Goal: Task Accomplishment & Management: Manage account settings

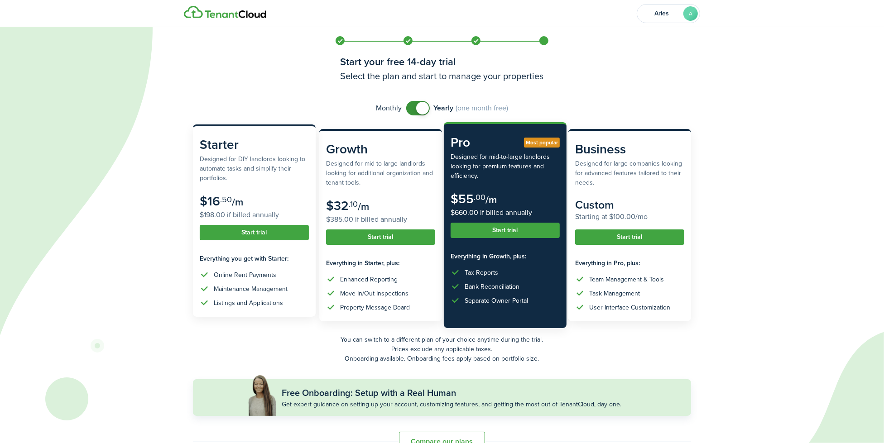
click at [246, 237] on button "Start trial" at bounding box center [254, 232] width 109 height 15
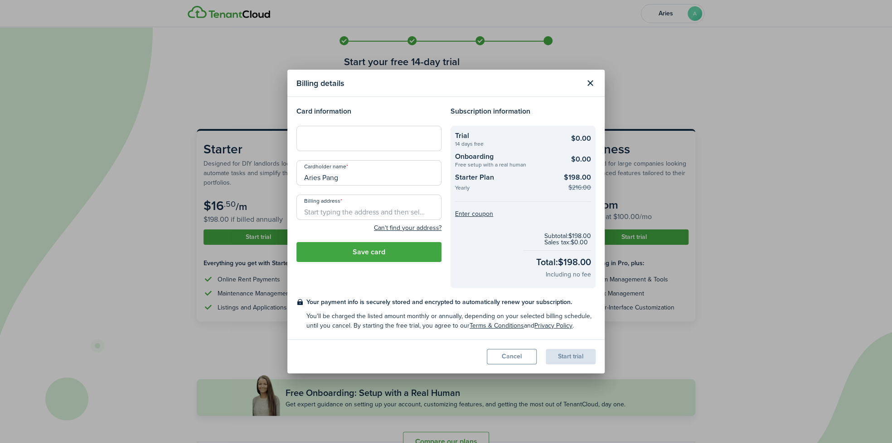
click at [593, 82] on button "Close modal" at bounding box center [589, 83] width 15 height 15
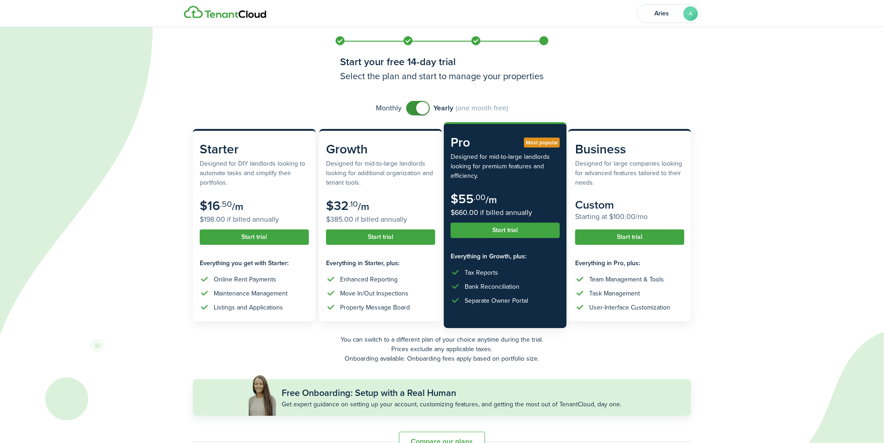
checkbox input "false"
click at [414, 107] on span at bounding box center [418, 108] width 9 height 14
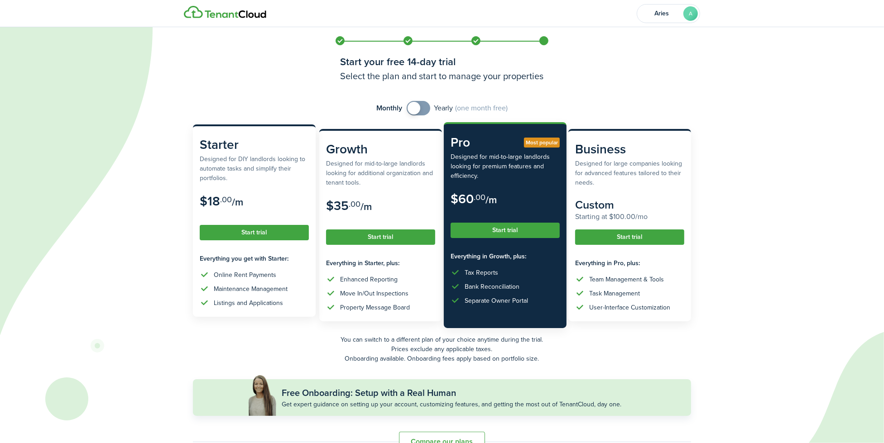
click at [222, 234] on button "Start trial" at bounding box center [254, 232] width 109 height 15
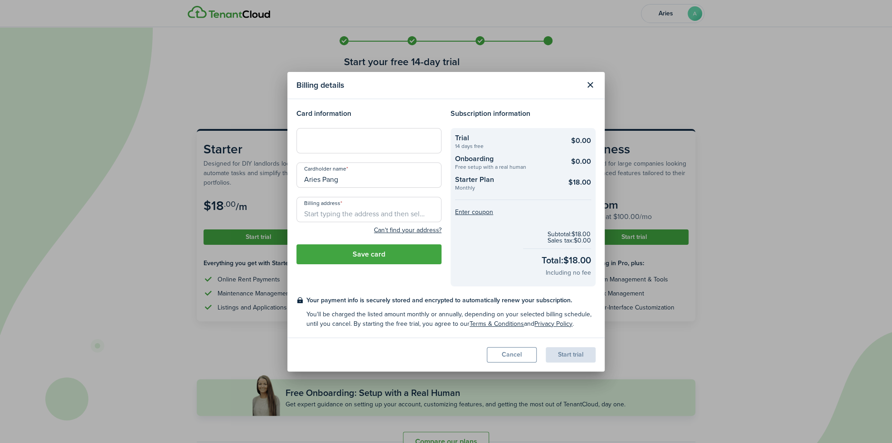
click at [384, 204] on input "Billing address" at bounding box center [368, 209] width 145 height 25
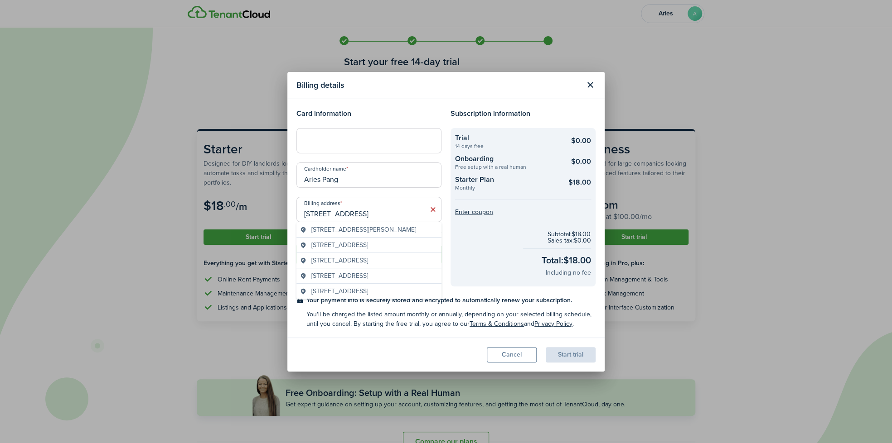
click at [413, 224] on div "[STREET_ADDRESS][PERSON_NAME]" at bounding box center [368, 229] width 145 height 15
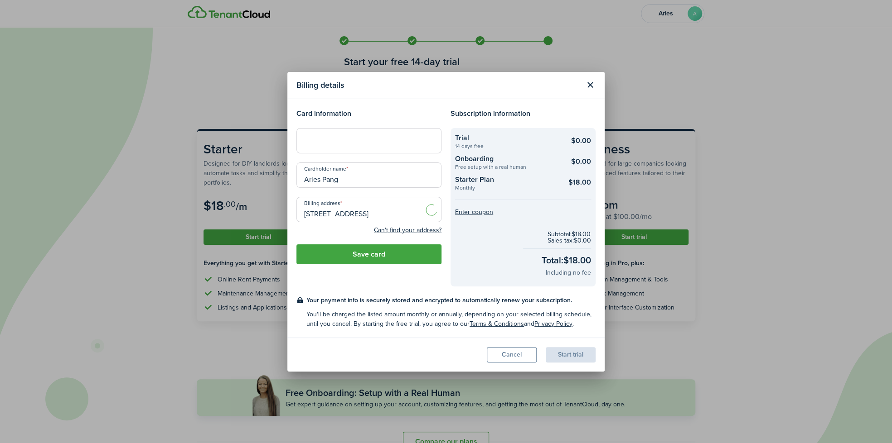
type input "[STREET_ADDRESS][PERSON_NAME]"
click at [417, 217] on input "[STREET_ADDRESS][PERSON_NAME]" at bounding box center [368, 209] width 145 height 25
click at [435, 211] on icon at bounding box center [433, 209] width 10 height 9
click at [398, 218] on input "Billing address" at bounding box center [368, 209] width 145 height 25
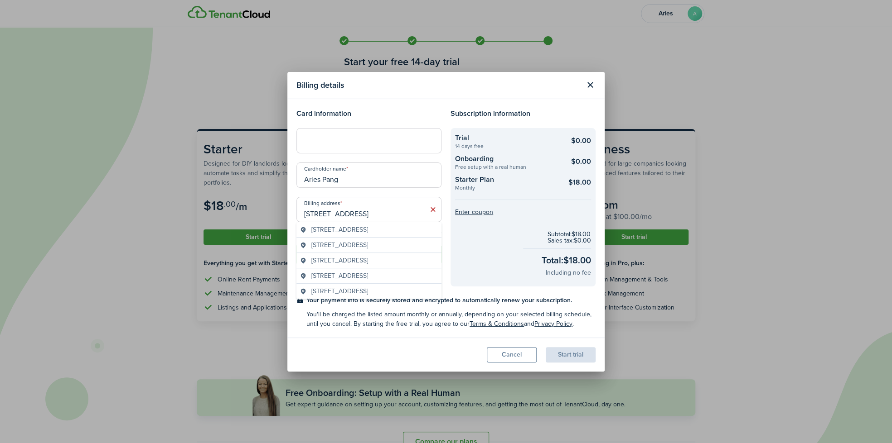
click at [367, 227] on span "[STREET_ADDRESS]" at bounding box center [339, 230] width 57 height 10
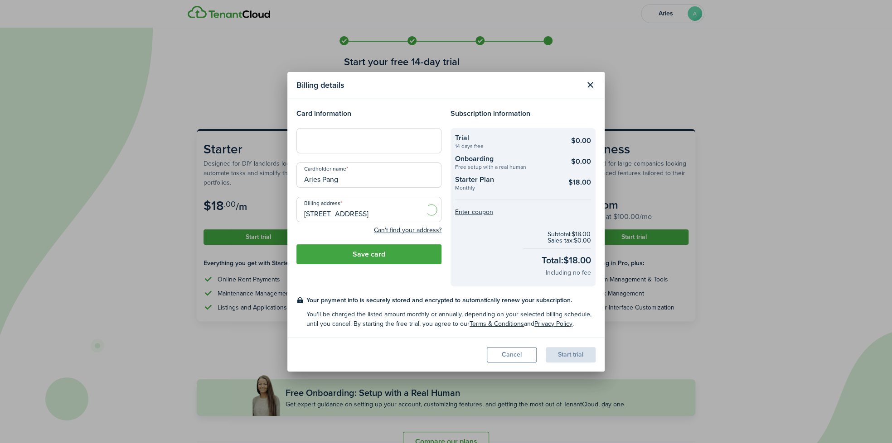
type input "[STREET_ADDRESS]"
click at [351, 260] on button "Save card" at bounding box center [368, 255] width 145 height 20
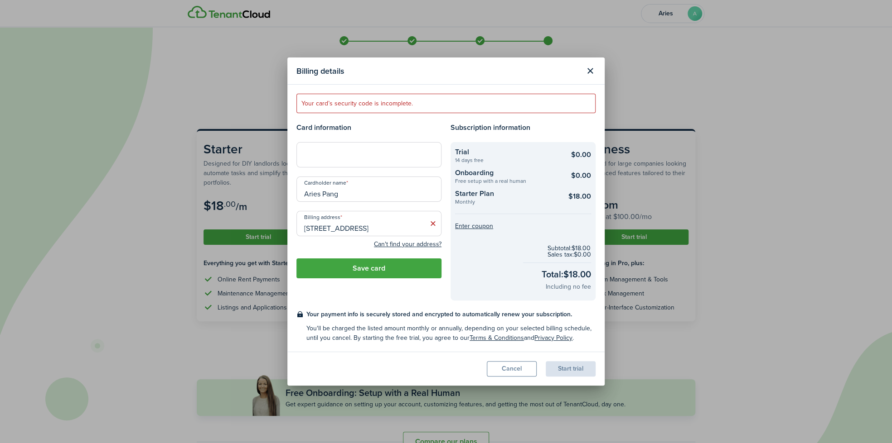
click at [376, 274] on button "Save card" at bounding box center [368, 269] width 145 height 20
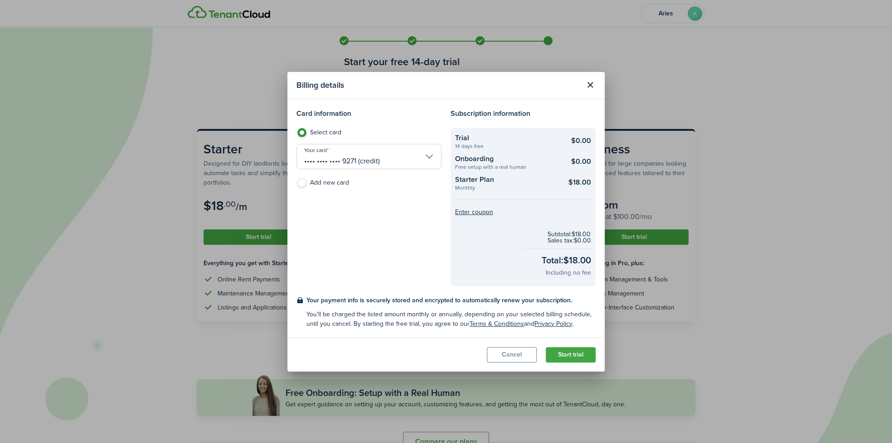
click at [579, 355] on button "Start trial" at bounding box center [570, 354] width 50 height 15
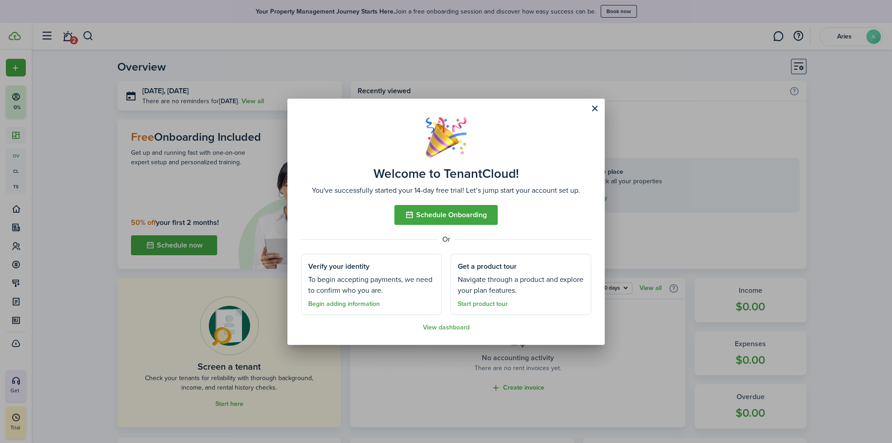
click at [598, 105] on button "Close modal" at bounding box center [594, 108] width 15 height 15
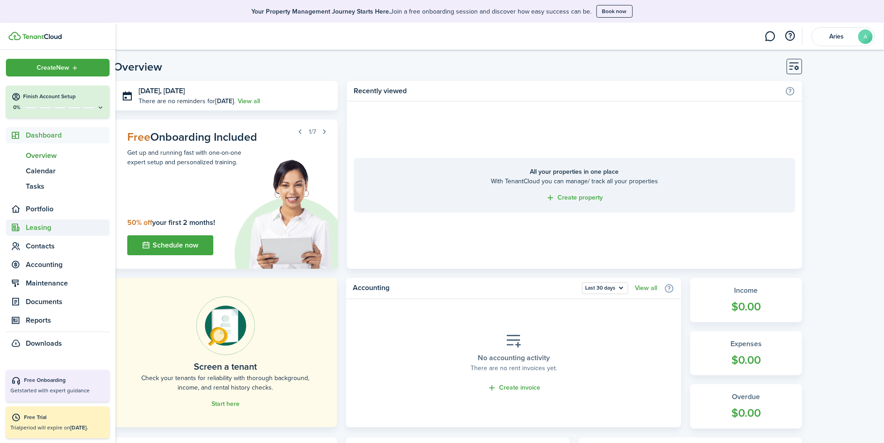
click at [48, 230] on span "Leasing" at bounding box center [68, 227] width 84 height 11
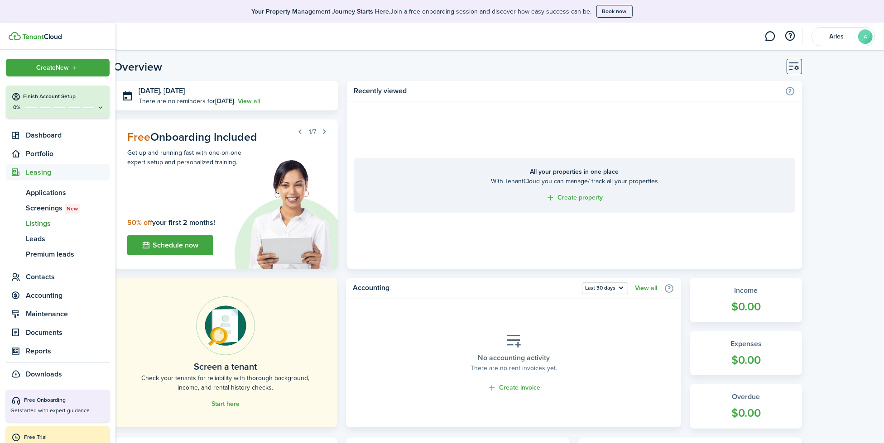
click at [49, 222] on span "Listings" at bounding box center [68, 223] width 84 height 11
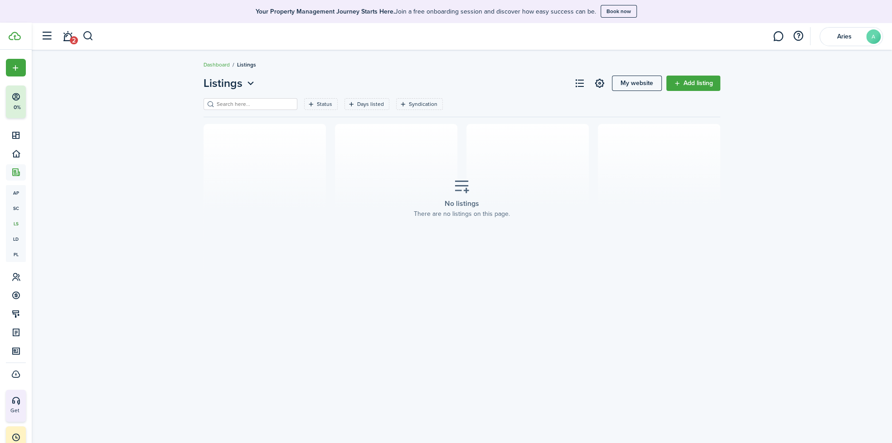
click at [693, 89] on link "Add listing" at bounding box center [693, 83] width 54 height 15
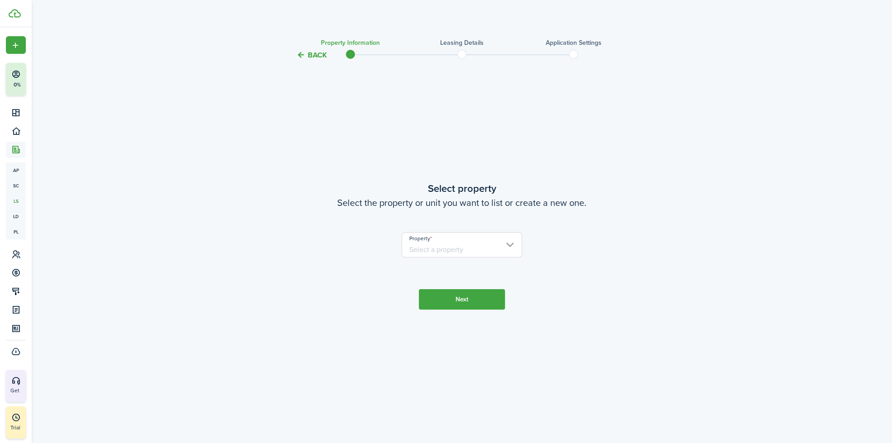
click at [474, 236] on input "Property" at bounding box center [461, 244] width 121 height 25
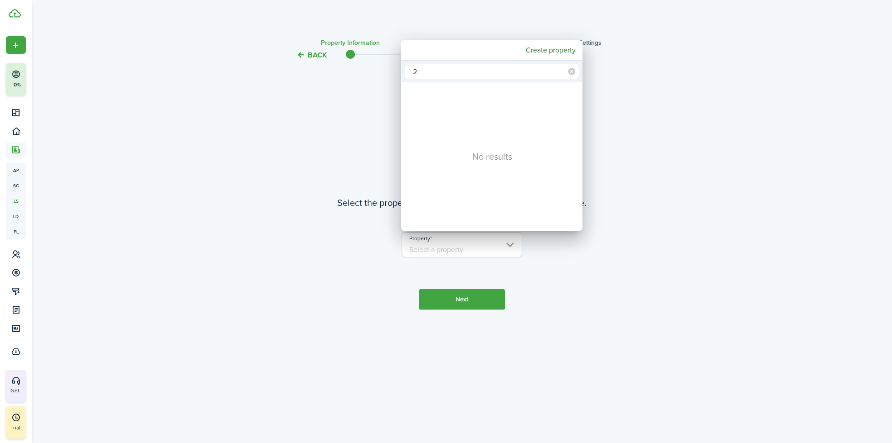
type input "2"
click at [324, 68] on div at bounding box center [446, 222] width 1036 height 588
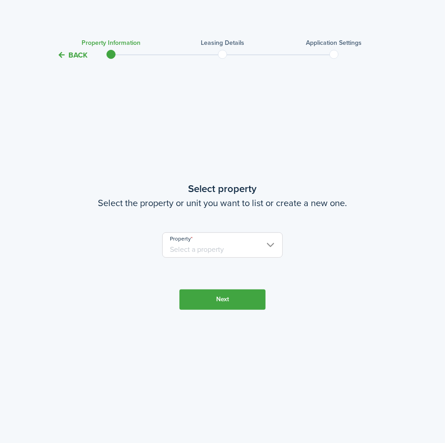
click at [223, 244] on input "Property" at bounding box center [222, 244] width 121 height 25
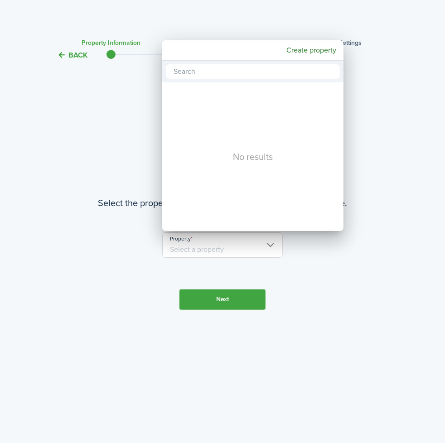
click at [155, 53] on div at bounding box center [223, 222] width 590 height 588
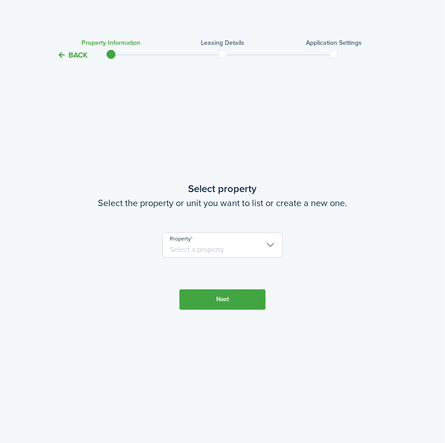
click at [223, 236] on input "Property" at bounding box center [222, 244] width 121 height 25
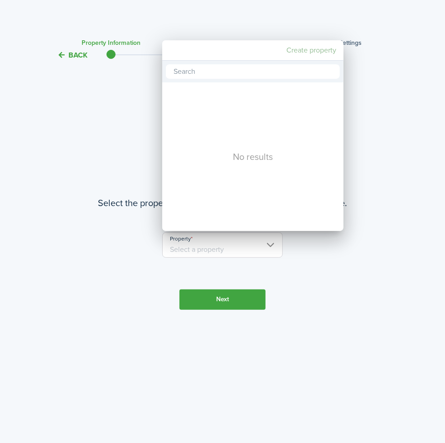
click at [299, 49] on mbsc-button "Create property" at bounding box center [311, 50] width 57 height 16
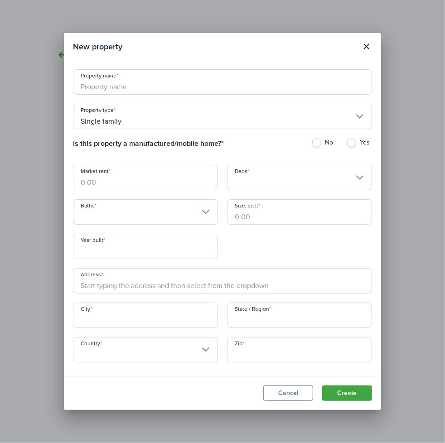
click at [121, 91] on input "Property name" at bounding box center [222, 81] width 299 height 25
paste input "[STREET_ADDRESS][PERSON_NAME]"
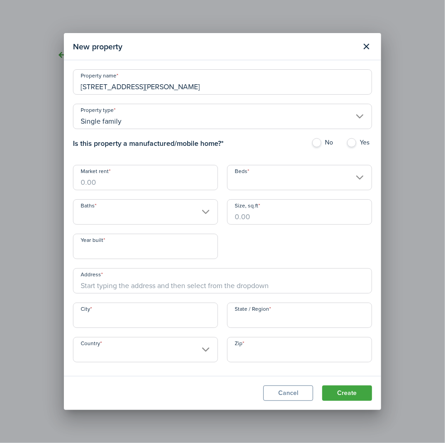
type input "[STREET_ADDRESS][PERSON_NAME]"
click at [124, 180] on input "Market rent" at bounding box center [145, 177] width 145 height 25
click at [241, 183] on input "Beds" at bounding box center [299, 177] width 145 height 25
type input "$2,100.00"
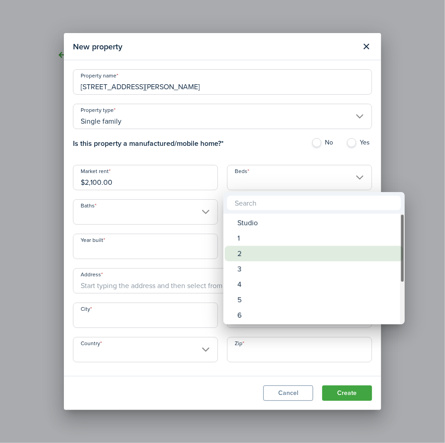
drag, startPoint x: 246, startPoint y: 257, endPoint x: 241, endPoint y: 255, distance: 5.6
click at [246, 257] on div "2" at bounding box center [317, 253] width 160 height 15
type input "2"
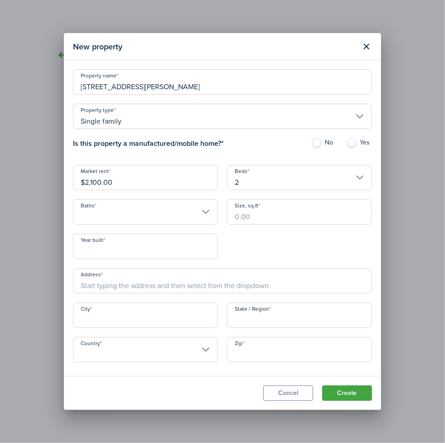
click at [106, 204] on input "Baths" at bounding box center [145, 211] width 145 height 25
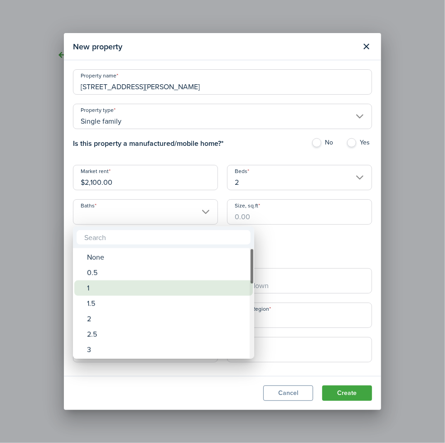
click at [198, 291] on div "1" at bounding box center [167, 287] width 160 height 15
type input "1"
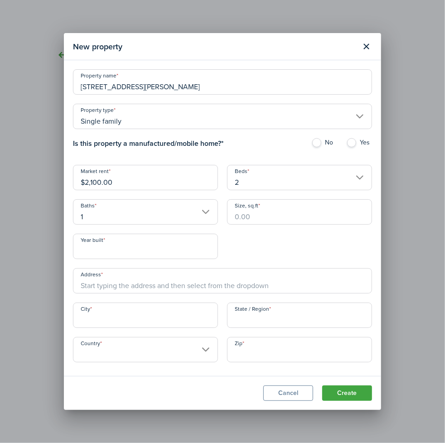
click at [287, 218] on input "Size, sq.ft" at bounding box center [299, 211] width 145 height 25
type input "950"
click at [142, 324] on input "City" at bounding box center [145, 315] width 145 height 25
click at [105, 317] on input "City" at bounding box center [145, 315] width 145 height 25
drag, startPoint x: 103, startPoint y: 315, endPoint x: 92, endPoint y: 308, distance: 13.2
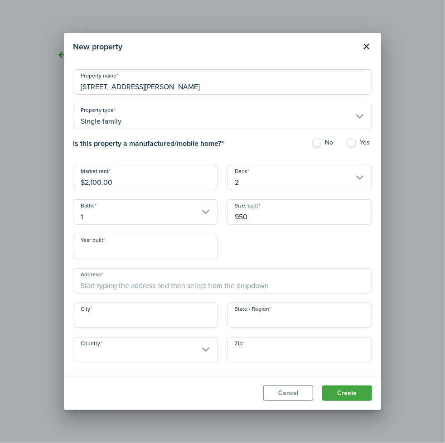
drag, startPoint x: 92, startPoint y: 308, endPoint x: 100, endPoint y: 320, distance: 14.3
paste input "[GEOGRAPHIC_DATA]"
type input "[GEOGRAPHIC_DATA]"
click at [141, 347] on input "Country" at bounding box center [145, 349] width 145 height 25
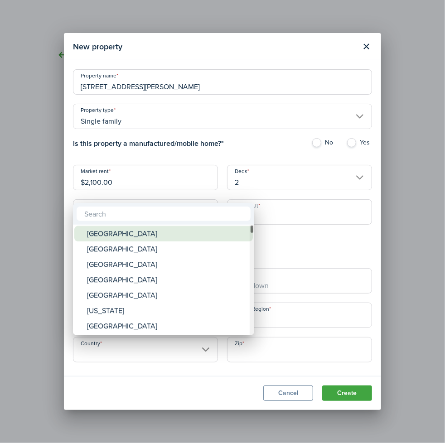
click at [117, 239] on div "[GEOGRAPHIC_DATA]" at bounding box center [167, 233] width 160 height 15
type input "[GEOGRAPHIC_DATA]"
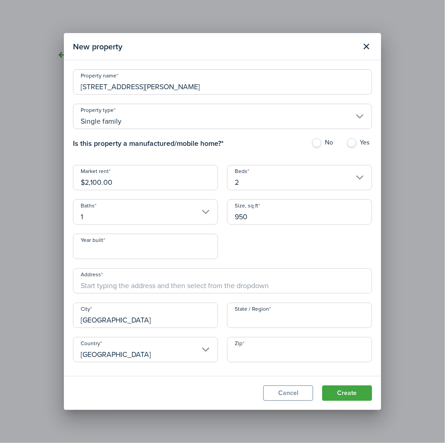
click at [264, 347] on input "Zip" at bounding box center [299, 349] width 145 height 25
paste input "60647"
type input "60647"
click at [292, 322] on input "State / Region" at bounding box center [299, 315] width 145 height 25
click at [248, 318] on input "State / Region" at bounding box center [299, 315] width 145 height 25
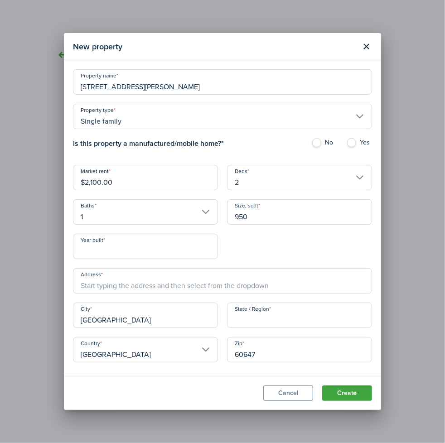
click at [247, 318] on input "State / Region" at bounding box center [299, 315] width 145 height 25
click at [244, 323] on input "State / Region" at bounding box center [299, 315] width 145 height 25
click at [242, 323] on input "State / Region" at bounding box center [299, 315] width 145 height 25
type input "i"
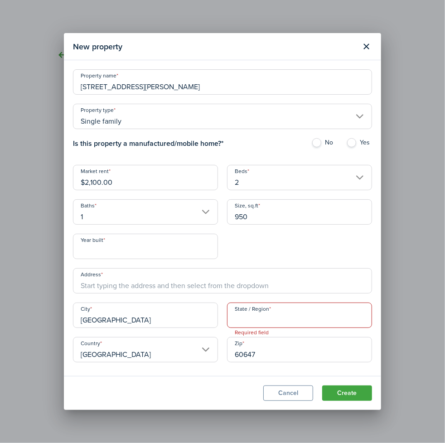
click at [282, 314] on input "State / Region" at bounding box center [299, 315] width 145 height 25
paste input "[US_STATE]"
type input "[US_STATE]"
click at [236, 384] on modal-footer "Cancel Create" at bounding box center [222, 393] width 317 height 34
click at [352, 396] on button "Create" at bounding box center [347, 393] width 50 height 15
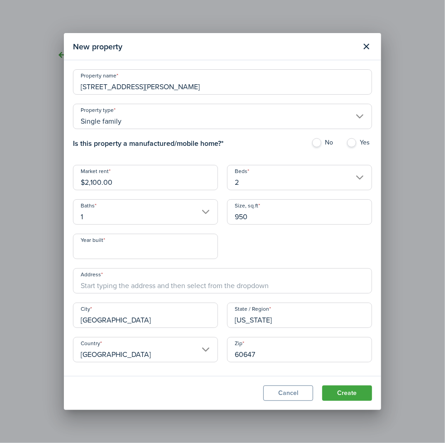
scroll to position [4, 0]
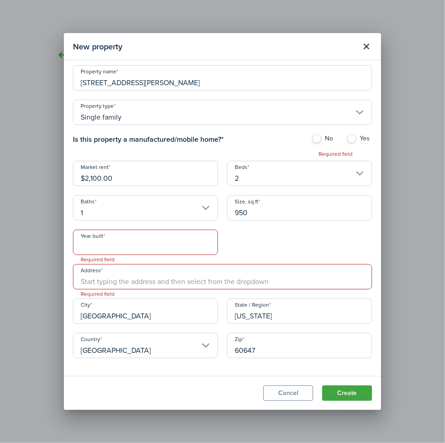
click at [109, 241] on input "Year built" at bounding box center [145, 242] width 145 height 25
click at [138, 275] on input "Address" at bounding box center [222, 276] width 299 height 25
click at [150, 278] on input "Address" at bounding box center [222, 276] width 299 height 25
paste input "[STREET_ADDRESS][PERSON_NAME]"
type input "[STREET_ADDRESS][PERSON_NAME]"
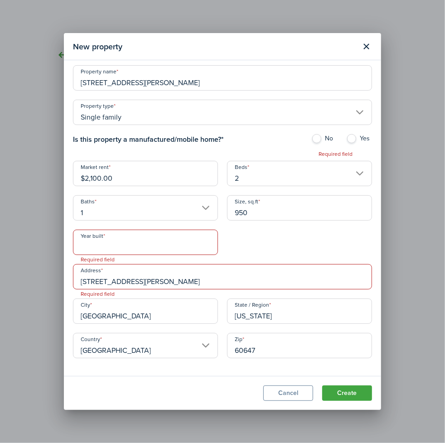
click at [280, 254] on div "Property name [STREET_ADDRESS][PERSON_NAME] Property type Single family Is this…" at bounding box center [222, 216] width 308 height 302
click at [311, 140] on label "No" at bounding box center [324, 141] width 26 height 14
radio input "true"
click at [114, 237] on input "Year built" at bounding box center [145, 242] width 145 height 25
type input "2000"
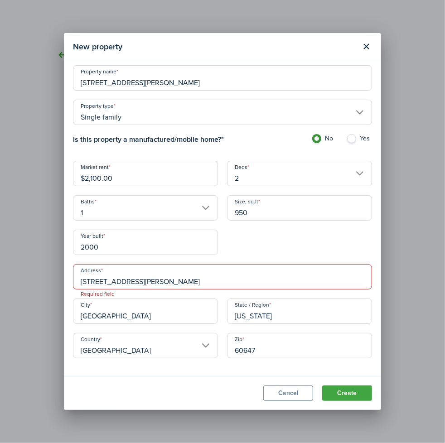
click at [162, 326] on div "City [GEOGRAPHIC_DATA]" at bounding box center [145, 316] width 154 height 34
click at [162, 319] on input "[GEOGRAPHIC_DATA]" at bounding box center [145, 311] width 145 height 25
click at [165, 280] on input "[STREET_ADDRESS][PERSON_NAME]" at bounding box center [222, 276] width 299 height 25
click at [168, 281] on input "[STREET_ADDRESS][PERSON_NAME]" at bounding box center [222, 276] width 299 height 25
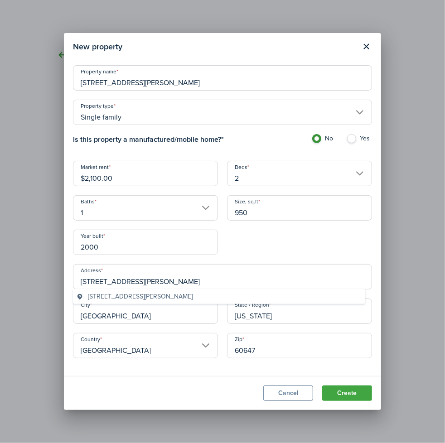
click at [154, 303] on div "[STREET_ADDRESS][PERSON_NAME]" at bounding box center [219, 296] width 292 height 15
type input "[STREET_ADDRESS][PERSON_NAME]"
type input "IL"
click at [345, 390] on button "Create" at bounding box center [347, 393] width 50 height 15
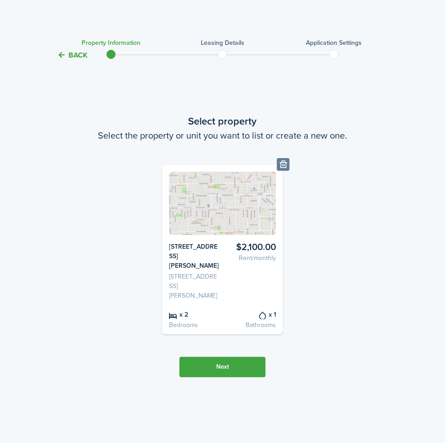
click at [208, 362] on button "Next" at bounding box center [222, 367] width 86 height 20
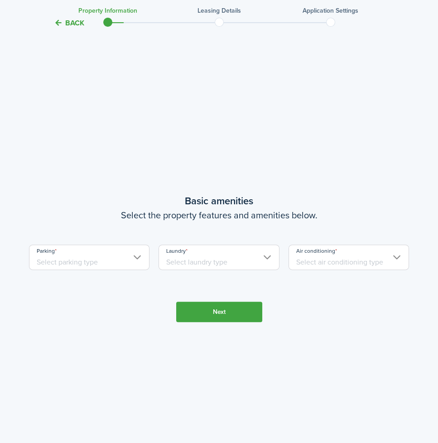
scroll to position [382, 0]
click at [87, 265] on input "Parking" at bounding box center [89, 256] width 121 height 25
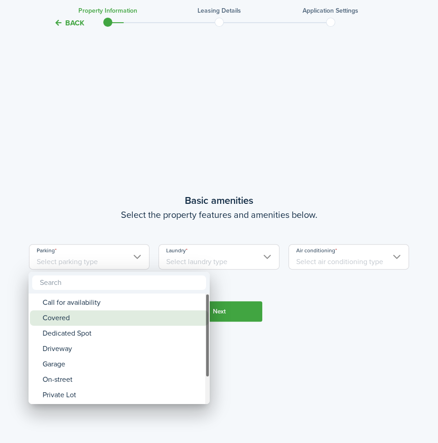
click at [86, 318] on div "Covered" at bounding box center [123, 317] width 160 height 15
type input "Covered"
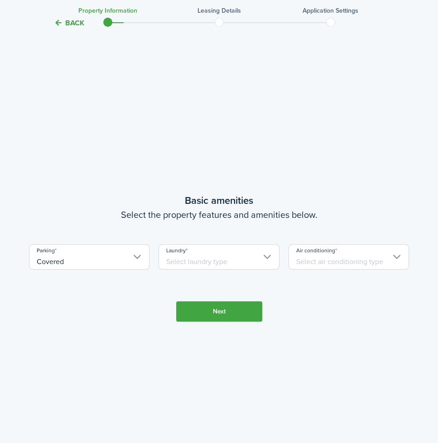
click at [183, 255] on input "Laundry" at bounding box center [219, 256] width 121 height 25
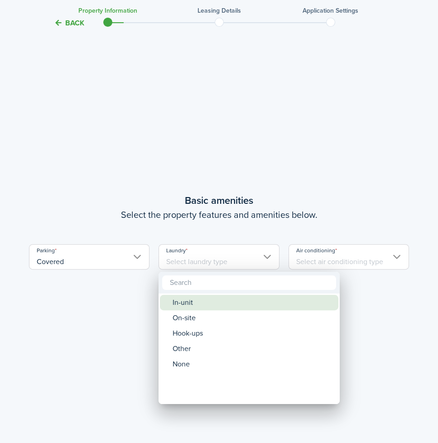
click at [184, 310] on div "On-site" at bounding box center [253, 317] width 160 height 15
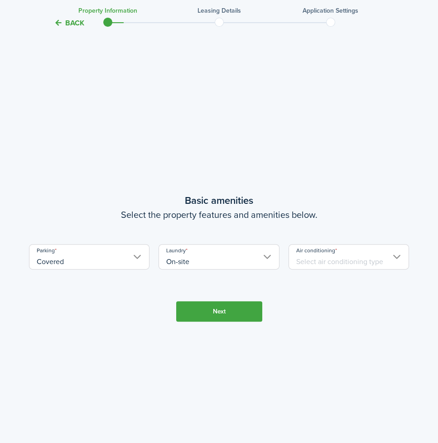
click at [186, 257] on input "On-site" at bounding box center [219, 256] width 121 height 25
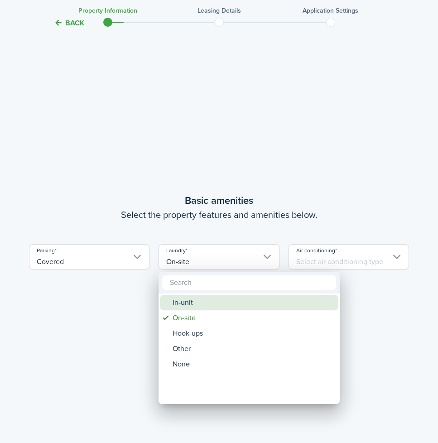
click at [206, 304] on div "In-unit" at bounding box center [253, 302] width 160 height 15
type input "In-unit"
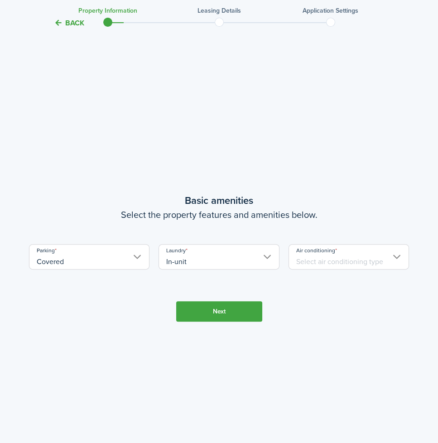
click at [367, 253] on input "Air conditioning" at bounding box center [349, 256] width 121 height 25
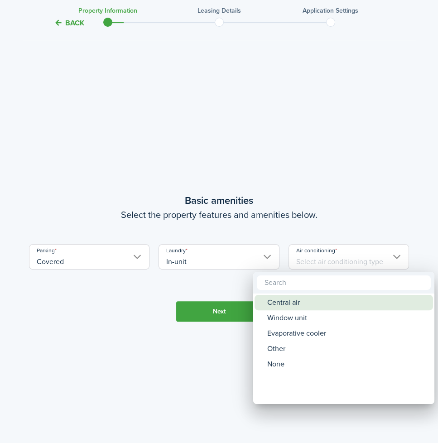
click at [307, 302] on div "Central air" at bounding box center [347, 302] width 160 height 15
type input "Central air"
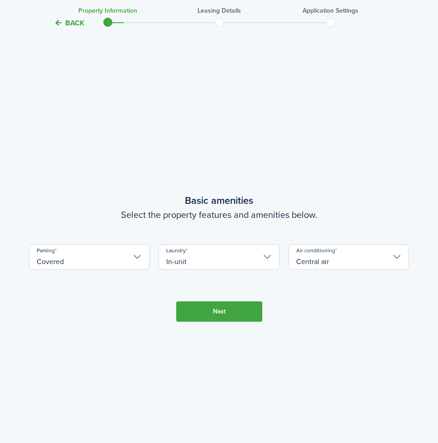
click at [234, 311] on button "Next" at bounding box center [219, 311] width 86 height 20
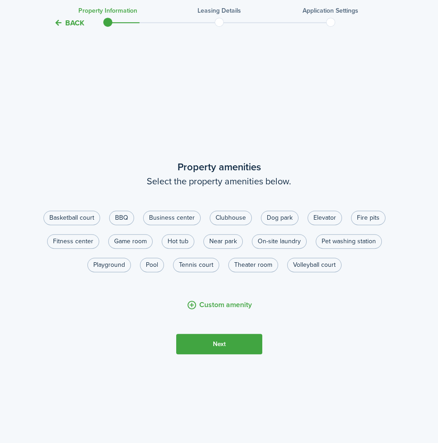
scroll to position [825, 0]
click at [204, 346] on button "Next" at bounding box center [219, 344] width 86 height 20
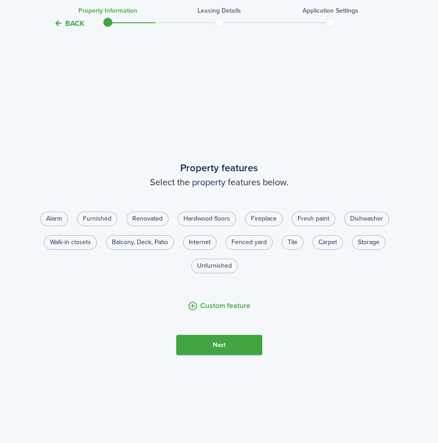
scroll to position [1268, 0]
drag, startPoint x: 193, startPoint y: 348, endPoint x: 157, endPoint y: 272, distance: 84.7
click at [157, 272] on control-radio-group "Alarm Furnished Renovated Hardwood floors Fireplace Fresh paint Dishwasher Walk…" at bounding box center [214, 246] width 381 height 71
click at [220, 266] on label "Unfurnished" at bounding box center [214, 265] width 47 height 14
radio input "true"
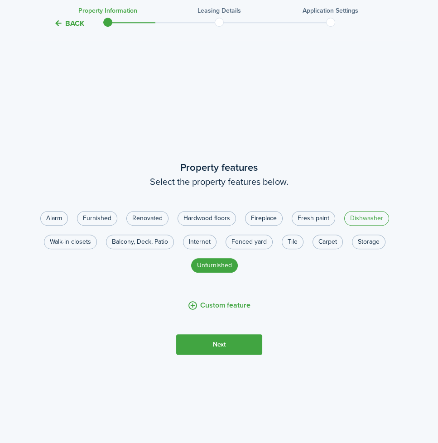
click at [361, 218] on label "Dishwasher" at bounding box center [366, 218] width 45 height 14
radio input "true"
click at [204, 350] on button "Next" at bounding box center [219, 344] width 86 height 20
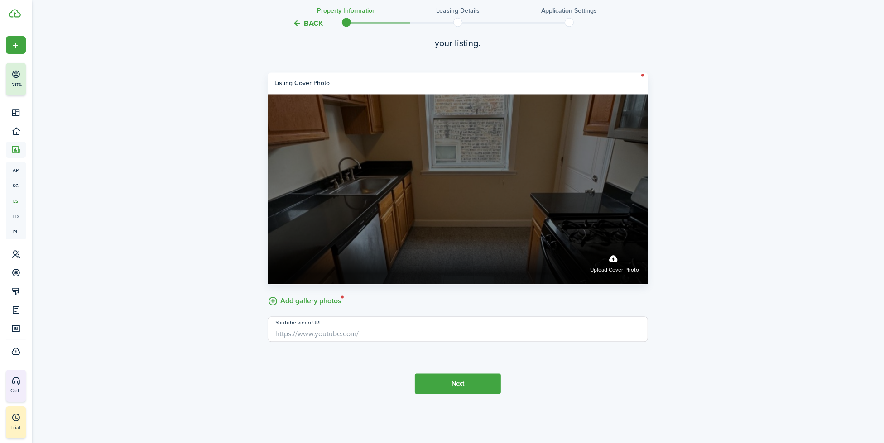
scroll to position [1773, 0]
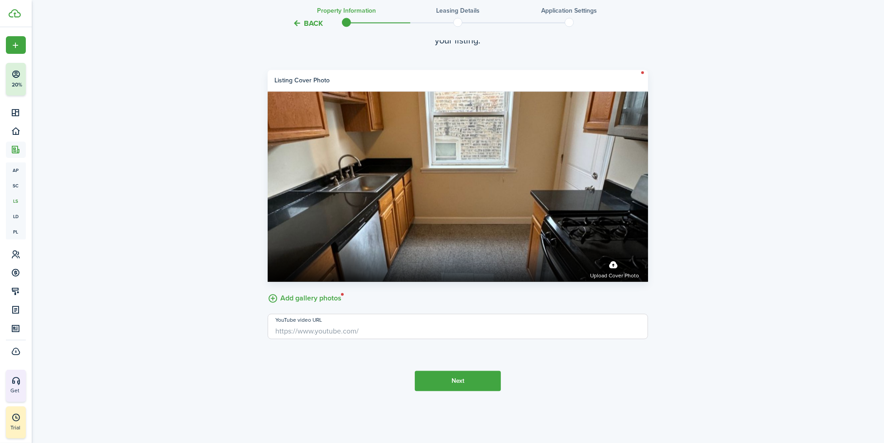
click at [328, 296] on label "Add gallery photos" at bounding box center [305, 298] width 74 height 14
click at [268, 291] on input "Add gallery photos" at bounding box center [268, 291] width 0 height 0
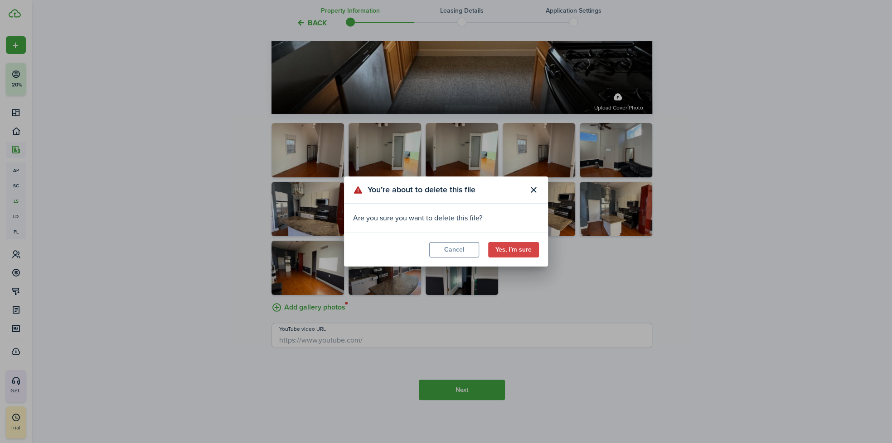
click at [499, 251] on button "Yes, I’m sure" at bounding box center [513, 249] width 51 height 15
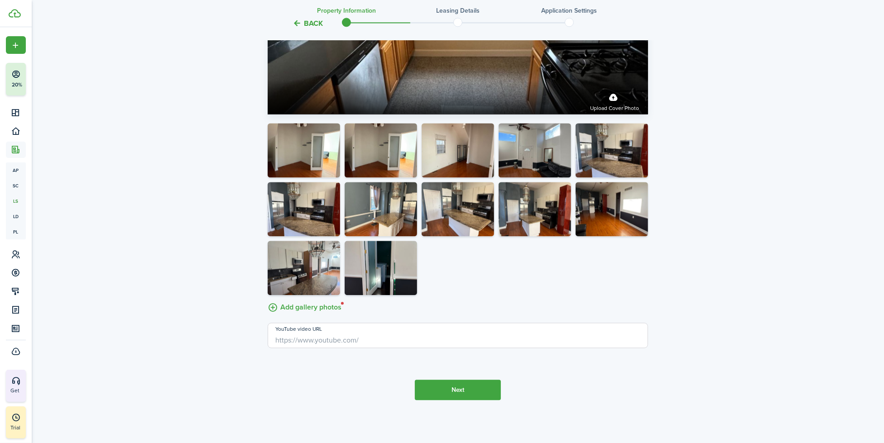
click at [331, 172] on button "button" at bounding box center [333, 170] width 13 height 13
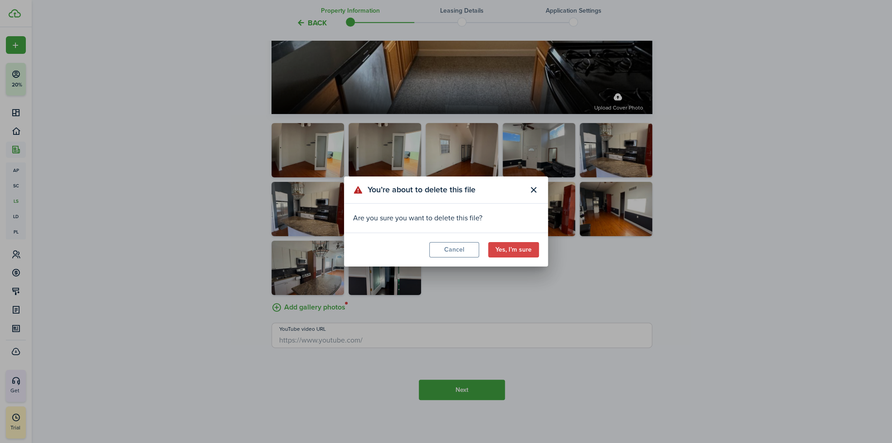
click at [526, 255] on button "Yes, I’m sure" at bounding box center [513, 249] width 51 height 15
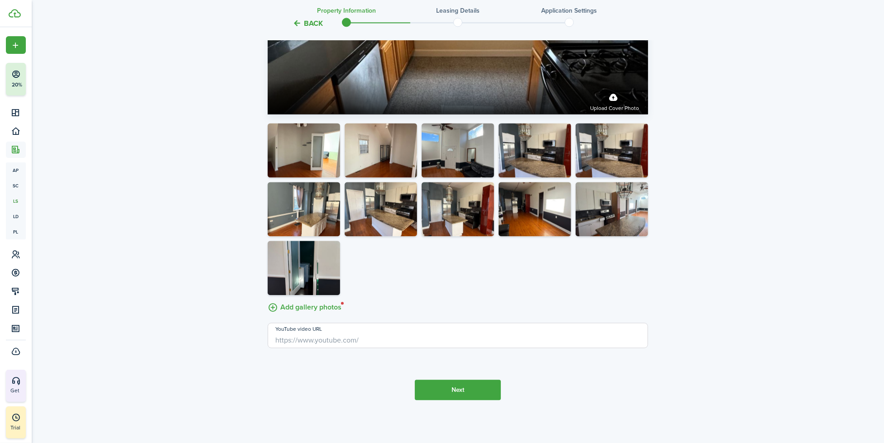
click at [331, 178] on div at bounding box center [303, 152] width 77 height 59
click at [332, 171] on button "button" at bounding box center [333, 170] width 13 height 13
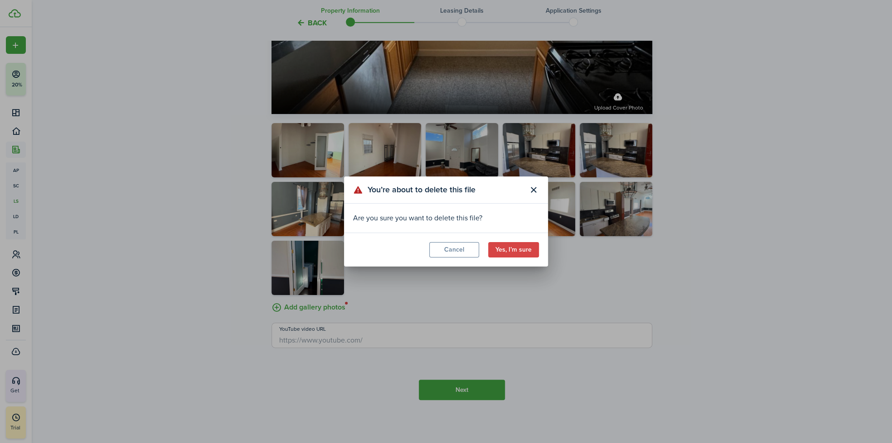
click at [503, 246] on button "Yes, I’m sure" at bounding box center [513, 249] width 51 height 15
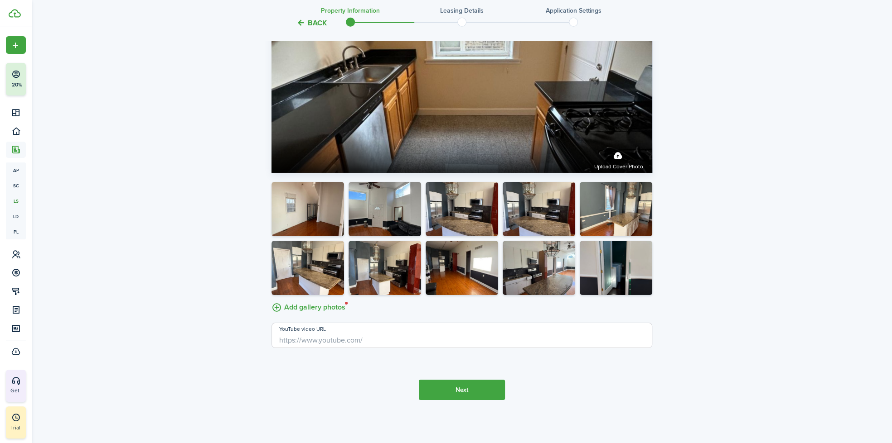
scroll to position [1871, 0]
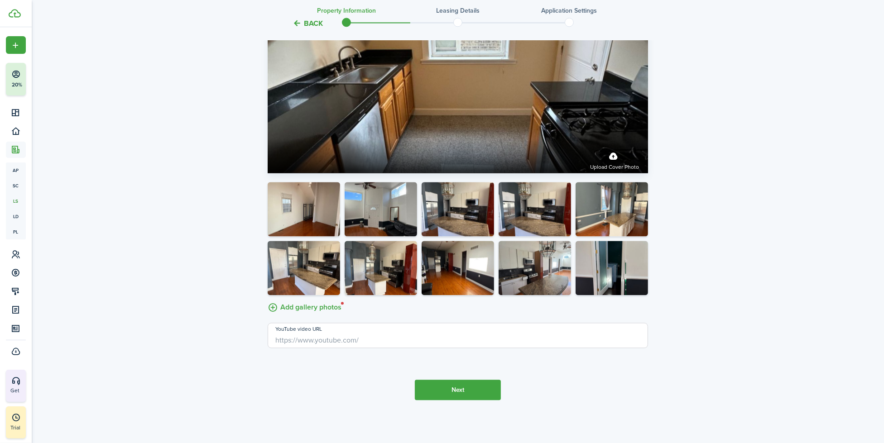
click at [334, 227] on button "button" at bounding box center [333, 228] width 13 height 13
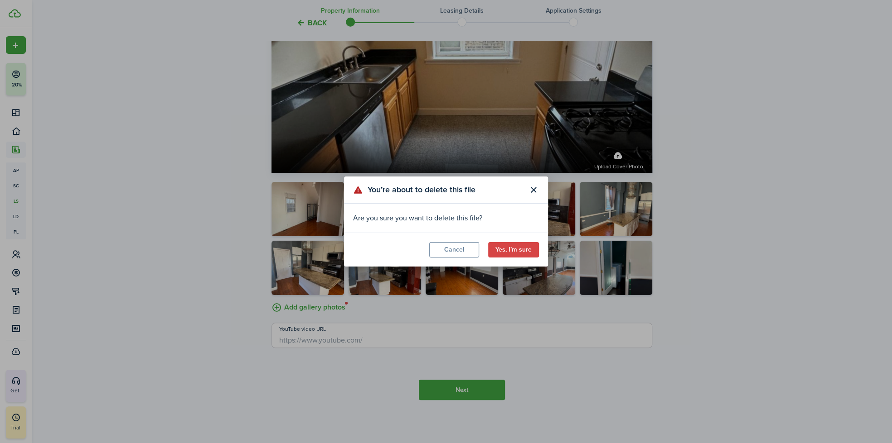
click at [523, 251] on button "Yes, I’m sure" at bounding box center [513, 249] width 51 height 15
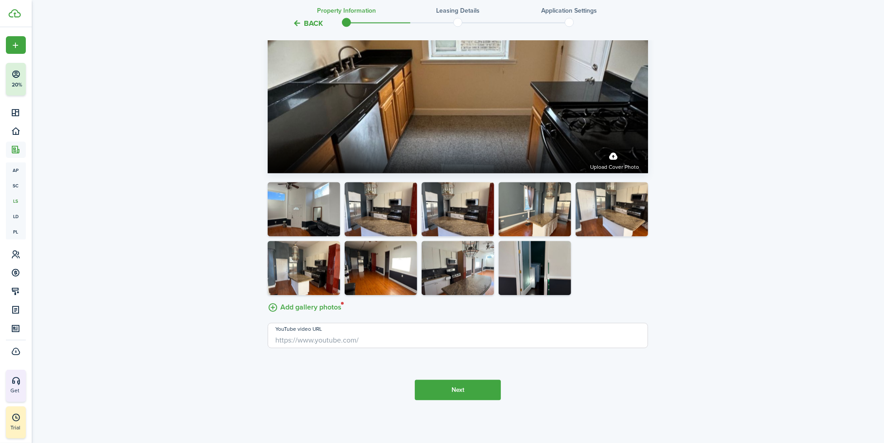
click at [341, 227] on div at bounding box center [303, 211] width 77 height 59
click at [333, 225] on button "button" at bounding box center [333, 228] width 13 height 13
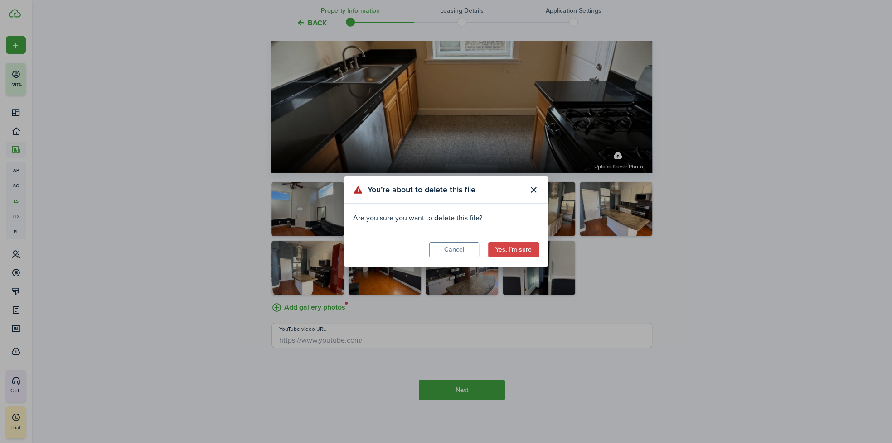
click at [519, 250] on button "Yes, I’m sure" at bounding box center [513, 249] width 51 height 15
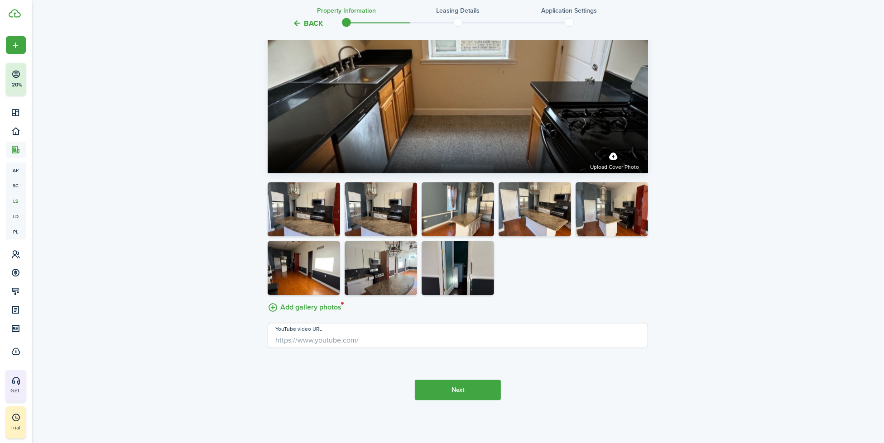
click at [328, 228] on button "button" at bounding box center [333, 228] width 13 height 13
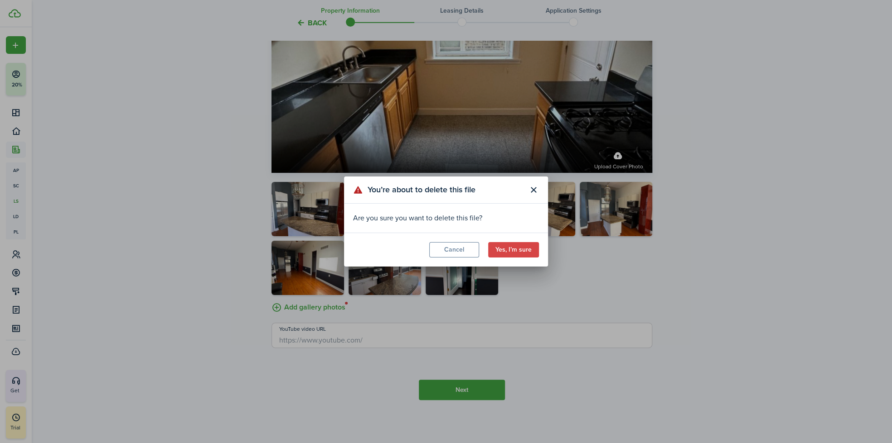
click at [518, 250] on button "Yes, I’m sure" at bounding box center [513, 249] width 51 height 15
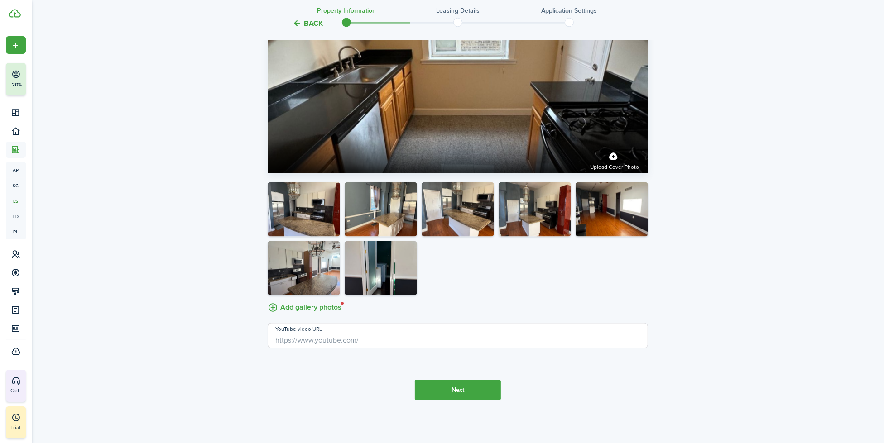
click at [333, 228] on button "button" at bounding box center [333, 228] width 13 height 13
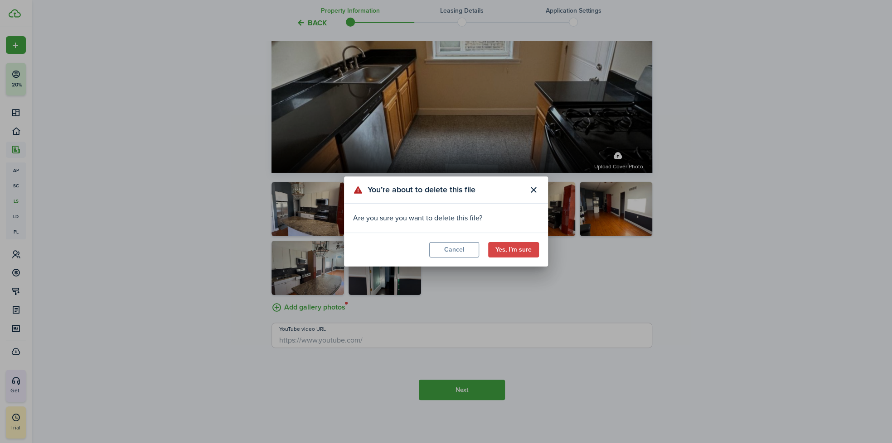
click at [535, 252] on button "Yes, I’m sure" at bounding box center [513, 249] width 51 height 15
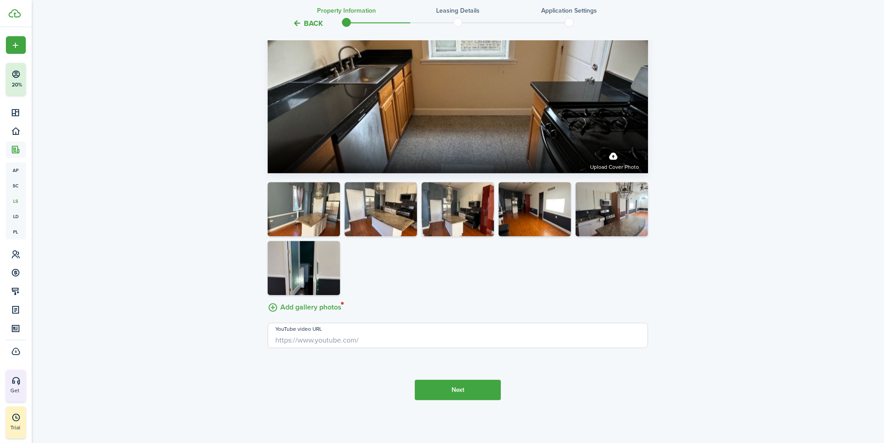
click at [334, 229] on button "button" at bounding box center [333, 228] width 13 height 13
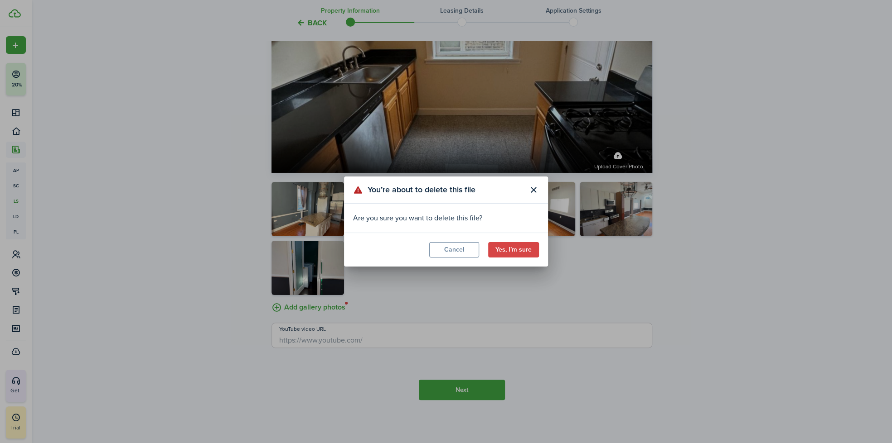
click at [531, 249] on button "Yes, I’m sure" at bounding box center [513, 249] width 51 height 15
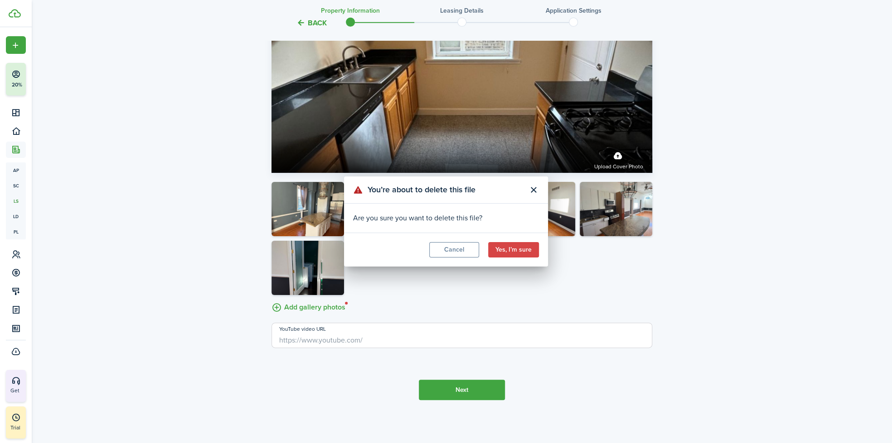
scroll to position [1812, 0]
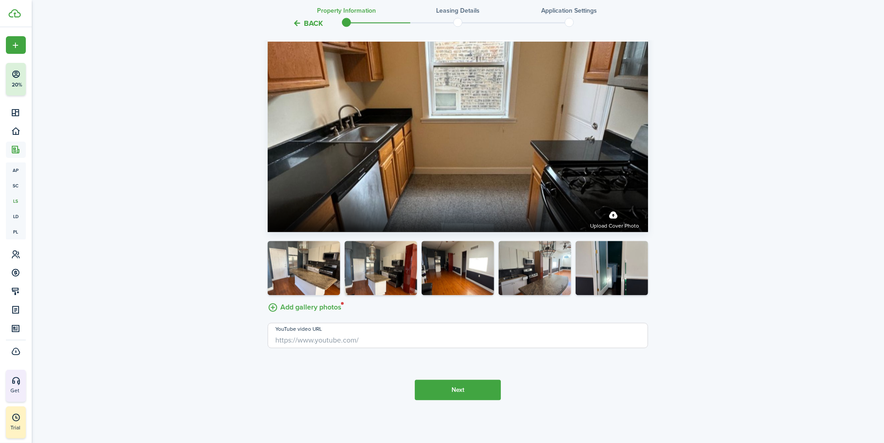
click at [337, 282] on button "button" at bounding box center [333, 287] width 13 height 13
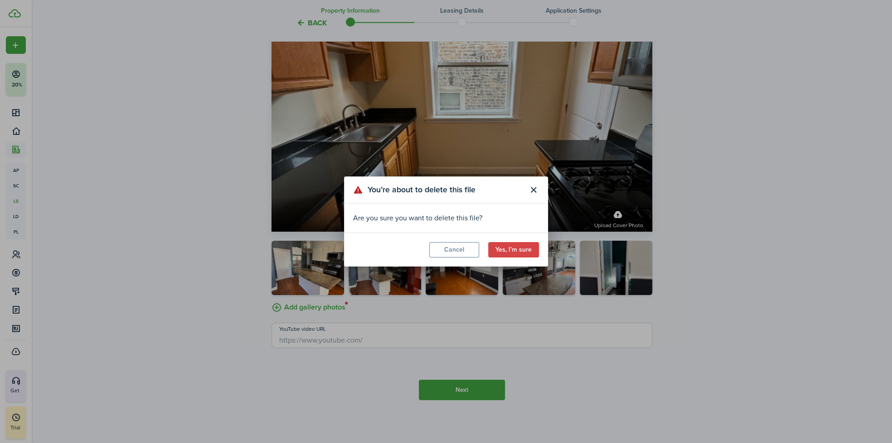
click at [513, 250] on button "Yes, I’m sure" at bounding box center [513, 249] width 51 height 15
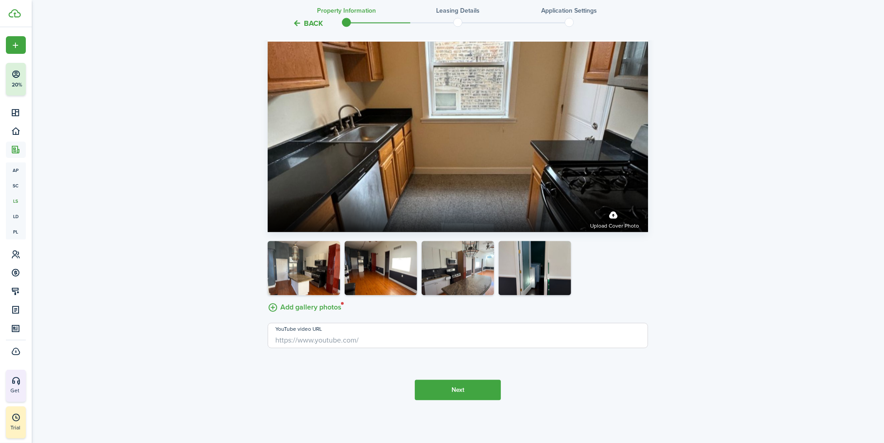
click at [334, 289] on button "button" at bounding box center [333, 287] width 13 height 13
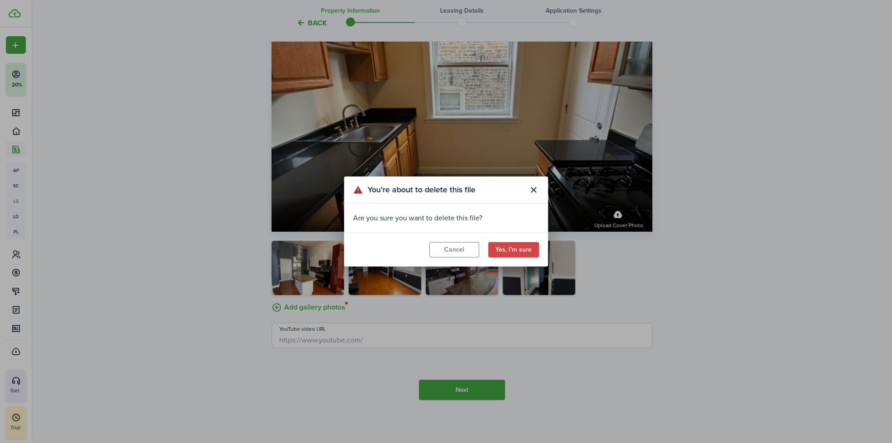
click at [499, 252] on button "Yes, I’m sure" at bounding box center [513, 249] width 51 height 15
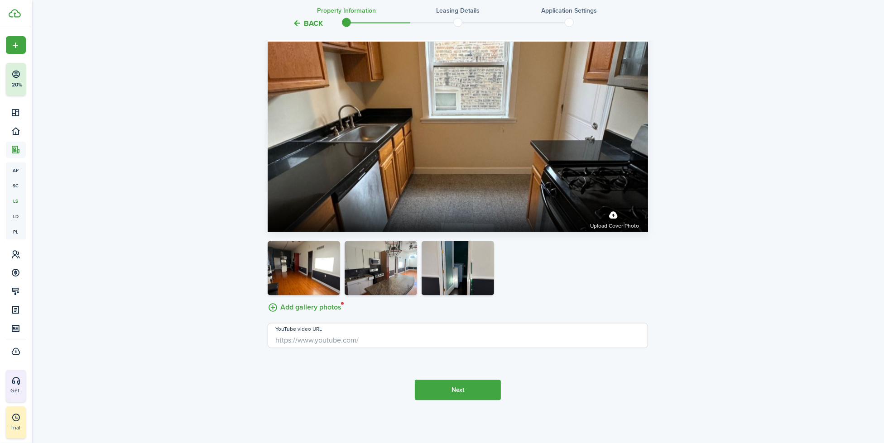
click at [333, 285] on button "button" at bounding box center [333, 287] width 13 height 13
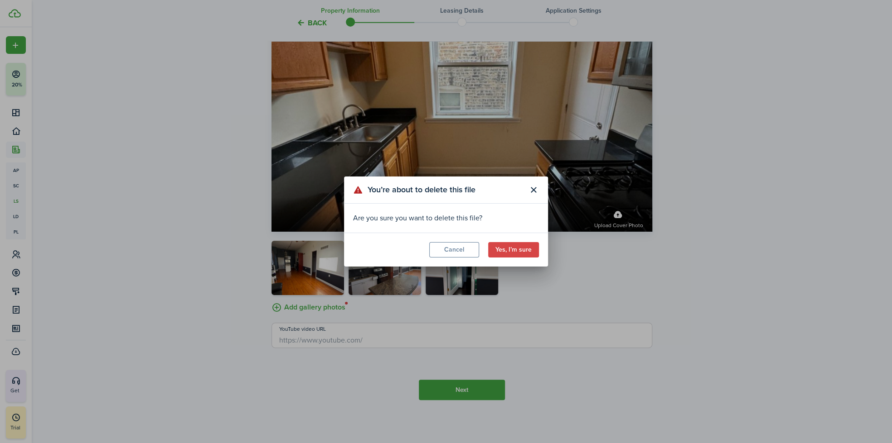
click at [515, 251] on button "Yes, I’m sure" at bounding box center [513, 249] width 51 height 15
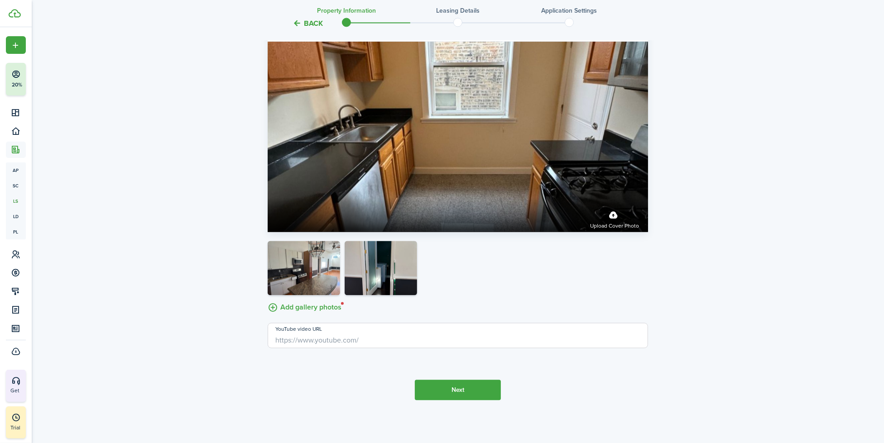
click at [331, 289] on button "button" at bounding box center [333, 287] width 13 height 13
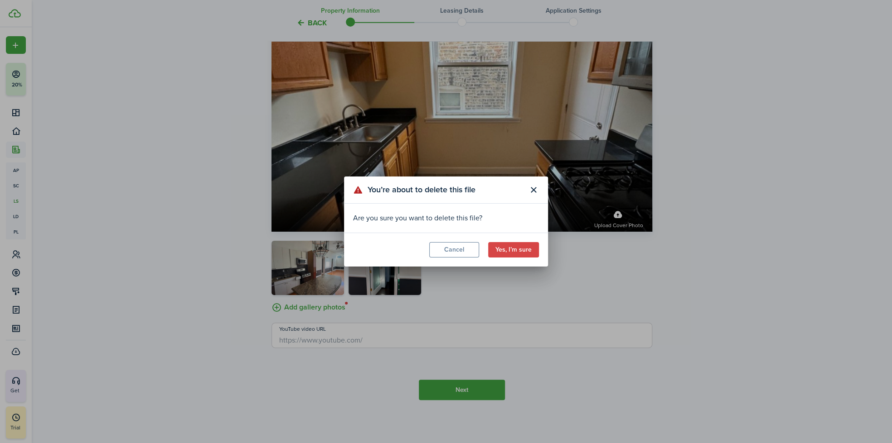
click at [514, 253] on button "Yes, I’m sure" at bounding box center [513, 249] width 51 height 15
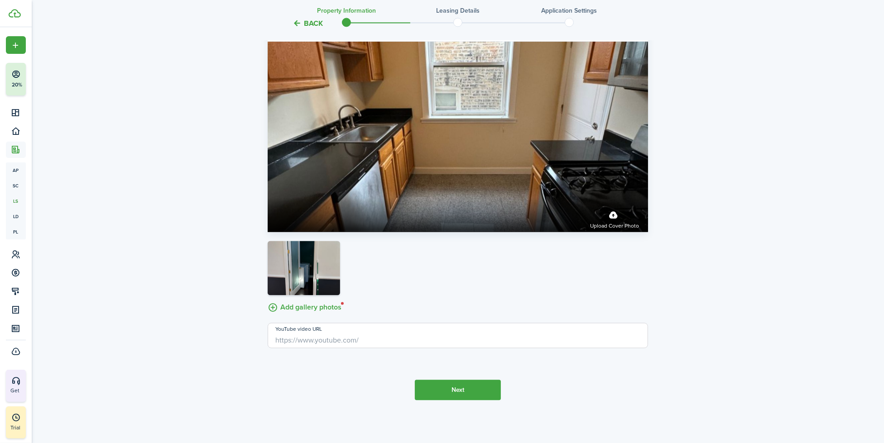
click at [336, 287] on button "button" at bounding box center [333, 287] width 13 height 13
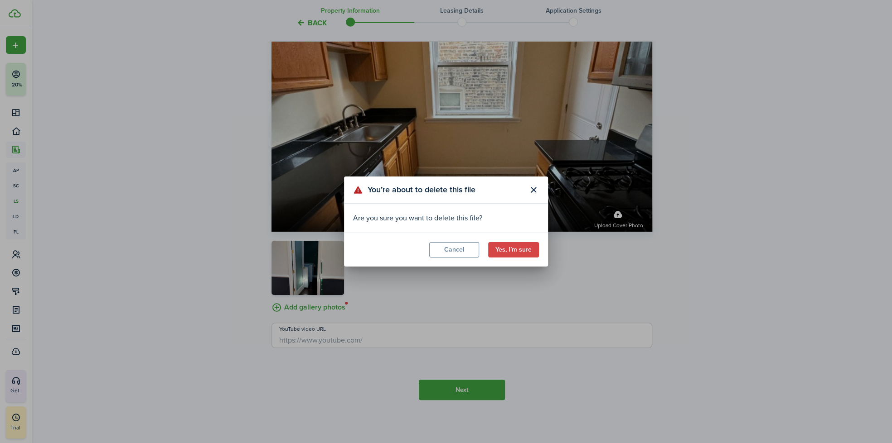
click at [502, 252] on button "Yes, I’m sure" at bounding box center [513, 249] width 51 height 15
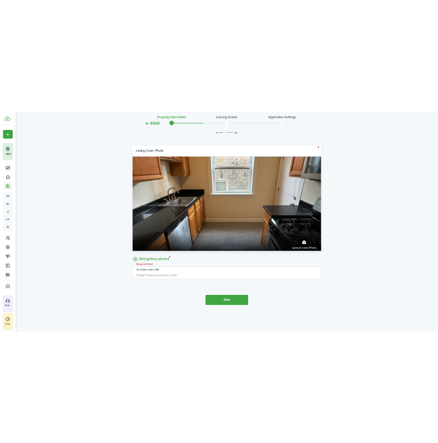
scroll to position [1763, 0]
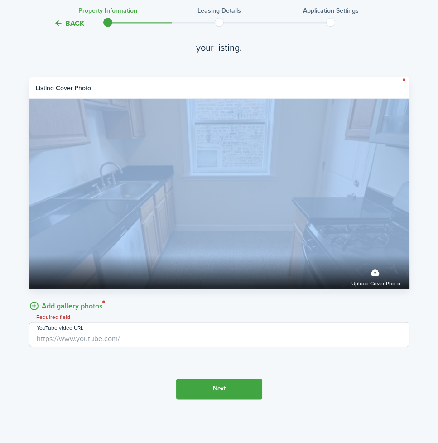
drag, startPoint x: 166, startPoint y: 221, endPoint x: -136, endPoint y: 210, distance: 301.9
click at [41, 305] on label "Add gallery photos" at bounding box center [66, 305] width 74 height 14
click at [29, 298] on input "Add gallery photos" at bounding box center [29, 298] width 0 height 0
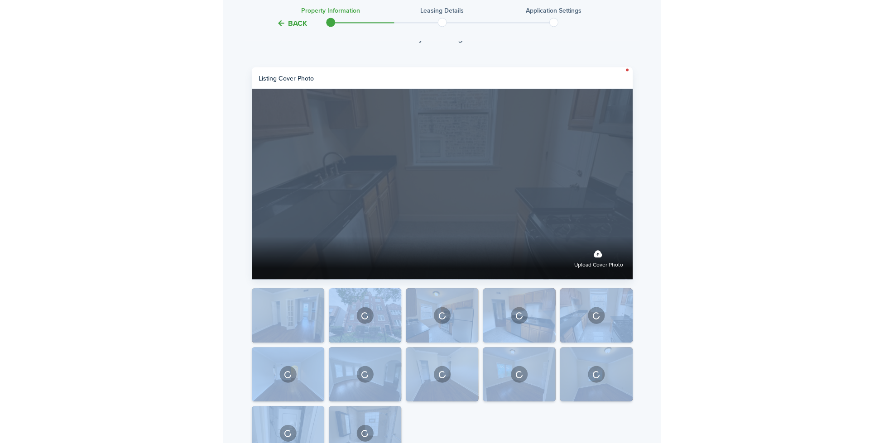
scroll to position [1753, 0]
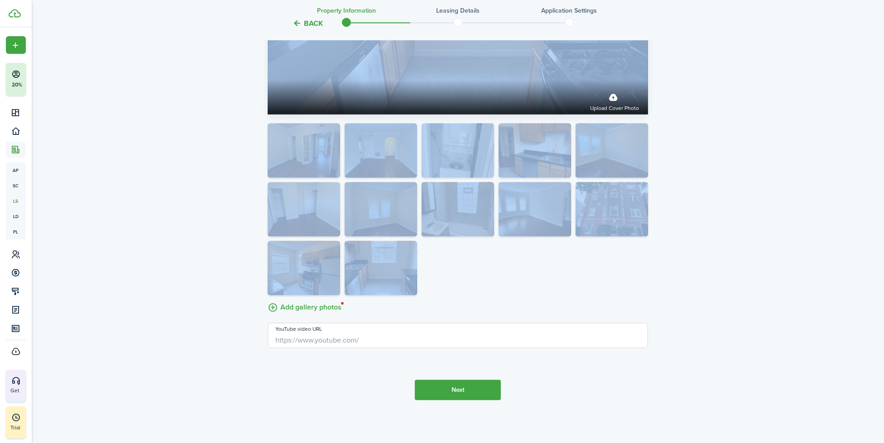
scroll to position [1748, 0]
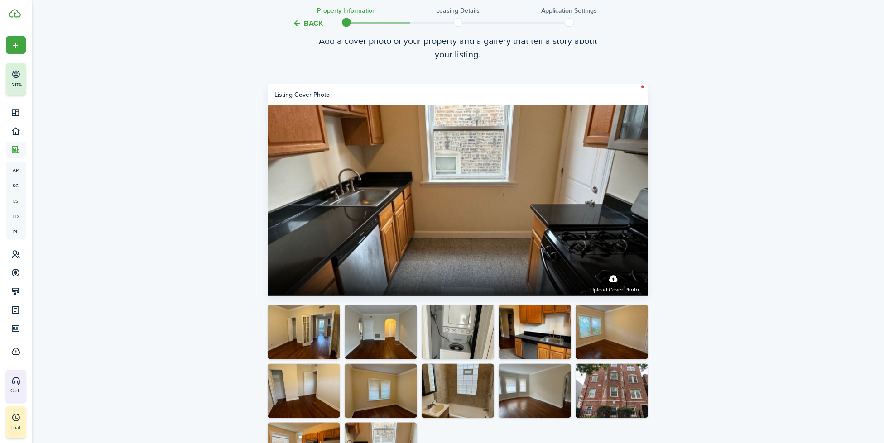
click at [378, 71] on listing-wizard-media "Property photos Add a cover photo of your property and a gallery that tell a st…" at bounding box center [458, 279] width 381 height 520
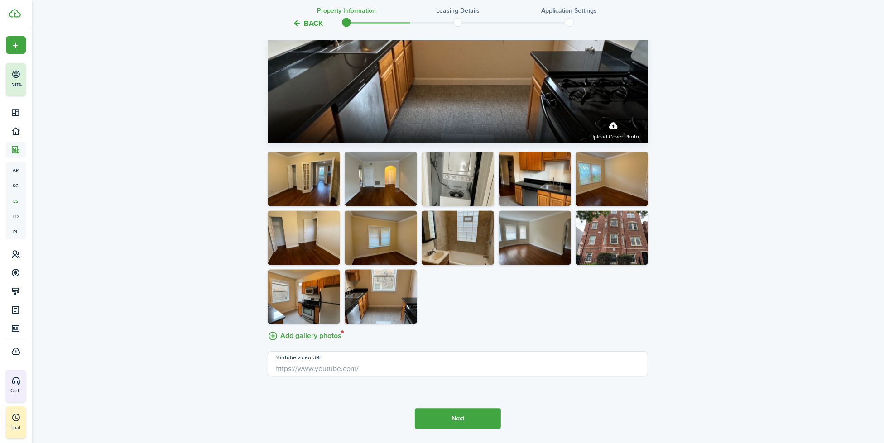
scroll to position [1930, 0]
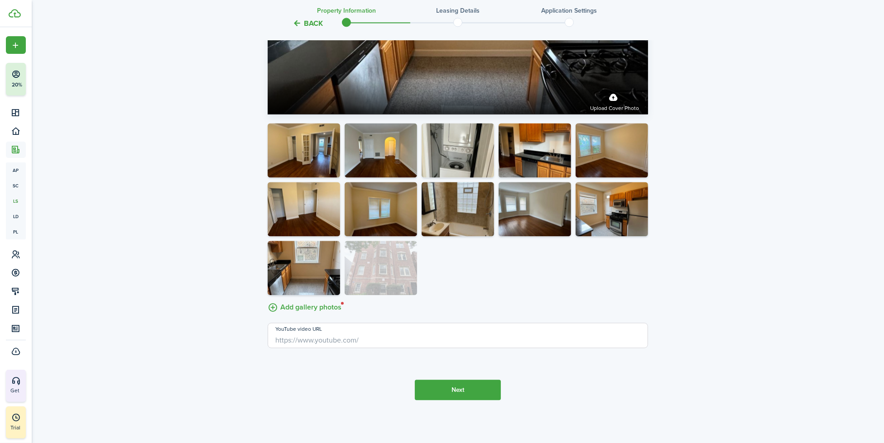
drag, startPoint x: 601, startPoint y: 194, endPoint x: 369, endPoint y: 263, distance: 242.4
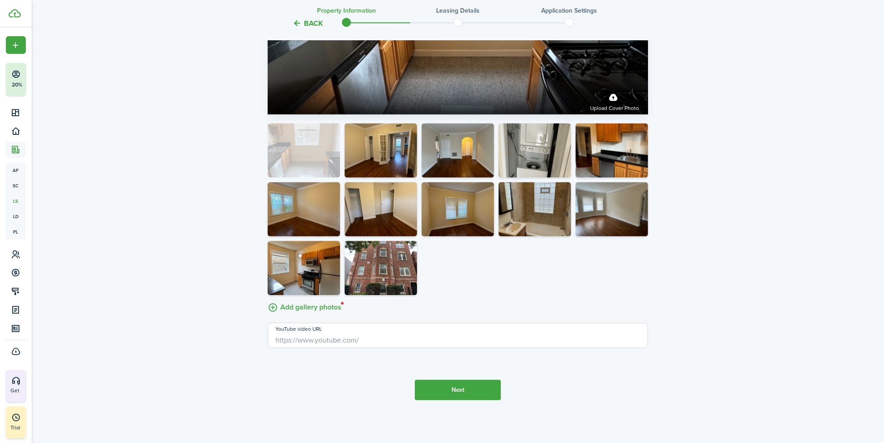
drag, startPoint x: 312, startPoint y: 263, endPoint x: 318, endPoint y: 147, distance: 115.7
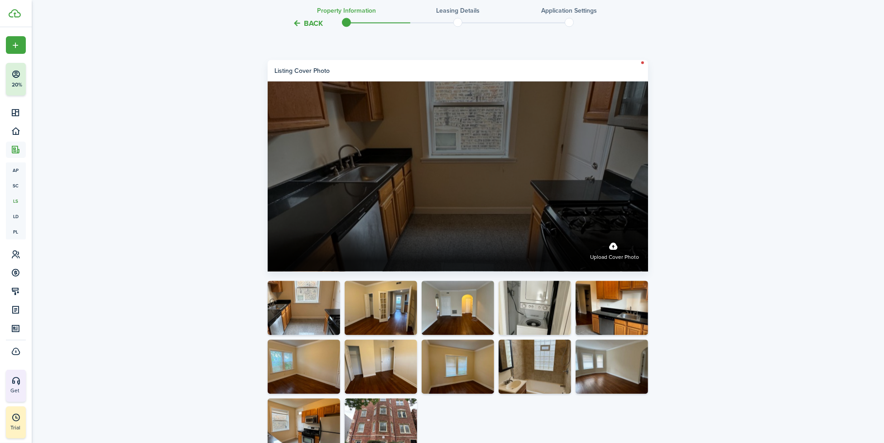
scroll to position [1748, 0]
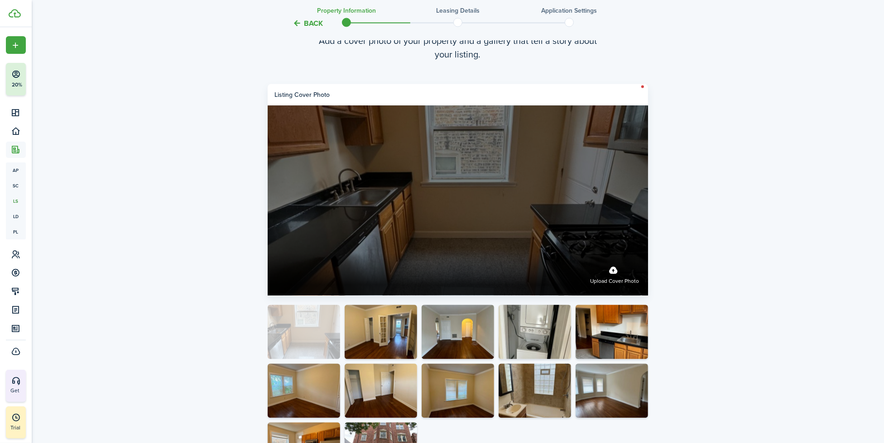
drag, startPoint x: 286, startPoint y: 319, endPoint x: 293, endPoint y: 252, distance: 67.4
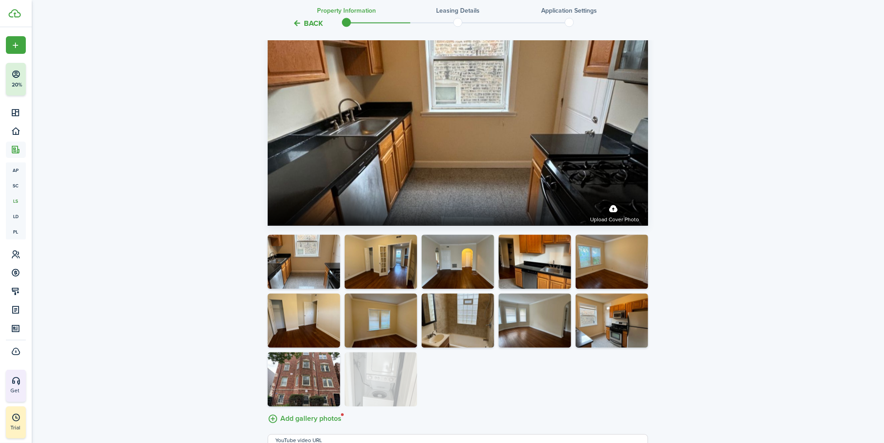
scroll to position [1831, 0]
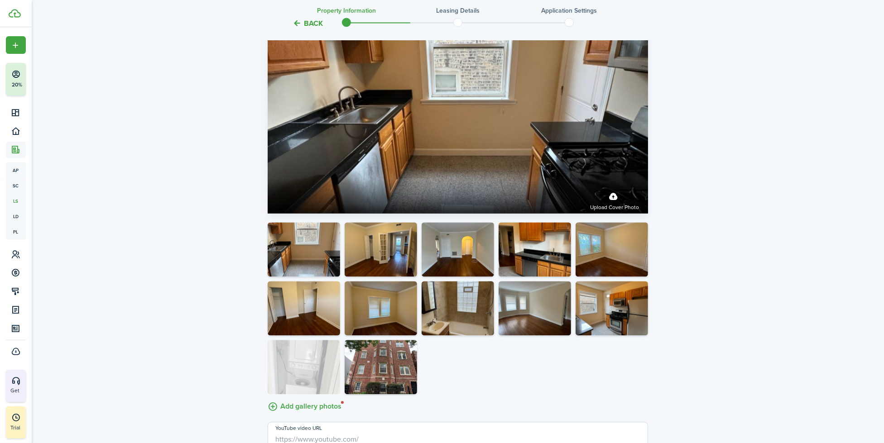
drag, startPoint x: 551, startPoint y: 336, endPoint x: 316, endPoint y: 358, distance: 236.6
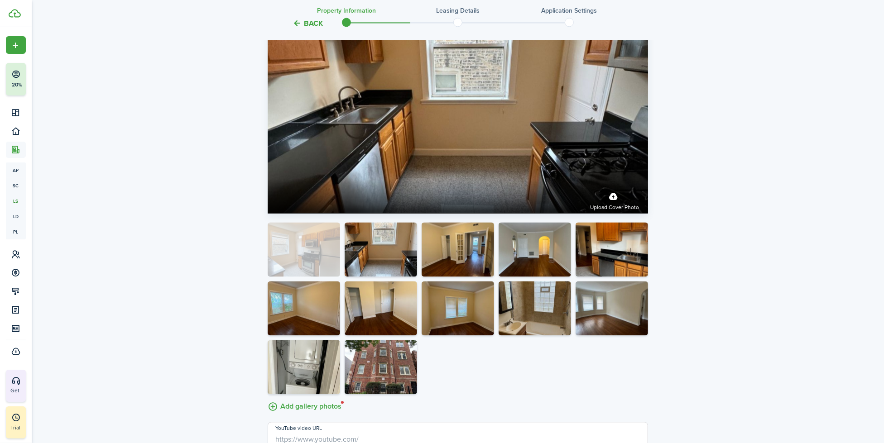
drag, startPoint x: 644, startPoint y: 312, endPoint x: 312, endPoint y: 244, distance: 339.4
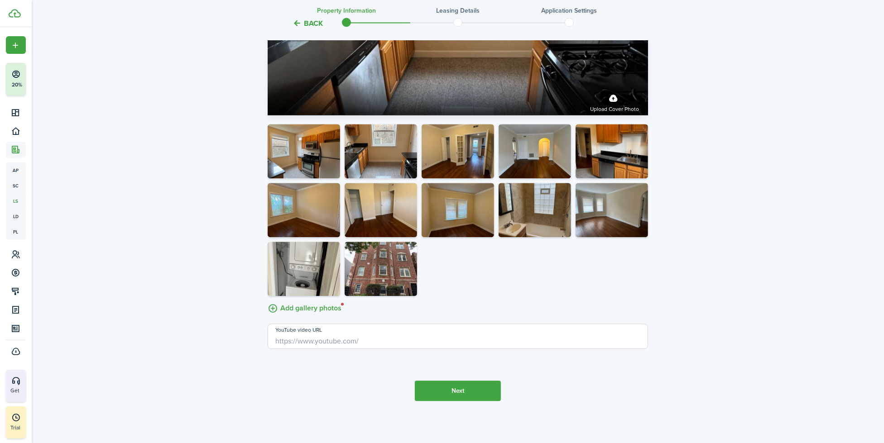
scroll to position [1930, 0]
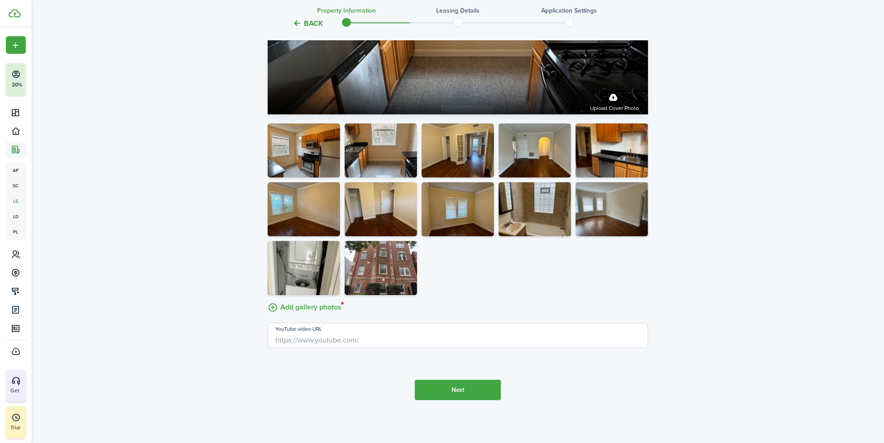
click at [465, 390] on button "Next" at bounding box center [458, 390] width 86 height 20
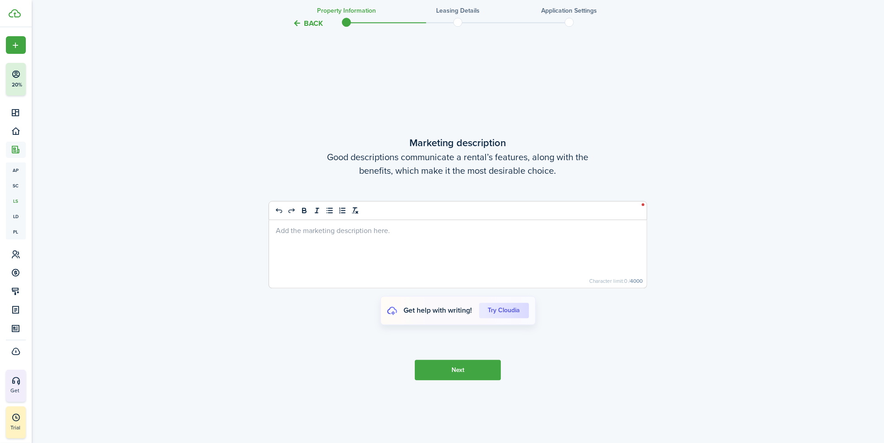
scroll to position [2313, 0]
click at [424, 246] on div at bounding box center [458, 254] width 378 height 68
click at [621, 271] on div at bounding box center [458, 254] width 378 height 68
click at [621, 272] on div at bounding box center [458, 254] width 378 height 68
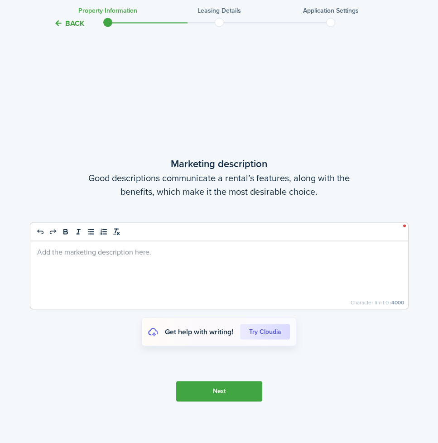
scroll to position [2372, 0]
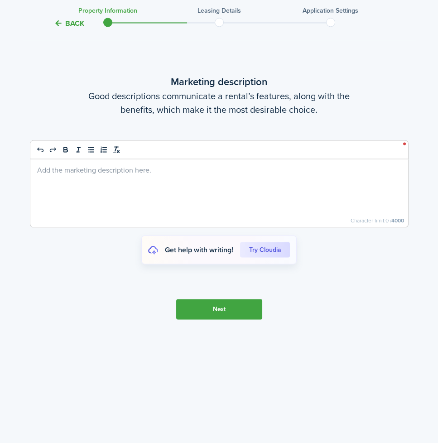
click at [166, 198] on div at bounding box center [219, 193] width 378 height 68
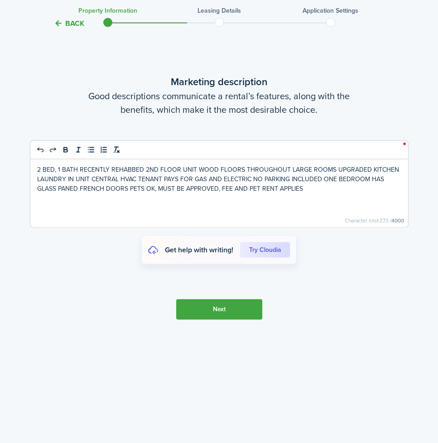
click at [252, 302] on button "Next" at bounding box center [219, 309] width 86 height 20
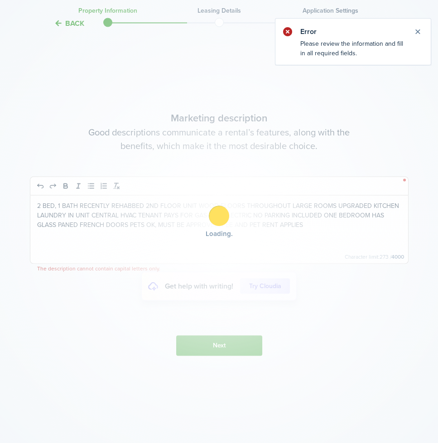
scroll to position [2334, 0]
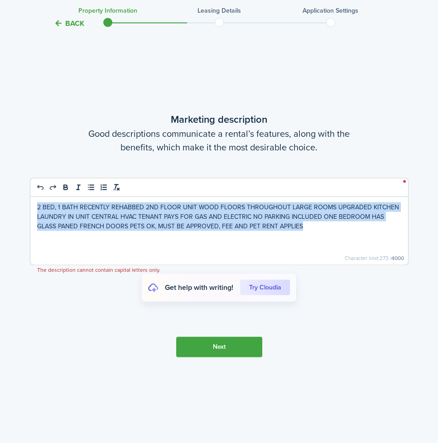
drag, startPoint x: 282, startPoint y: 225, endPoint x: 36, endPoint y: 207, distance: 247.1
click at [36, 207] on div "2 BED, 1 BATH RECENTLY REHABBED 2ND FLOOR UNIT WOOD FLOORS THROUGHOUT LARGE ROO…" at bounding box center [219, 231] width 378 height 68
click at [64, 189] on icon "bold" at bounding box center [66, 188] width 4 height 2
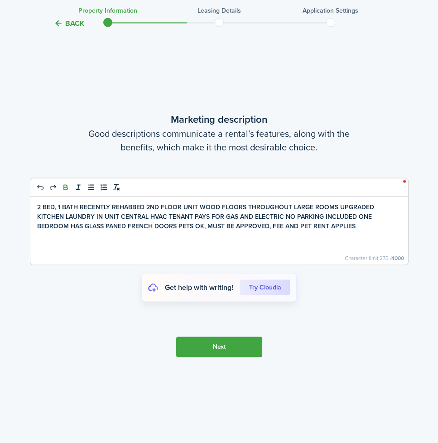
click at [64, 189] on icon "bold" at bounding box center [66, 188] width 4 height 2
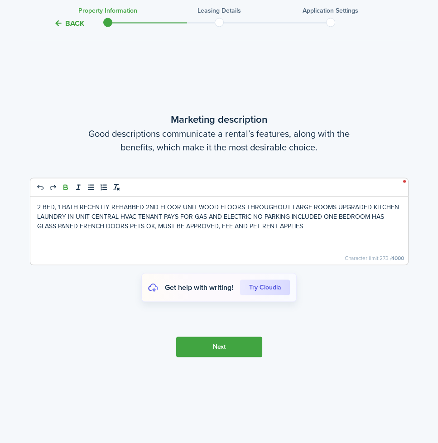
click at [64, 189] on icon "bold" at bounding box center [66, 188] width 4 height 2
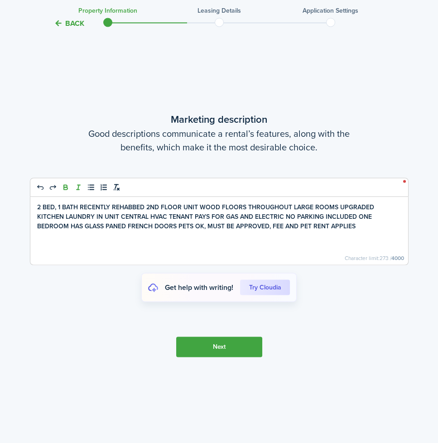
click at [80, 189] on icon "italic" at bounding box center [78, 187] width 8 height 8
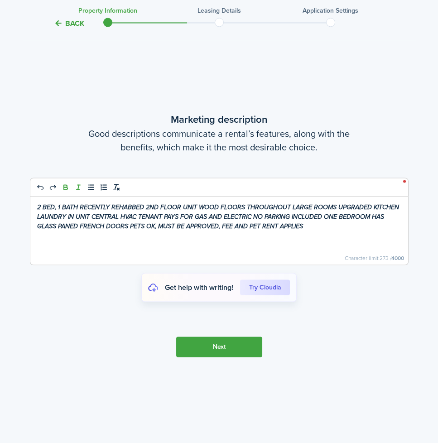
click at [60, 189] on button "bold" at bounding box center [65, 187] width 13 height 11
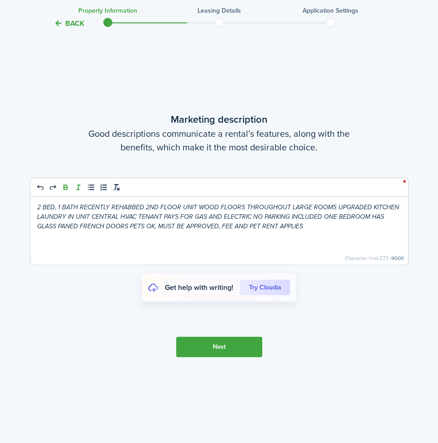
click at [64, 187] on icon "bold" at bounding box center [66, 188] width 4 height 2
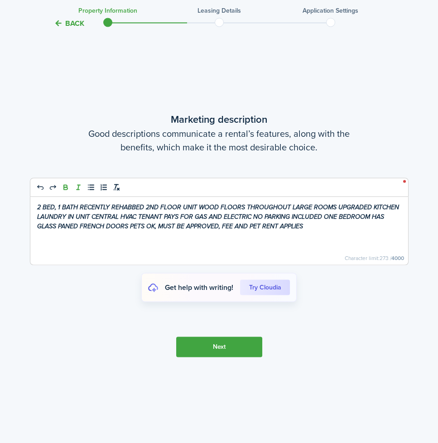
click at [67, 191] on icon "bold" at bounding box center [66, 187] width 8 height 8
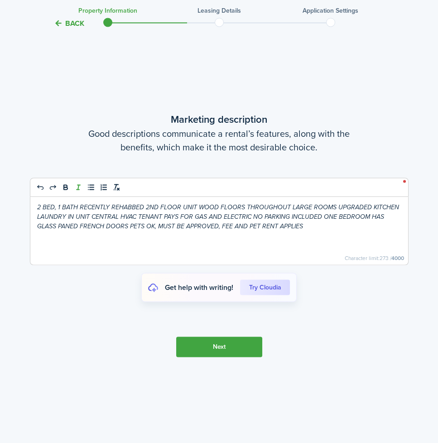
click at [76, 188] on icon "italic" at bounding box center [78, 187] width 8 height 8
copy em "2 BED, 1 BATH RECENTLY REHABBED 2ND FLOOR UNIT WOOD FLOORS THROUGHOUT LARGE ROO…"
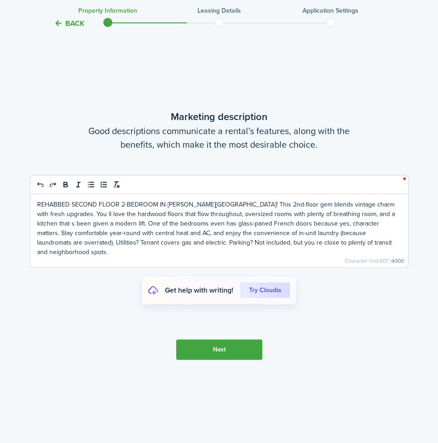
click at [205, 348] on button "Next" at bounding box center [219, 349] width 86 height 20
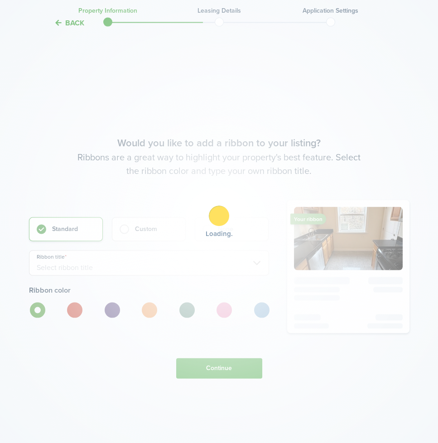
scroll to position [2755, 0]
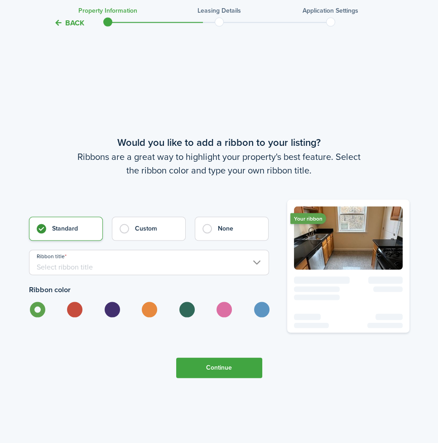
click at [196, 369] on button "Continue" at bounding box center [219, 368] width 86 height 20
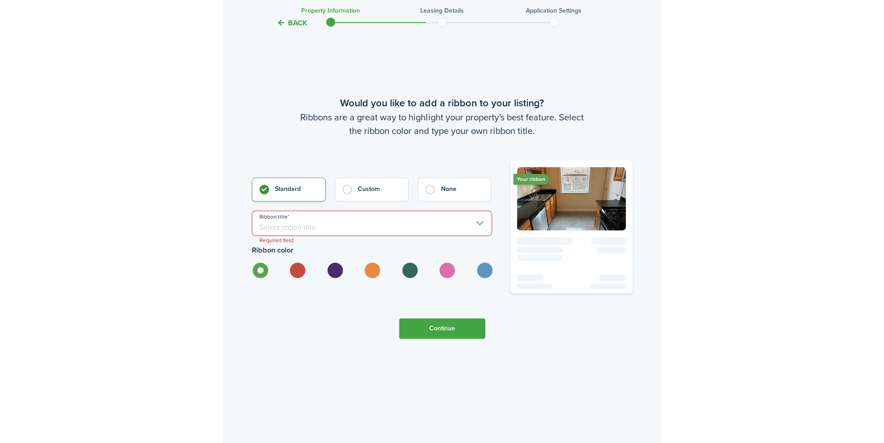
scroll to position [2796, 0]
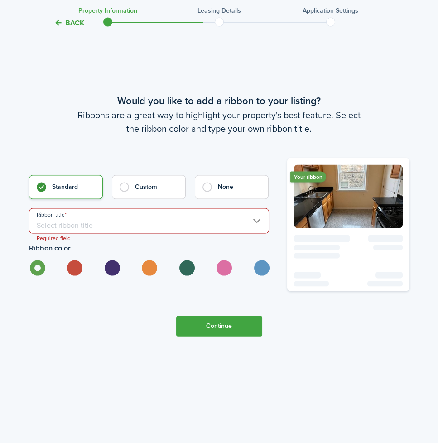
click at [96, 228] on input "Ribbon title" at bounding box center [149, 220] width 240 height 25
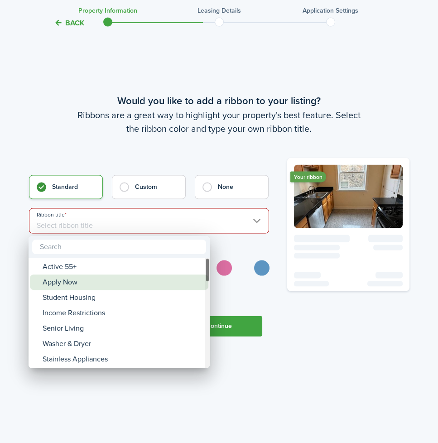
click at [64, 284] on div "Apply Now" at bounding box center [123, 282] width 160 height 15
type input "Apply Now"
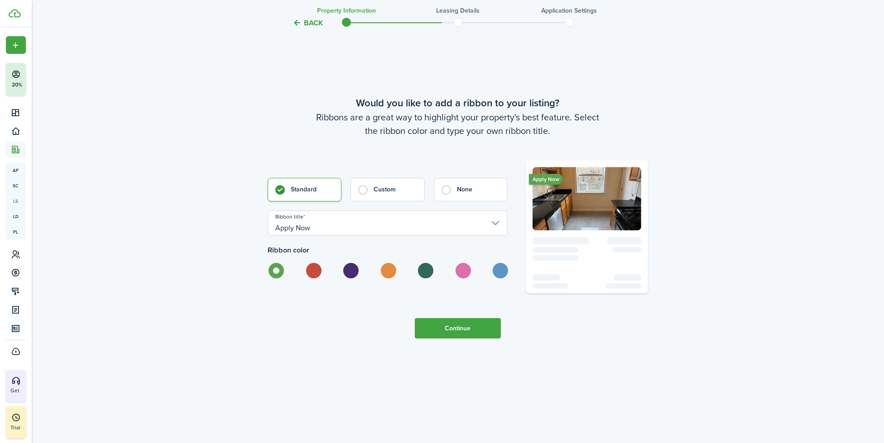
click at [291, 224] on input "Apply Now" at bounding box center [388, 223] width 240 height 25
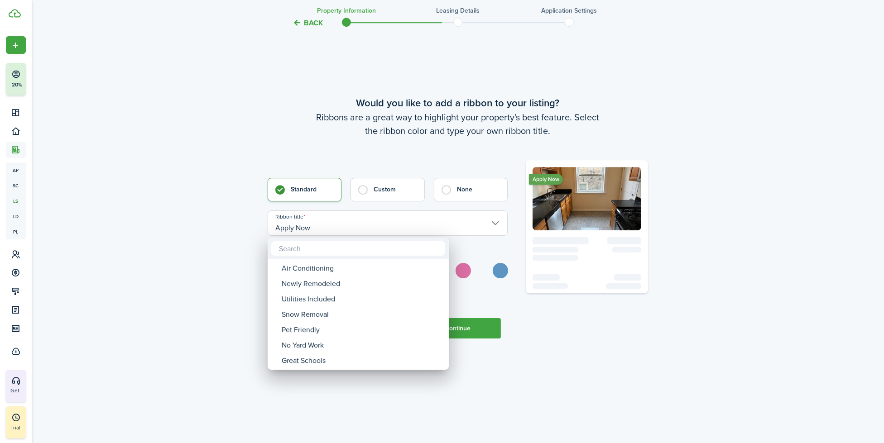
drag, startPoint x: 688, startPoint y: 347, endPoint x: 569, endPoint y: 332, distance: 120.5
click at [688, 347] on div at bounding box center [442, 222] width 1029 height 588
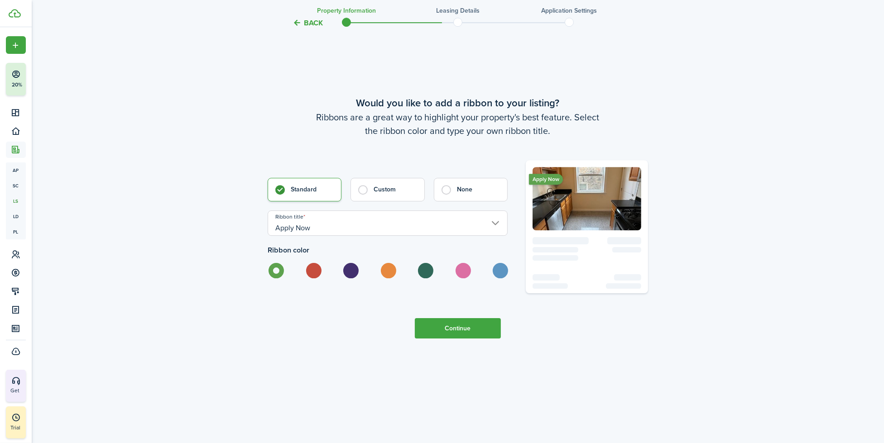
click at [430, 336] on button "Continue" at bounding box center [458, 328] width 86 height 20
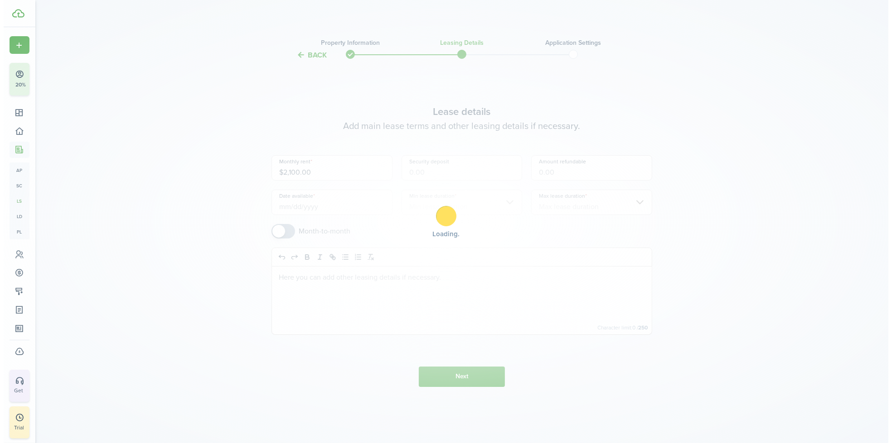
scroll to position [0, 0]
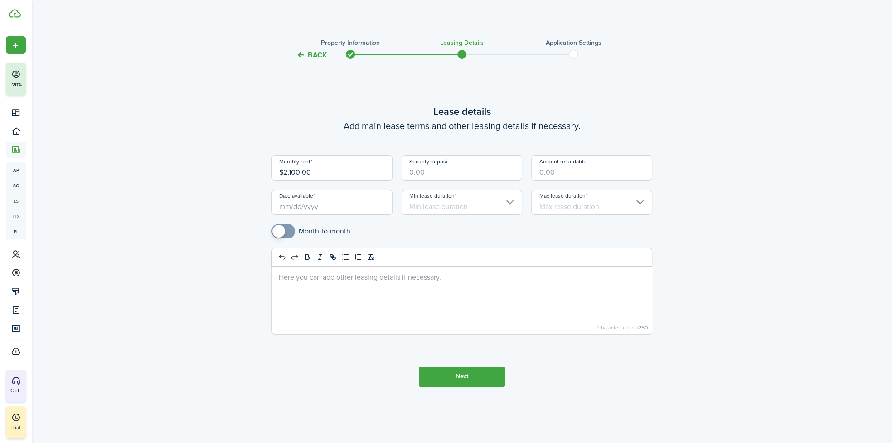
click at [326, 204] on input "Date available" at bounding box center [331, 202] width 121 height 25
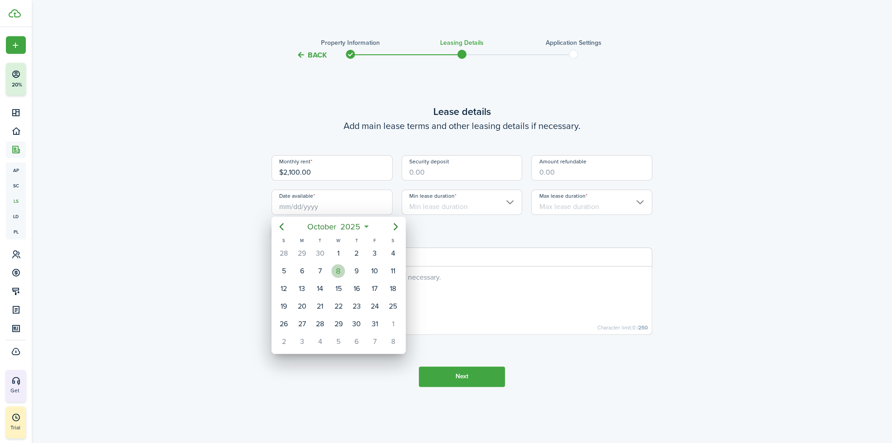
click at [343, 268] on div "8" at bounding box center [338, 272] width 14 height 14
type input "10/08/2025"
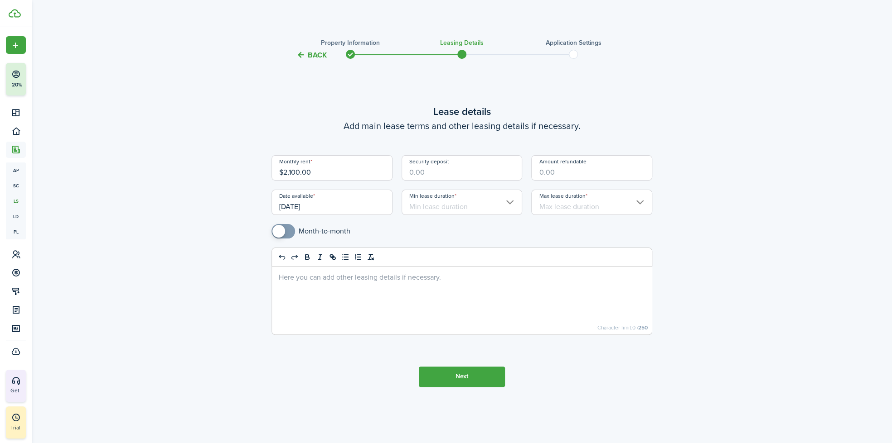
click at [445, 202] on input "Min lease duration" at bounding box center [461, 202] width 121 height 25
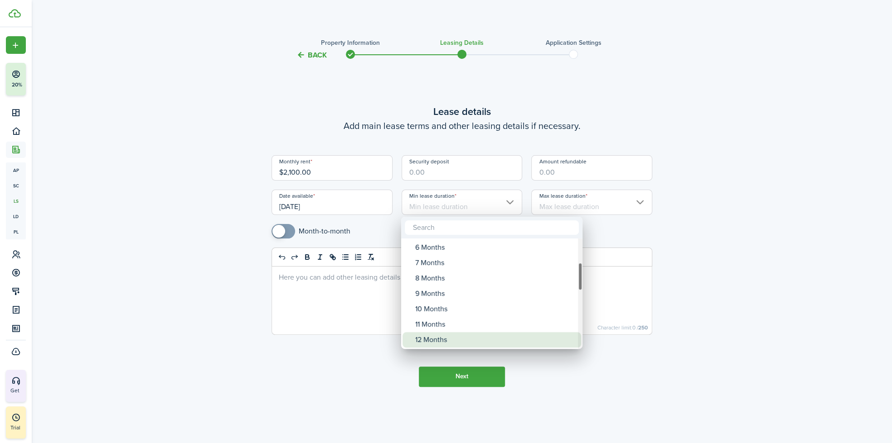
click at [431, 340] on div "12 Months" at bounding box center [495, 340] width 160 height 15
type input "12 Months"
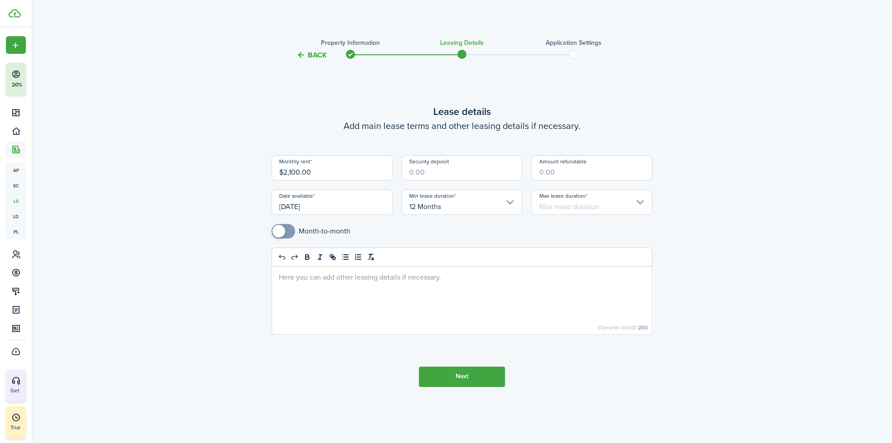
click at [458, 376] on button "Next" at bounding box center [462, 377] width 86 height 20
click at [602, 203] on input "Max lease duration" at bounding box center [591, 202] width 121 height 25
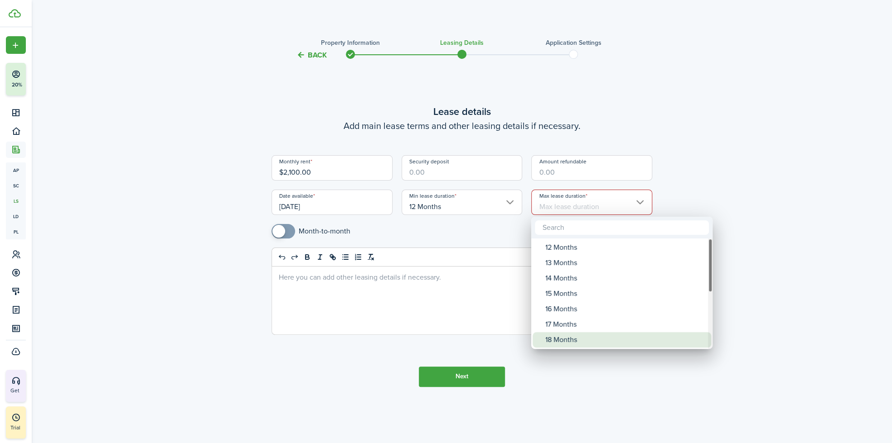
click at [548, 338] on div "18 Months" at bounding box center [625, 340] width 160 height 15
type input "18 Months"
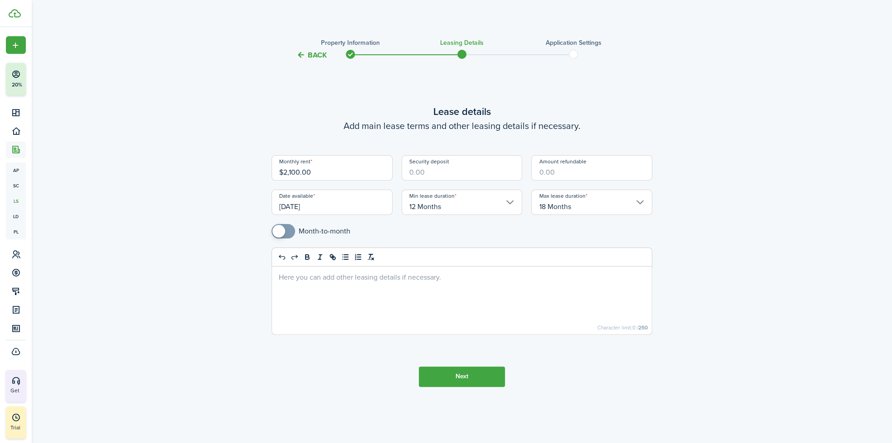
click at [296, 378] on tc-wizard-step "Lease details Add main lease terms and other leasing details if necessary. Mont…" at bounding box center [461, 245] width 381 height 346
click at [430, 377] on button "Next" at bounding box center [462, 377] width 86 height 20
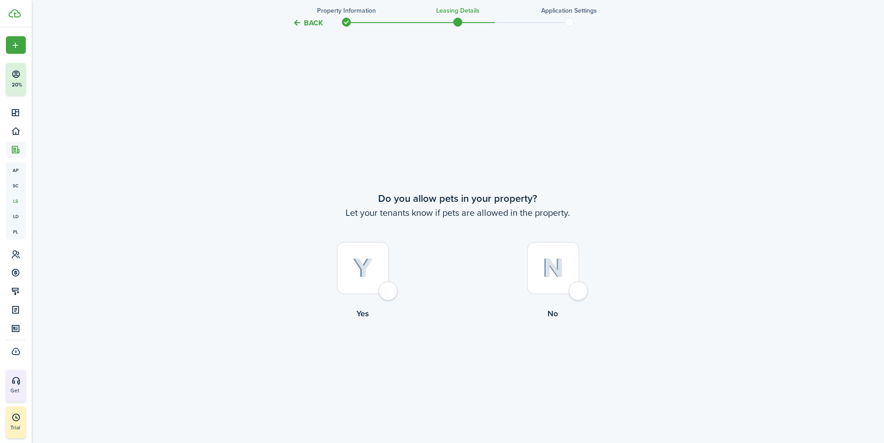
scroll to position [382, 0]
click at [383, 294] on div at bounding box center [363, 268] width 52 height 52
radio input "true"
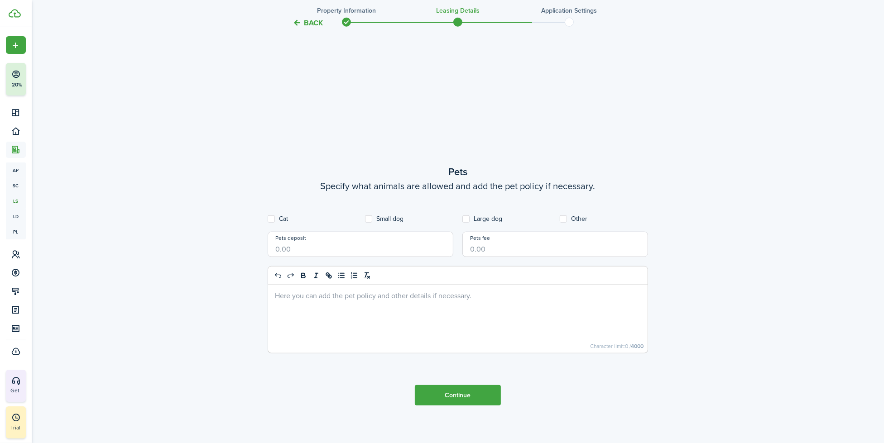
scroll to position [826, 0]
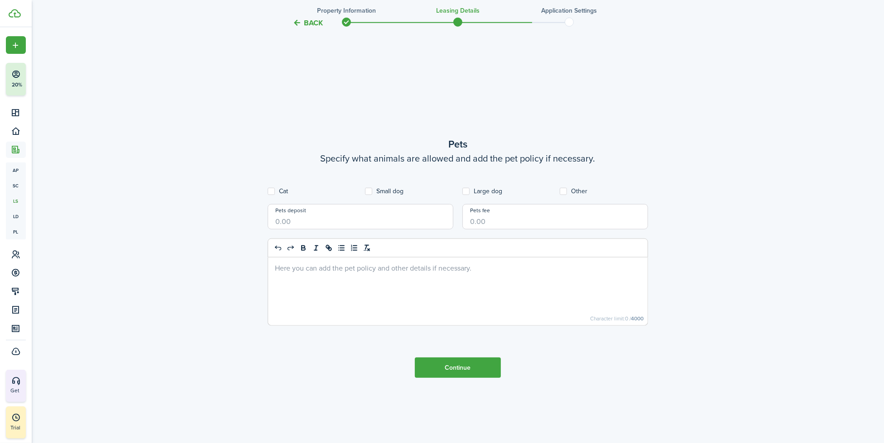
click at [491, 366] on button "Continue" at bounding box center [458, 368] width 86 height 20
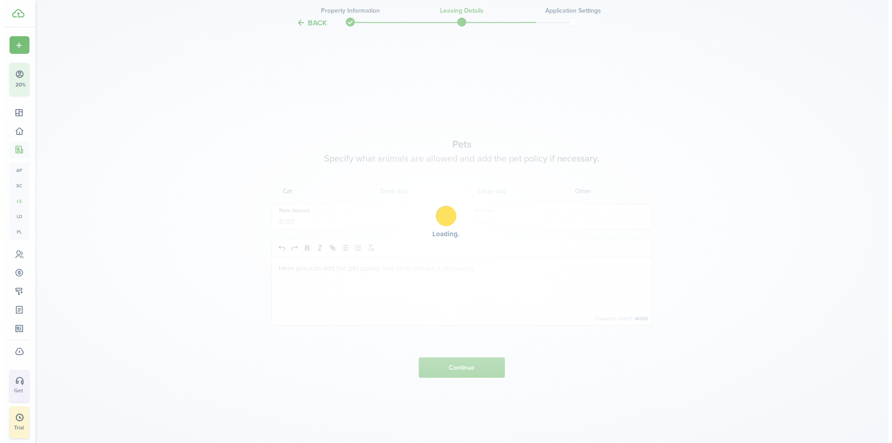
scroll to position [0, 0]
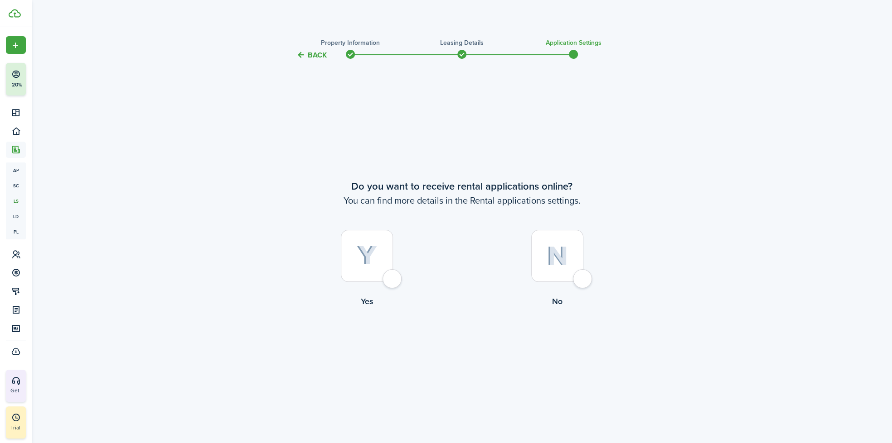
click at [376, 276] on div at bounding box center [367, 256] width 52 height 52
radio input "true"
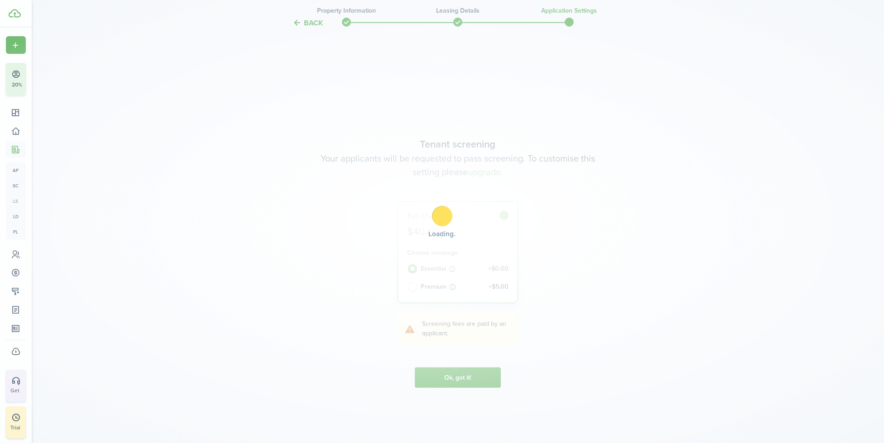
scroll to position [382, 0]
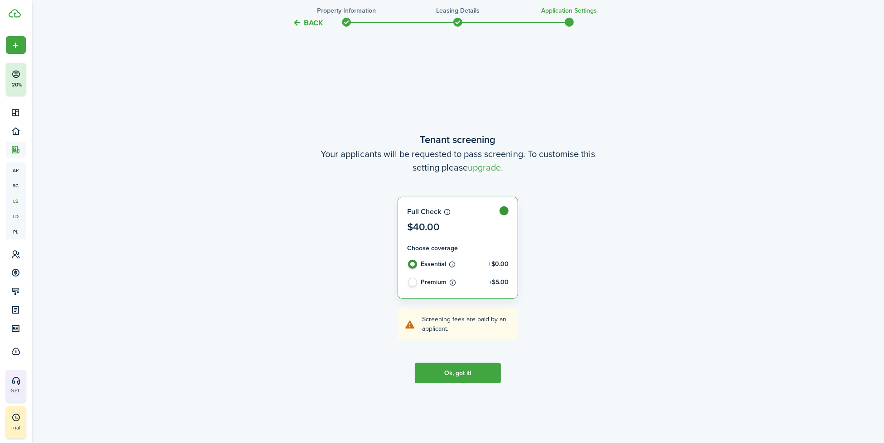
click at [504, 208] on label at bounding box center [458, 221] width 120 height 46
click at [428, 283] on control-radio-card-title "Premium +$5.00" at bounding box center [465, 282] width 88 height 9
radio input "false"
radio input "true"
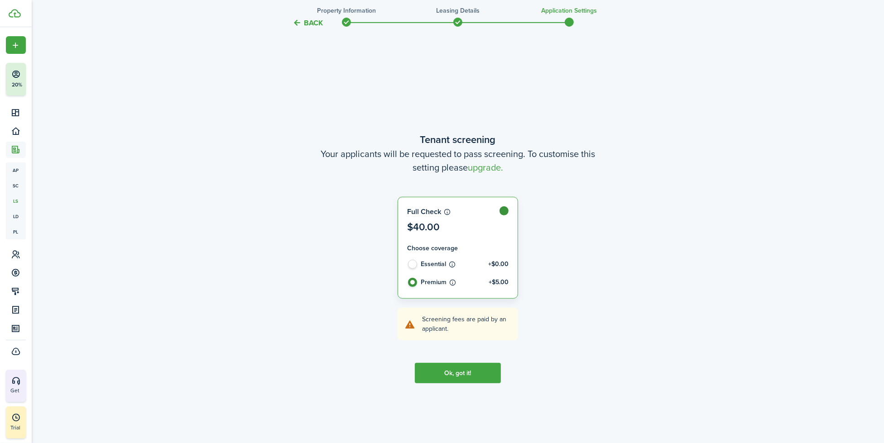
click at [433, 265] on control-radio-card-title "Essential +$0.00" at bounding box center [465, 264] width 88 height 9
radio input "true"
drag, startPoint x: 478, startPoint y: 169, endPoint x: 471, endPoint y: 168, distance: 7.8
click at [471, 168] on button "upgrade." at bounding box center [485, 168] width 35 height 14
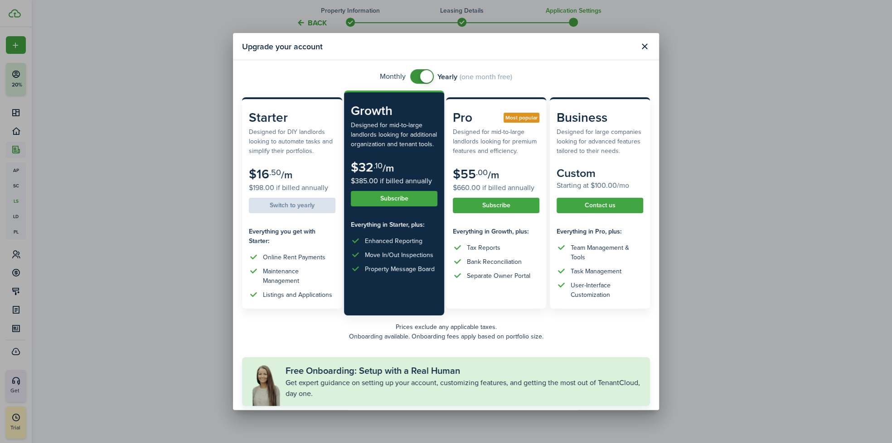
click at [204, 266] on div "Upgrade your account Monthly Yearly (one month free) Starter Designed for DIY l…" at bounding box center [446, 221] width 892 height 443
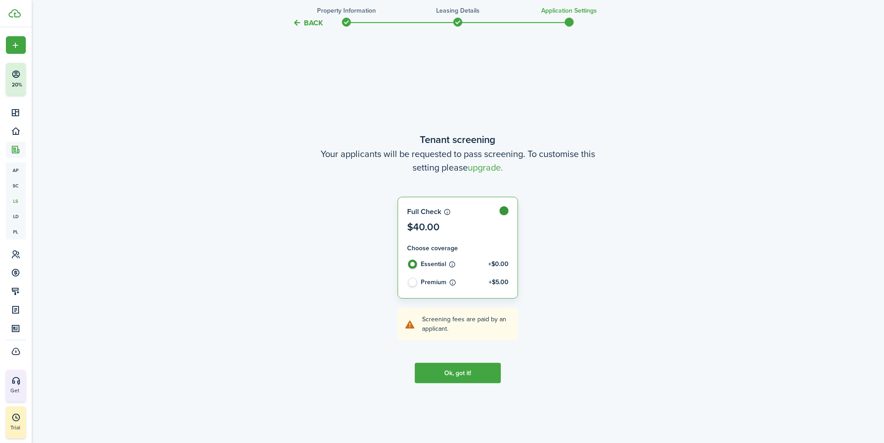
drag, startPoint x: 204, startPoint y: 266, endPoint x: 688, endPoint y: 364, distance: 493.6
click at [688, 364] on div "Back Property information Leasing details Application settings Do you want to r…" at bounding box center [457, 64] width 525 height 830
click at [457, 376] on button "Ok, got it!" at bounding box center [458, 373] width 86 height 20
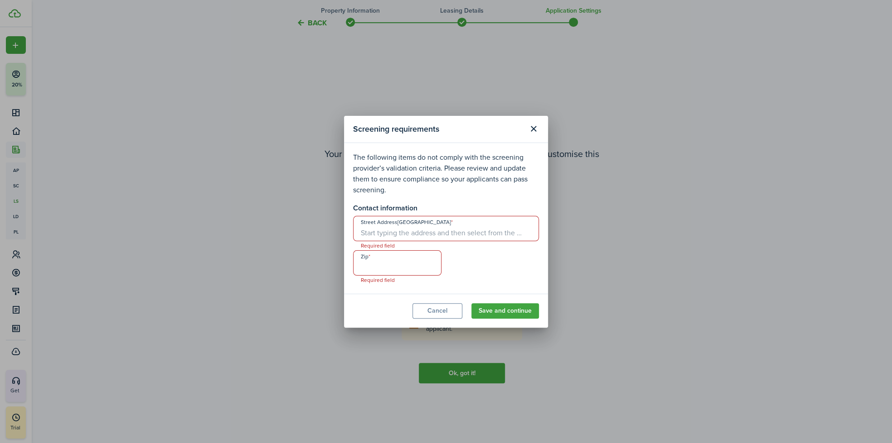
click at [406, 238] on input "Street Address, City, State, Country" at bounding box center [446, 228] width 186 height 25
click at [494, 305] on button "Save and continue" at bounding box center [504, 311] width 67 height 15
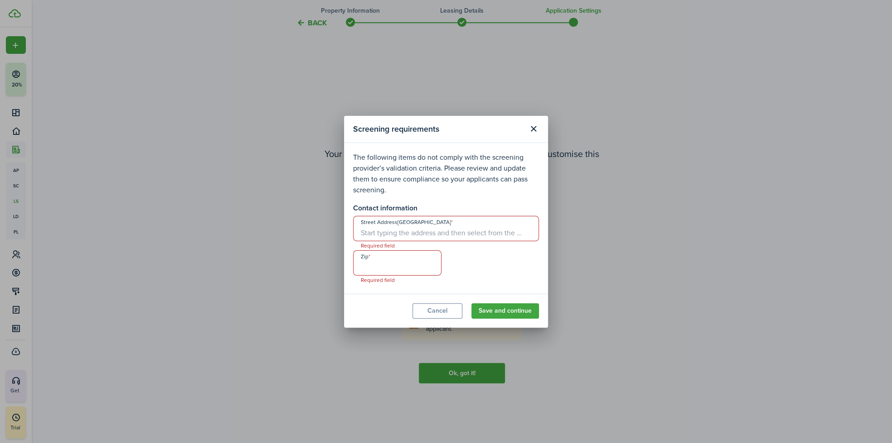
click at [494, 313] on button "Save and continue" at bounding box center [504, 311] width 67 height 15
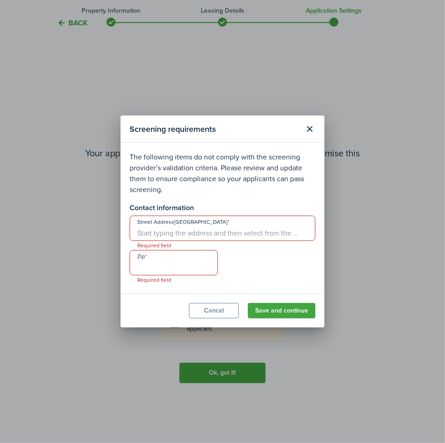
click at [208, 222] on input "Street Address, City, State, Country" at bounding box center [223, 228] width 186 height 25
paste input "[STREET_ADDRESS][PERSON_NAME]"
type input "[STREET_ADDRESS][PERSON_NAME]"
drag, startPoint x: 137, startPoint y: 270, endPoint x: 135, endPoint y: 275, distance: 5.7
click at [135, 275] on input "Zip" at bounding box center [174, 262] width 88 height 25
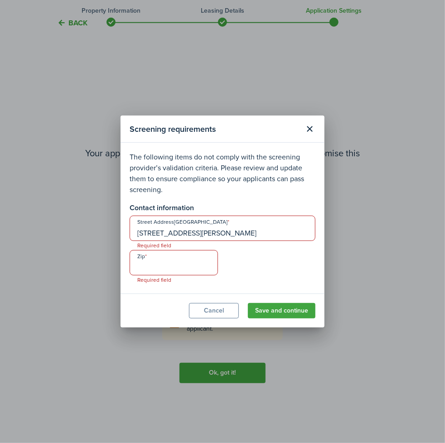
paste input "60647"
type input "60647"
click at [138, 228] on input "[STREET_ADDRESS][PERSON_NAME]" at bounding box center [223, 228] width 186 height 25
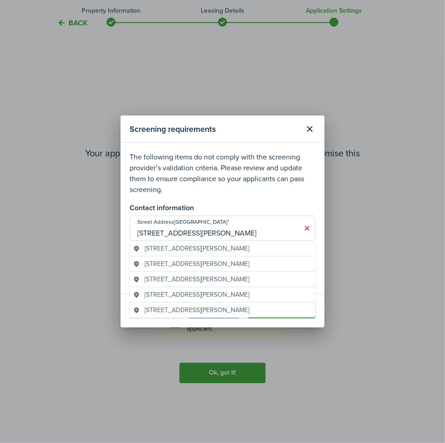
click at [213, 251] on span "2440 N Hamlin Ave, Chicago, IL, USA" at bounding box center [197, 249] width 105 height 10
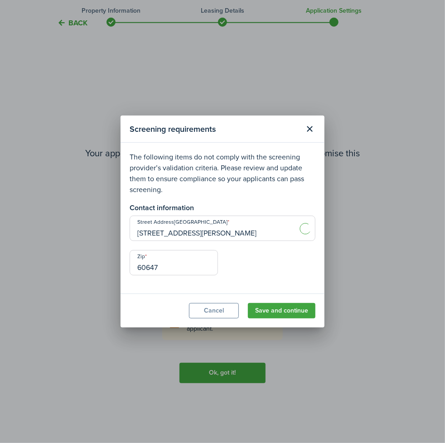
type input "[STREET_ADDRESS][PERSON_NAME]"
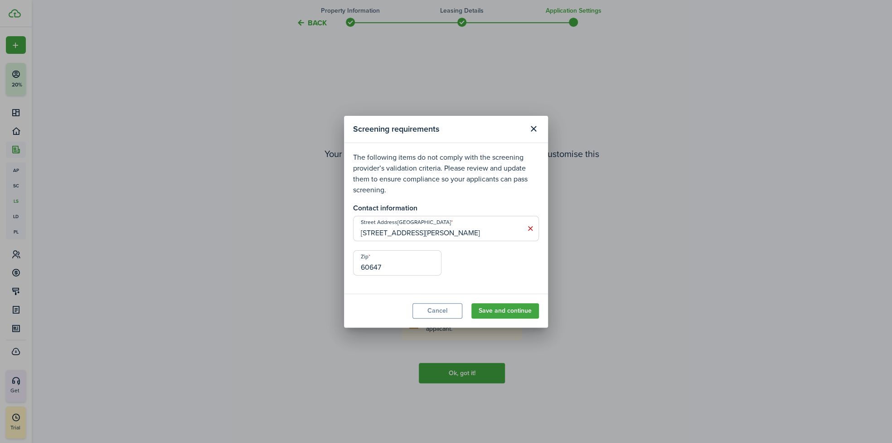
click at [519, 307] on button "Save and continue" at bounding box center [504, 311] width 67 height 15
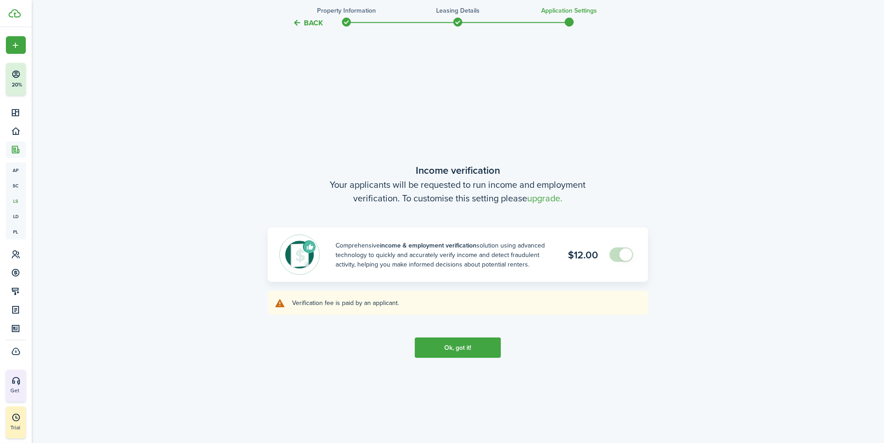
scroll to position [826, 0]
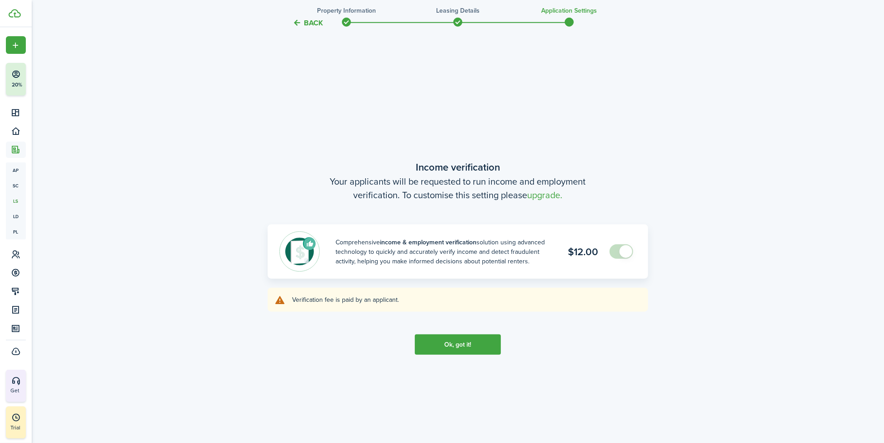
click at [443, 337] on button "Ok, got it!" at bounding box center [458, 345] width 86 height 20
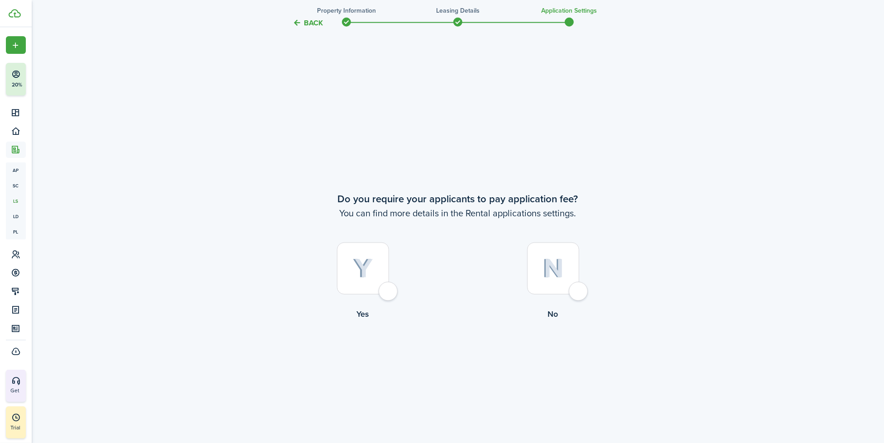
scroll to position [1270, 0]
click at [571, 285] on div at bounding box center [553, 268] width 52 height 52
radio input "true"
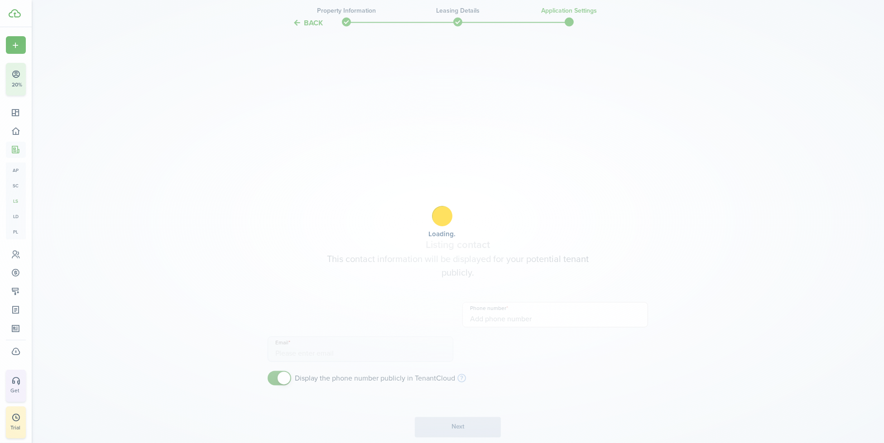
type input "+1 847-970-1843"
type input "aries.pang@fultongrace.com"
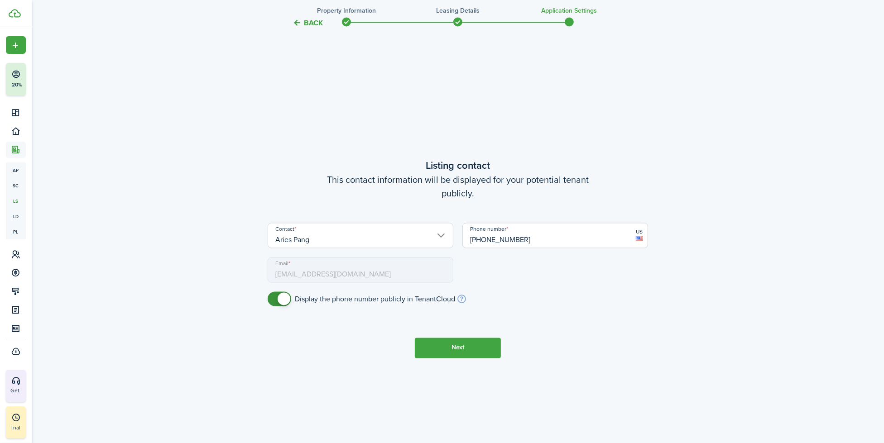
scroll to position [1713, 0]
click at [475, 348] on button "Next" at bounding box center [458, 347] width 86 height 20
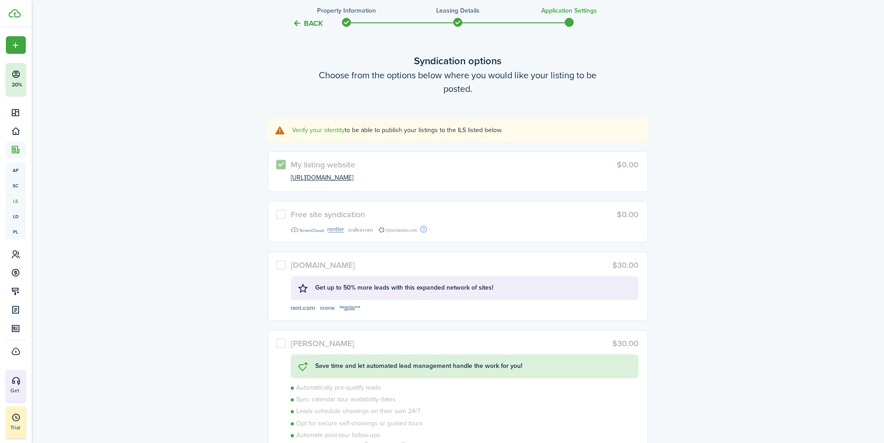
scroll to position [2157, 0]
click at [353, 180] on link "https://listings1486745.tenantcloud.com" at bounding box center [322, 178] width 63 height 9
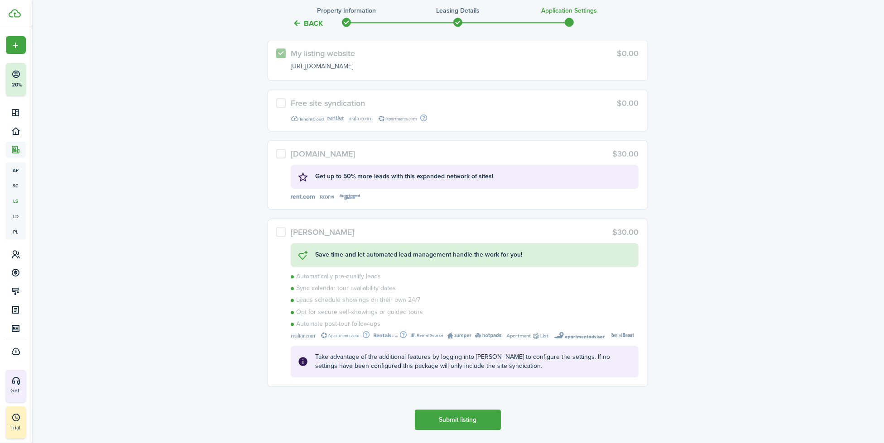
scroll to position [2297, 0]
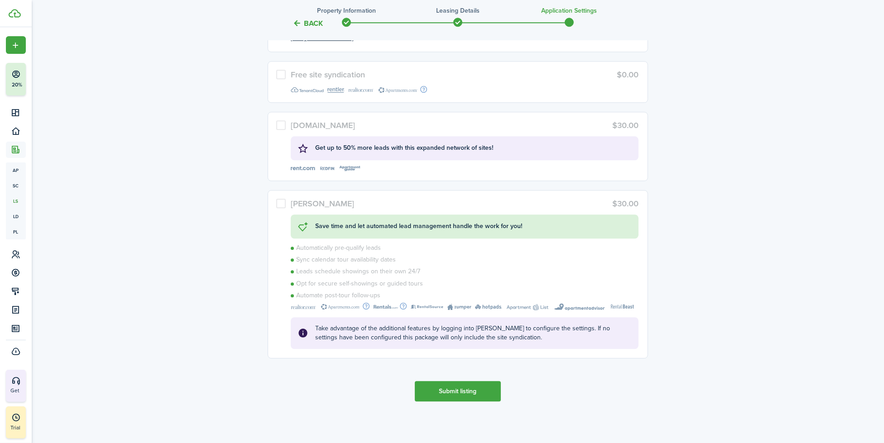
click at [278, 125] on label "Rent.com $30.00 Get up to 50% more leads with this expanded network of sites!" at bounding box center [458, 146] width 381 height 69
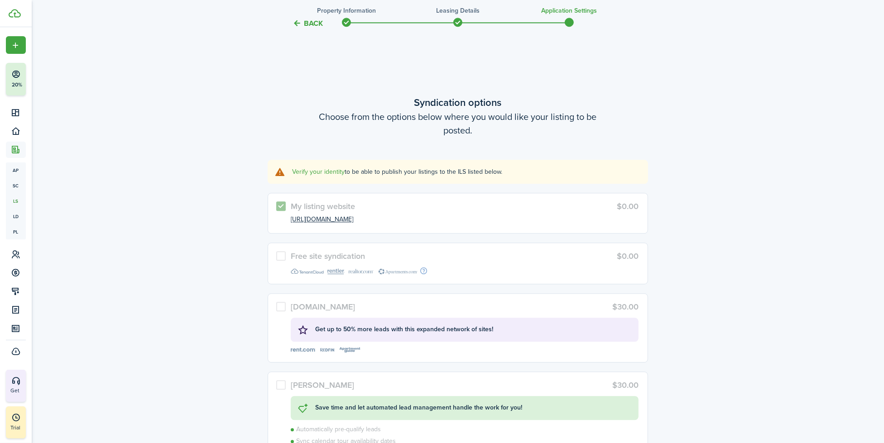
click at [336, 171] on link "Verify your identity" at bounding box center [318, 172] width 53 height 10
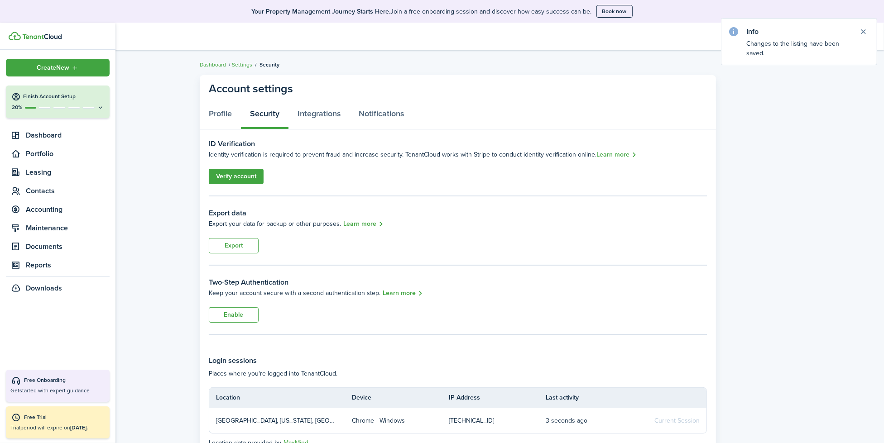
click at [23, 102] on button "Finish Account Setup 20%" at bounding box center [58, 102] width 104 height 33
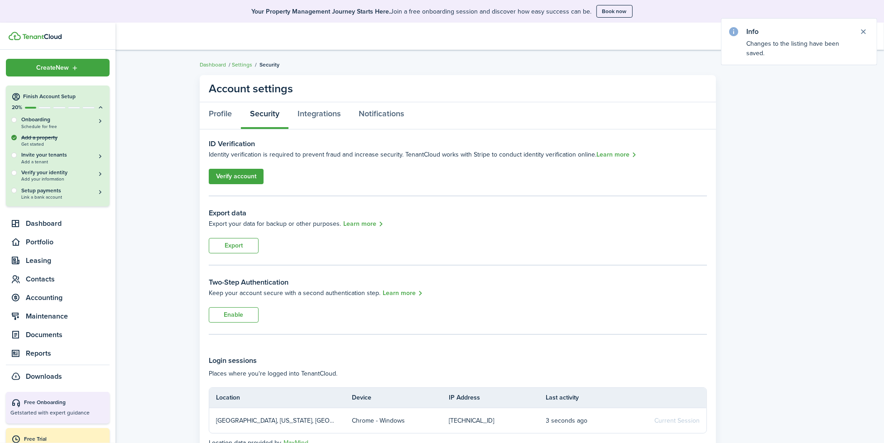
click at [124, 85] on account-settings-layout "Account settings Profile Security Integrations Notifications ID Verification Id…" at bounding box center [458, 269] width 853 height 397
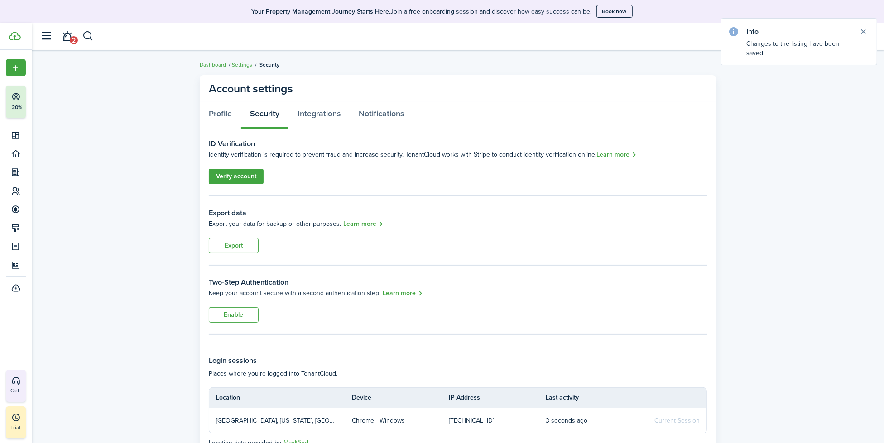
click at [67, 45] on link "2" at bounding box center [67, 36] width 17 height 23
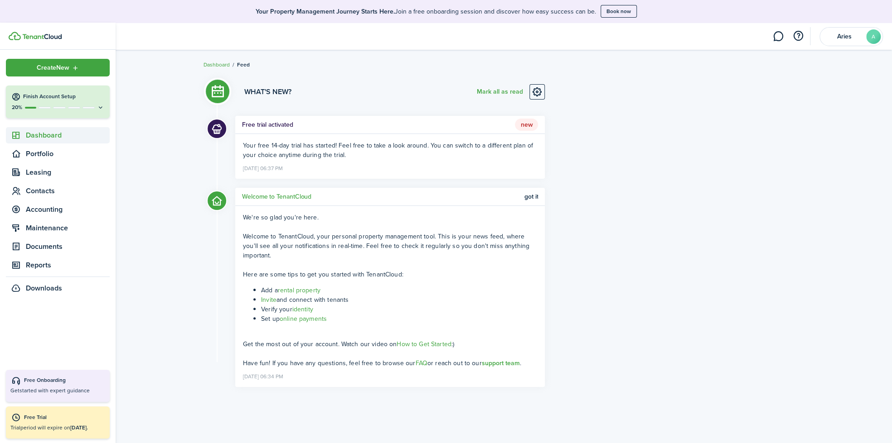
click at [34, 137] on span "Dashboard" at bounding box center [68, 135] width 84 height 11
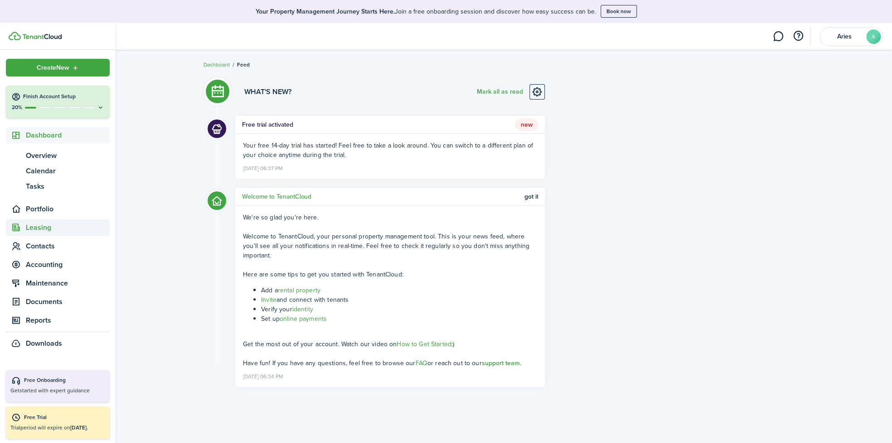
click at [47, 232] on span "Leasing" at bounding box center [68, 227] width 84 height 11
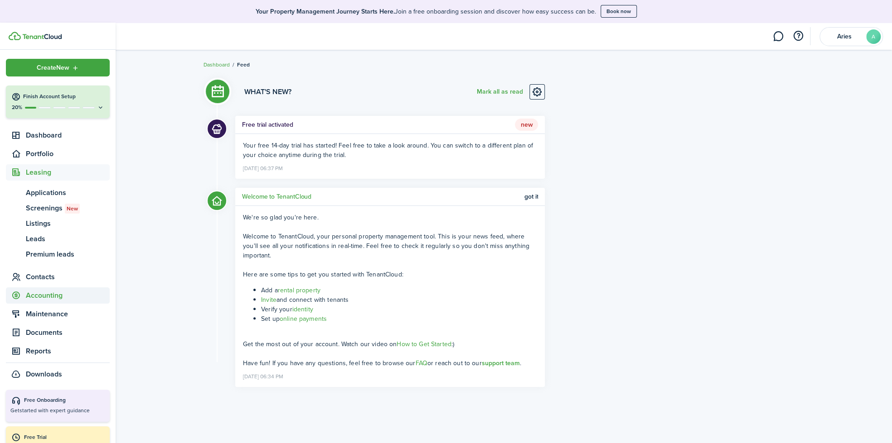
click at [65, 293] on span "Accounting" at bounding box center [68, 295] width 84 height 11
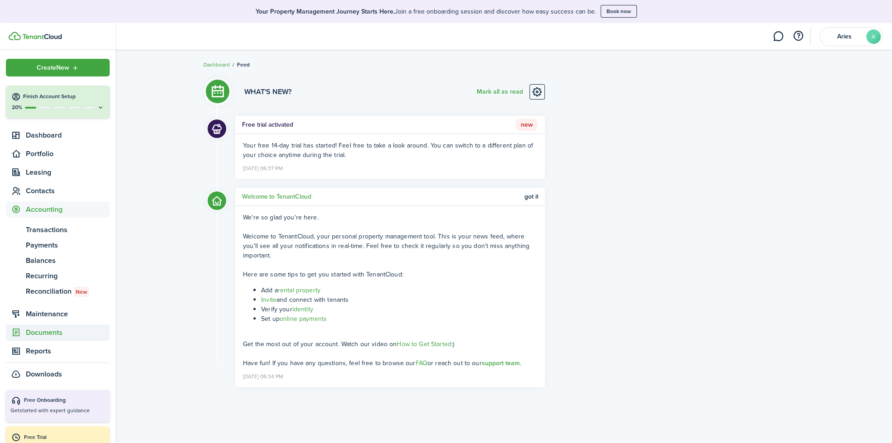
click at [71, 336] on span "Documents" at bounding box center [68, 333] width 84 height 11
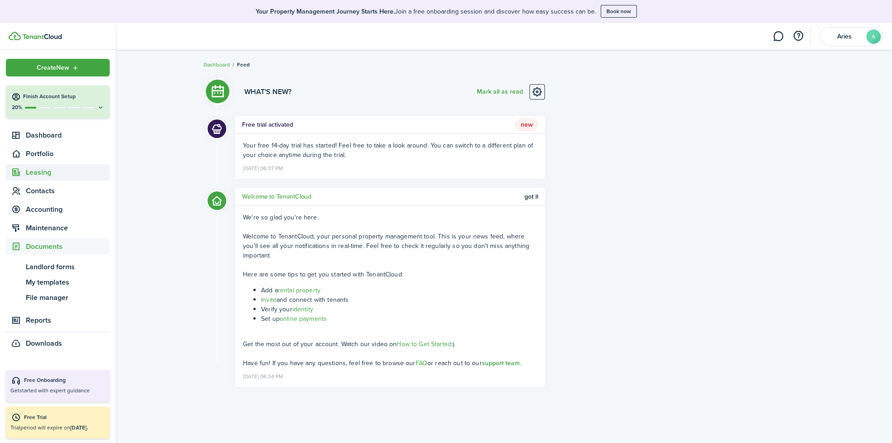
click at [66, 171] on span "Leasing" at bounding box center [68, 172] width 84 height 11
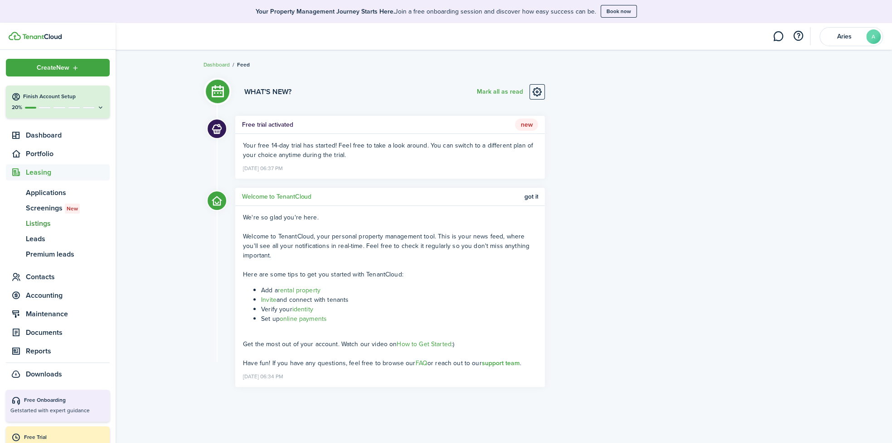
click at [57, 228] on span "Listings" at bounding box center [68, 223] width 84 height 11
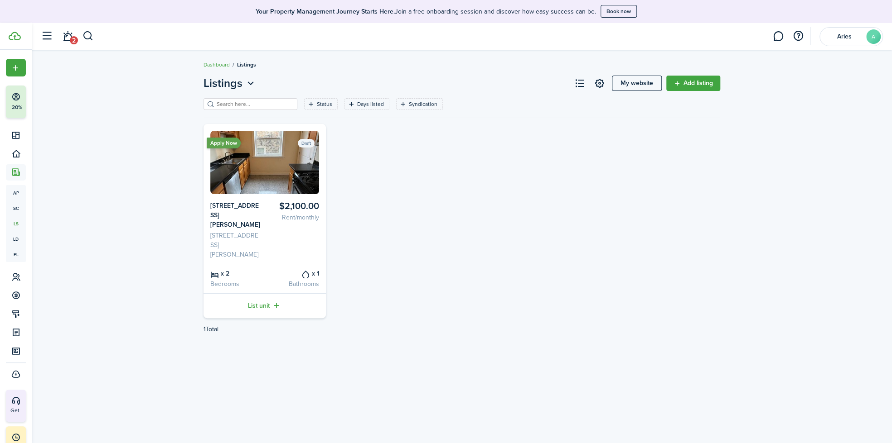
click at [233, 198] on card-listing "Apply Now Draft $2,100.00 Rent/monthly 2440 N Hamlin Ave 2440 N Hamlin Ave, Chi…" at bounding box center [264, 221] width 122 height 194
click at [251, 185] on img at bounding box center [264, 162] width 109 height 63
click at [216, 231] on card-listing-description "[STREET_ADDRESS][PERSON_NAME]" at bounding box center [235, 245] width 51 height 29
click at [240, 203] on card-listing-title "[STREET_ADDRESS][PERSON_NAME]" at bounding box center [235, 215] width 51 height 29
click at [289, 155] on img at bounding box center [264, 162] width 109 height 63
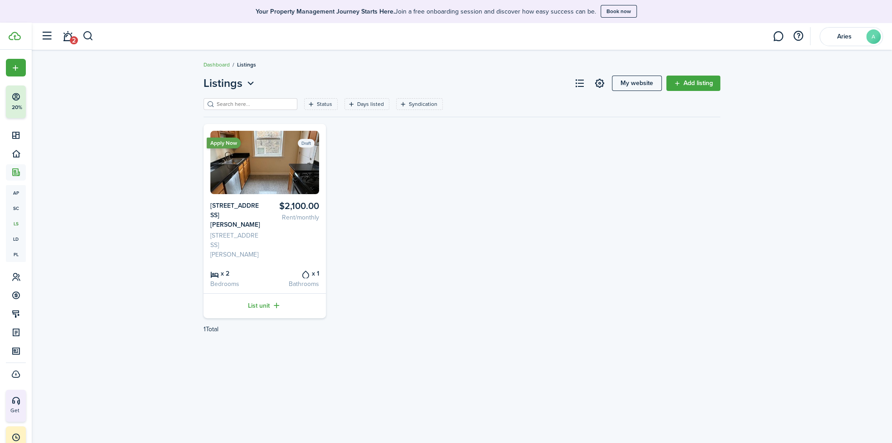
click at [289, 155] on img at bounding box center [264, 162] width 109 height 63
click at [260, 127] on card-listing "Apply Now Draft $2,100.00 Rent/monthly 2440 N Hamlin Ave 2440 N Hamlin Ave, Chi…" at bounding box center [264, 221] width 122 height 194
click at [262, 298] on link "List unit" at bounding box center [264, 306] width 122 height 25
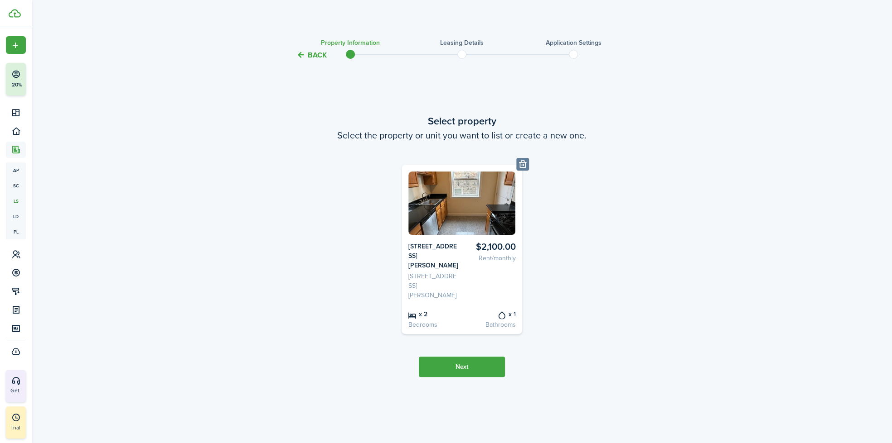
click at [429, 244] on card-listing "$2,100.00 Rent/monthly 2440 N Hamlin Ave 2440 N Hamlin Ave, Chicago, IL 60647, …" at bounding box center [461, 249] width 121 height 169
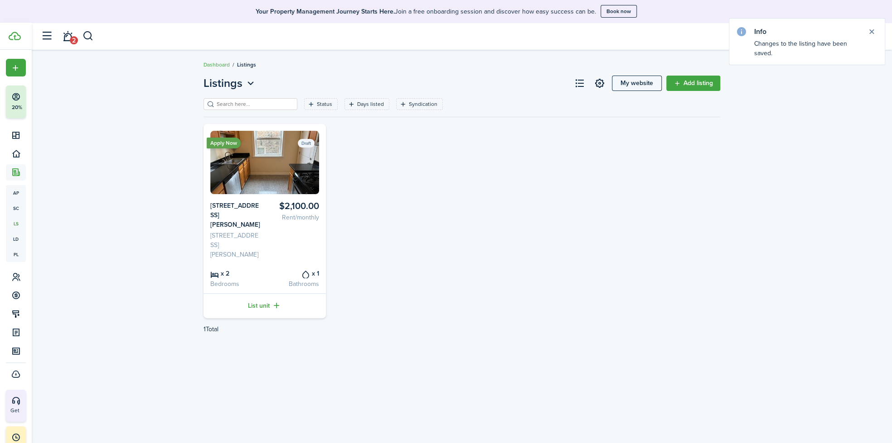
click at [306, 143] on status "Draft" at bounding box center [306, 143] width 17 height 9
click at [305, 145] on status "Draft" at bounding box center [306, 143] width 17 height 9
click at [277, 167] on img at bounding box center [264, 162] width 109 height 63
click at [285, 106] on input "search" at bounding box center [254, 104] width 80 height 9
click at [248, 80] on icon "Open menu" at bounding box center [251, 83] width 12 height 11
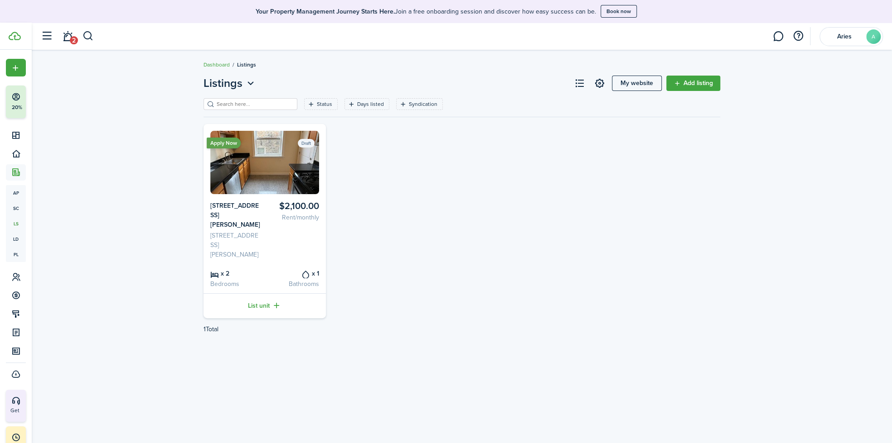
click at [442, 231] on div "Apply Now Draft $2,100.00 Rent/monthly 2440 N Hamlin Ave 2440 N Hamlin Ave, Chi…" at bounding box center [461, 221] width 525 height 194
click at [601, 82] on link at bounding box center [599, 83] width 15 height 15
drag, startPoint x: 279, startPoint y: 159, endPoint x: 503, endPoint y: 140, distance: 225.5
click at [505, 141] on div "Apply Now Draft $2,100.00 Rent/monthly 2440 N Hamlin Ave 2440 N Hamlin Ave, Chi…" at bounding box center [461, 221] width 525 height 194
drag, startPoint x: 228, startPoint y: 319, endPoint x: 226, endPoint y: 311, distance: 8.5
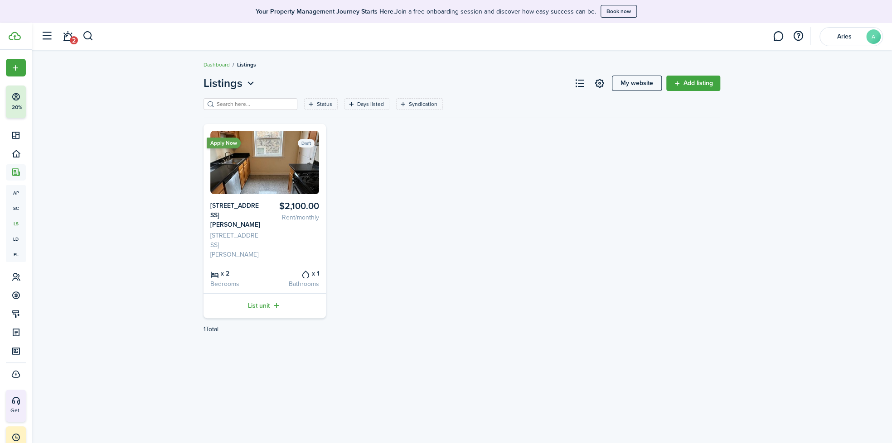
click at [227, 319] on pagination-wrapper "1 Total «« « 1 » »»" at bounding box center [461, 329] width 516 height 22
click at [234, 152] on img at bounding box center [264, 162] width 109 height 63
click at [237, 109] on filter-search at bounding box center [250, 104] width 94 height 12
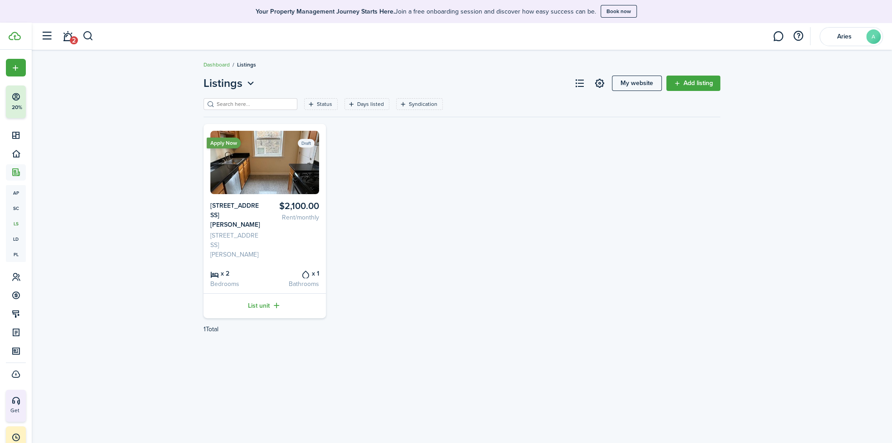
click at [243, 85] on button "Listings" at bounding box center [229, 83] width 53 height 16
click at [172, 228] on div "Listings My website Add listing Status Days listed Syndication Save filters Cle…" at bounding box center [462, 208] width 860 height 275
click at [310, 148] on card-header-right "Draft" at bounding box center [306, 142] width 17 height 15
click at [297, 269] on card-listing-title "x 1" at bounding box center [293, 274] width 51 height 10
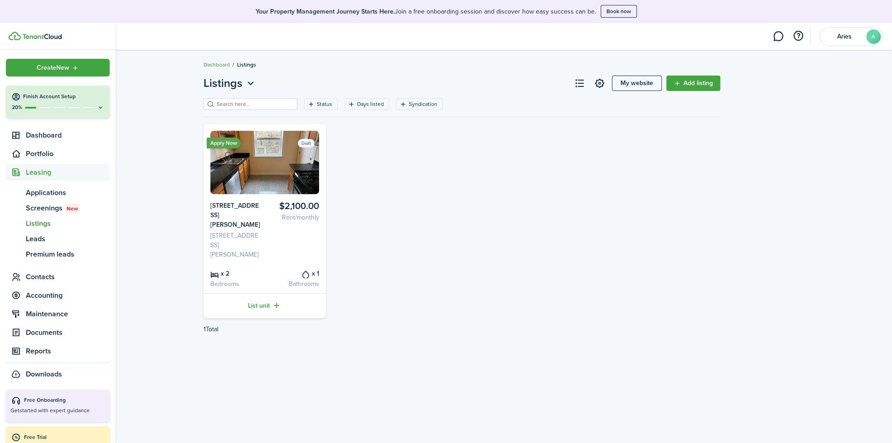
click at [49, 174] on span "Leasing" at bounding box center [68, 172] width 84 height 11
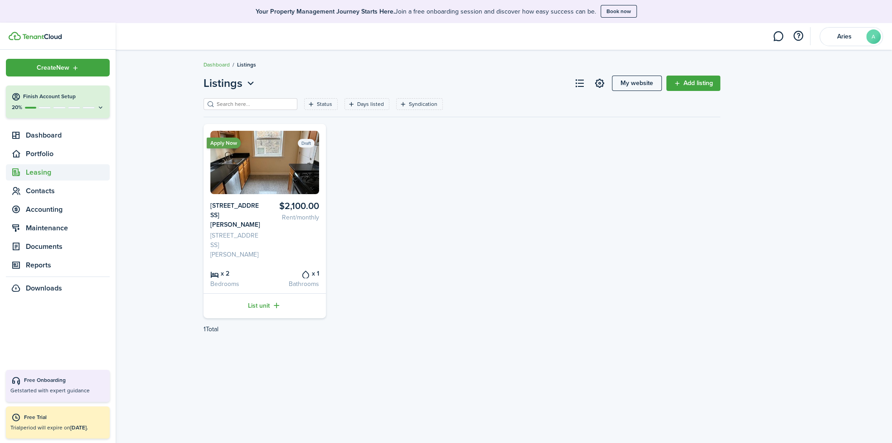
click at [49, 174] on span "Leasing" at bounding box center [68, 172] width 84 height 11
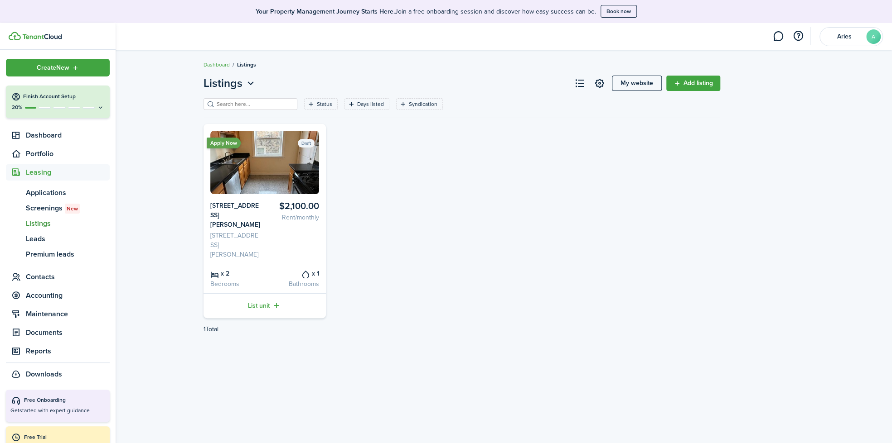
click at [49, 175] on span "Leasing" at bounding box center [68, 172] width 84 height 11
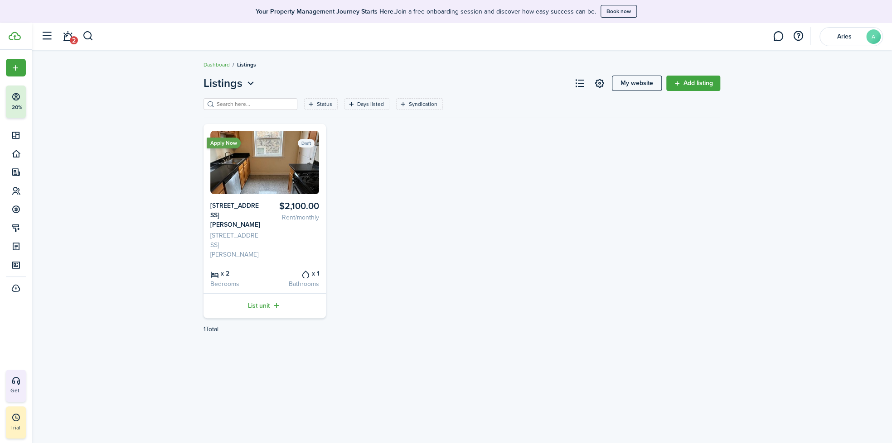
click at [275, 176] on img at bounding box center [264, 162] width 109 height 63
click at [220, 269] on card-listing-title "x 2" at bounding box center [235, 274] width 51 height 10
click at [217, 159] on img at bounding box center [264, 162] width 109 height 63
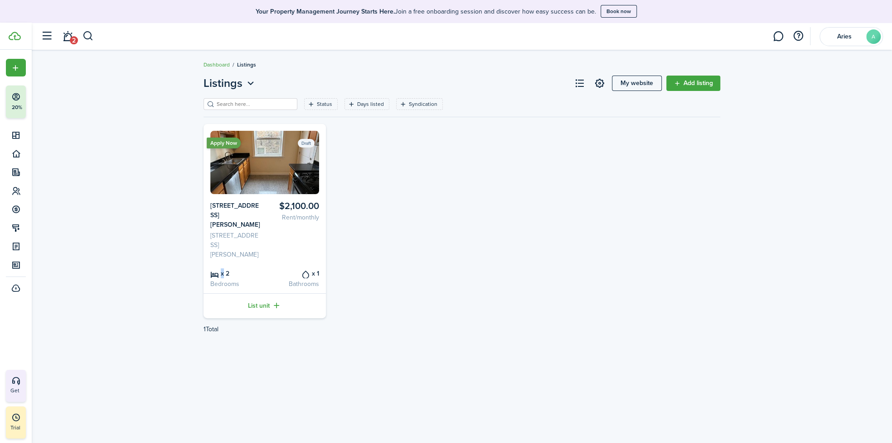
click at [217, 159] on img at bounding box center [264, 162] width 109 height 63
click at [602, 80] on link at bounding box center [599, 83] width 15 height 15
click at [580, 87] on header-page "Listings My website Add listing" at bounding box center [461, 86] width 516 height 23
click at [233, 294] on link "List unit" at bounding box center [264, 306] width 122 height 25
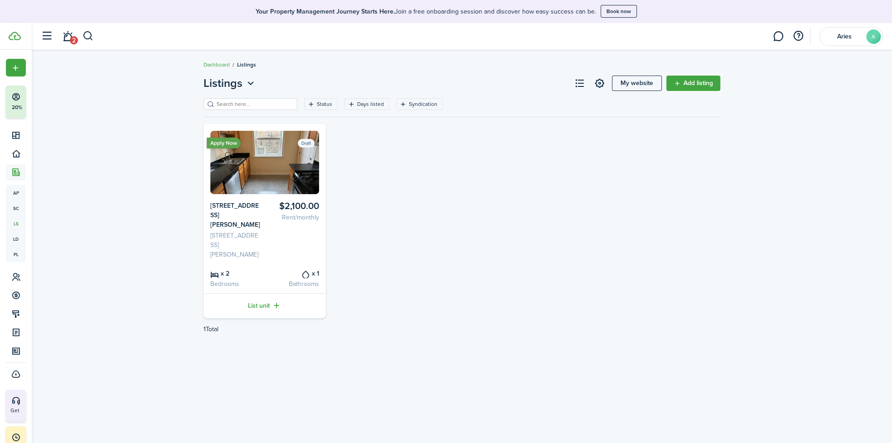
click at [285, 231] on card-listing-price "$2,100.00 Rent/monthly" at bounding box center [293, 230] width 51 height 58
click at [301, 146] on status "Draft" at bounding box center [306, 143] width 17 height 9
click at [302, 145] on status "Draft" at bounding box center [306, 143] width 17 height 9
click at [317, 106] on filter-tag-label "Status" at bounding box center [324, 104] width 15 height 8
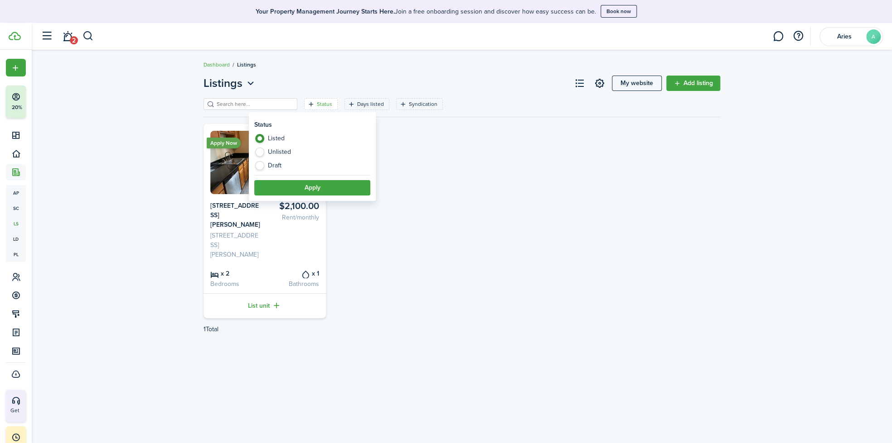
click at [271, 169] on label "Draft" at bounding box center [312, 165] width 116 height 9
radio input "false"
radio input "true"
click at [278, 185] on button "Apply" at bounding box center [312, 187] width 116 height 15
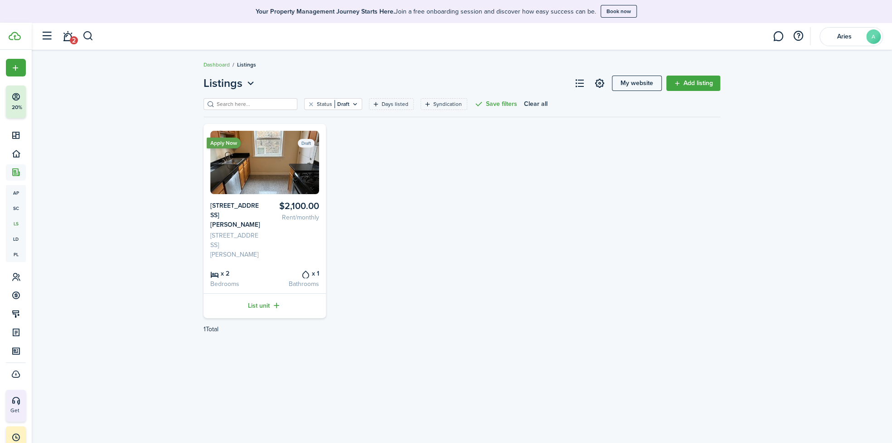
click at [278, 185] on img at bounding box center [264, 162] width 109 height 63
click at [258, 177] on img at bounding box center [264, 162] width 109 height 63
click at [258, 176] on img at bounding box center [264, 162] width 109 height 63
click at [578, 83] on button at bounding box center [579, 83] width 15 height 15
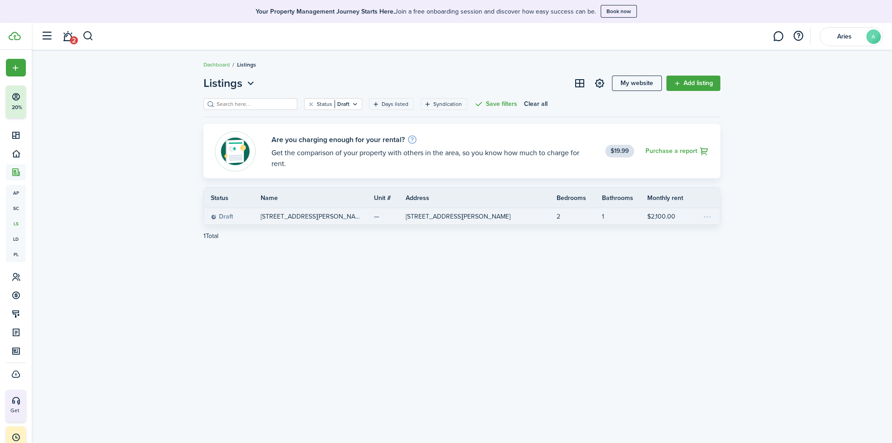
click at [347, 217] on link "[STREET_ADDRESS][PERSON_NAME]" at bounding box center [316, 216] width 113 height 16
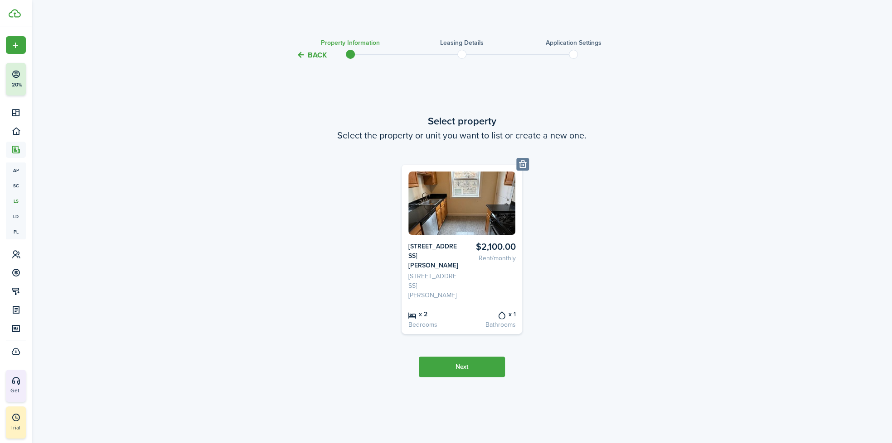
click at [442, 348] on tc-wizard-step "Select property Select the property or unit you want to list or create a new on…" at bounding box center [461, 245] width 381 height 346
click at [451, 359] on button "Next" at bounding box center [462, 367] width 86 height 20
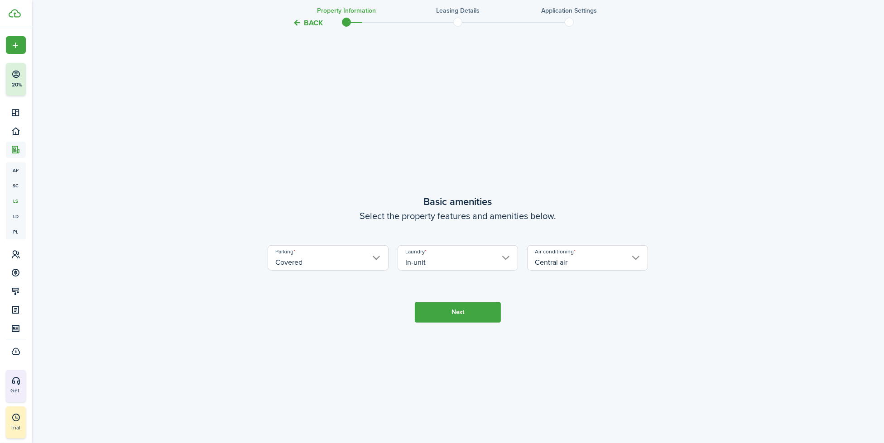
scroll to position [382, 0]
click at [456, 320] on button "Next" at bounding box center [458, 312] width 86 height 20
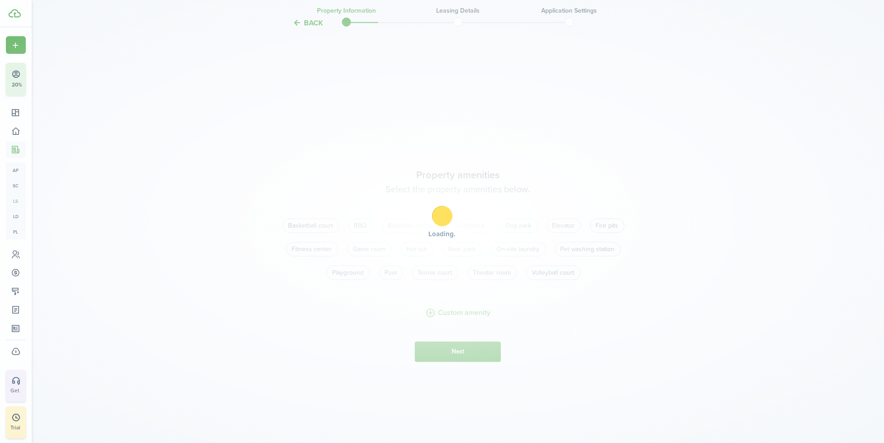
scroll to position [826, 0]
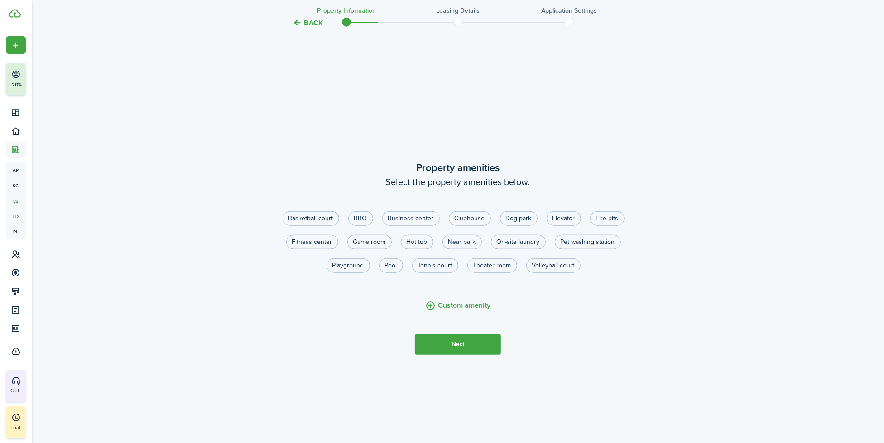
click at [450, 329] on tc-wizard-step "Property amenities Select the property amenities below. Basketball court BBQ Bu…" at bounding box center [458, 257] width 381 height 443
click at [449, 336] on button "Next" at bounding box center [458, 345] width 86 height 20
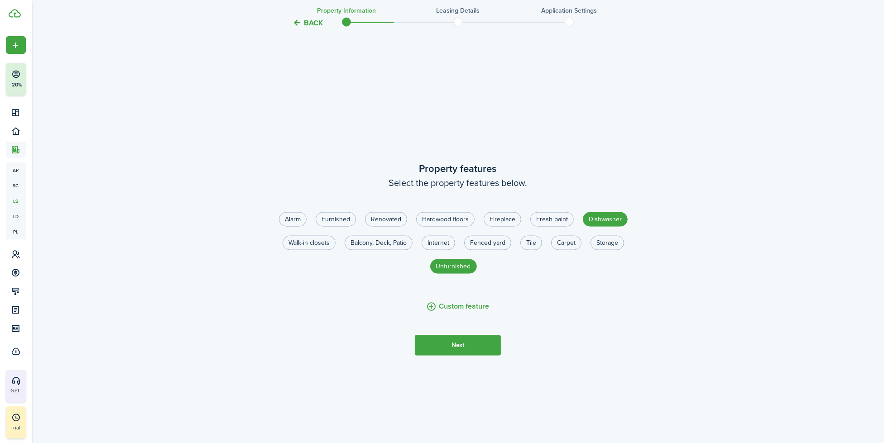
scroll to position [1270, 0]
click at [449, 336] on tc-wizard-step "Property features Select the property features below. Alarm Furnished Renovated…" at bounding box center [458, 257] width 381 height 443
click at [449, 336] on button "Next" at bounding box center [458, 345] width 86 height 20
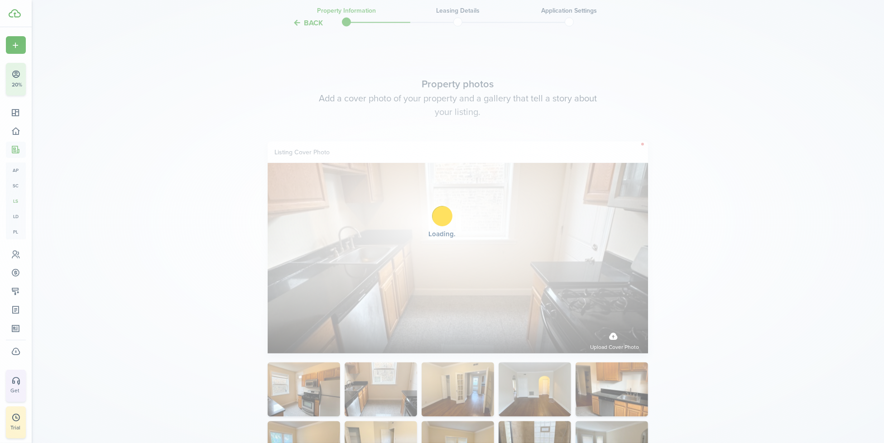
click at [449, 336] on div "Loading" at bounding box center [442, 221] width 884 height 443
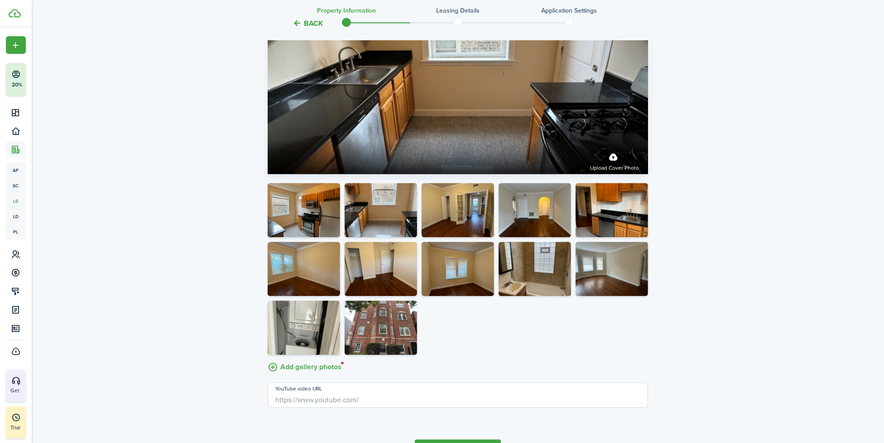
scroll to position [1930, 0]
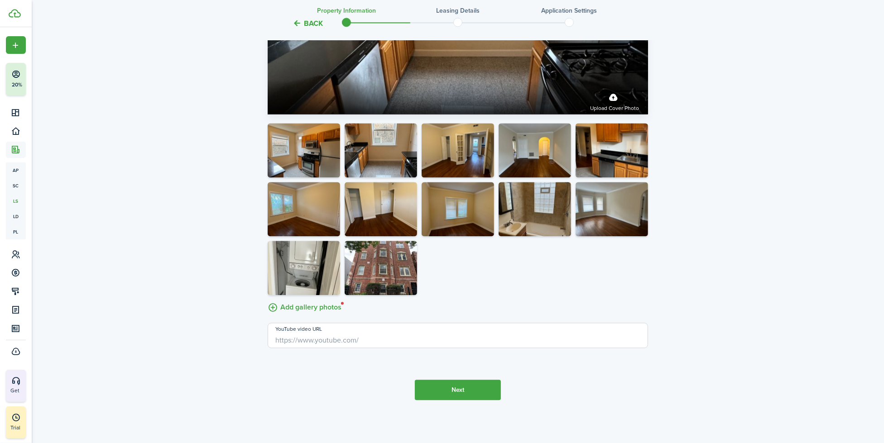
click at [448, 396] on button "Next" at bounding box center [458, 390] width 86 height 20
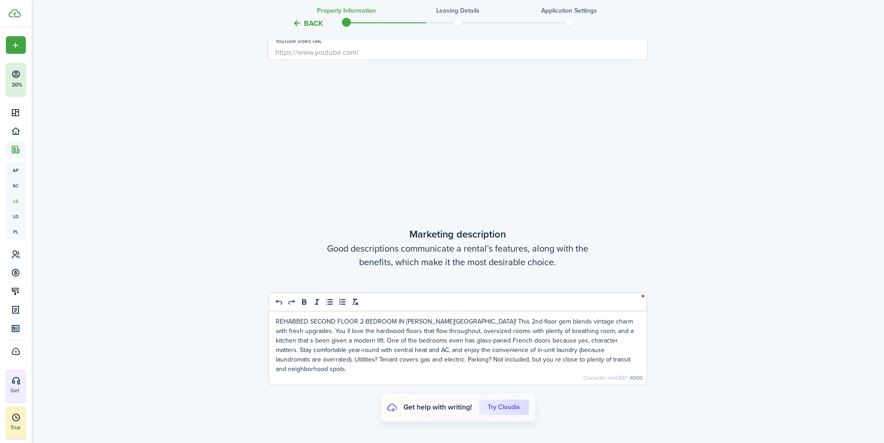
scroll to position [2313, 0]
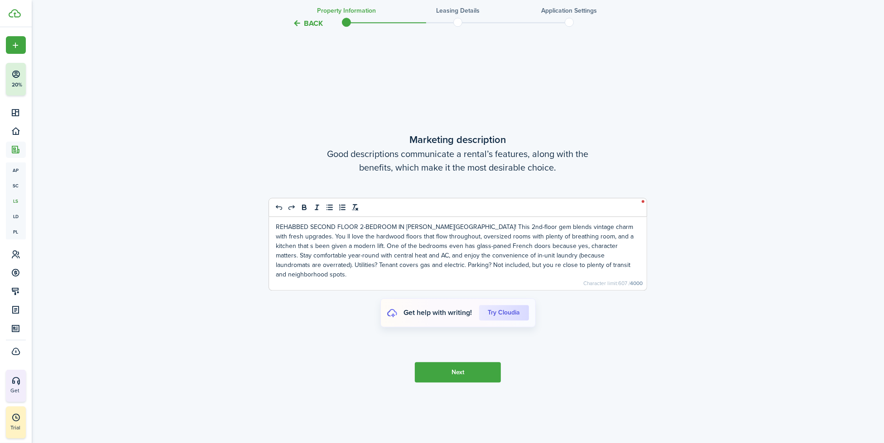
click at [482, 372] on button "Next" at bounding box center [458, 372] width 86 height 20
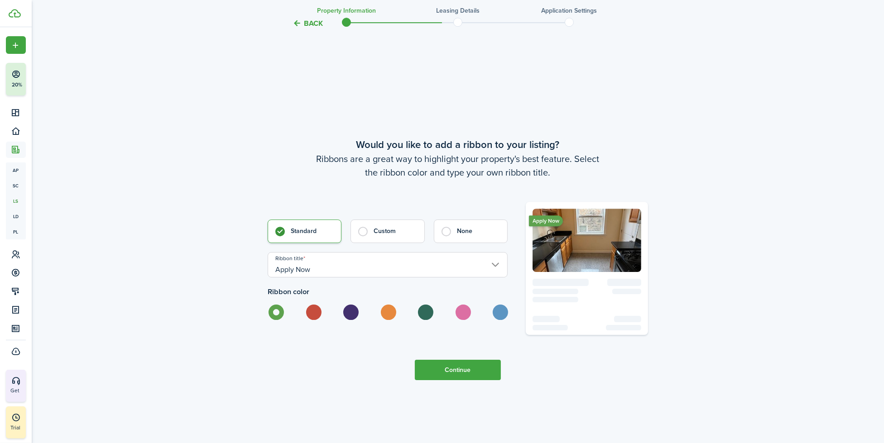
scroll to position [2756, 0]
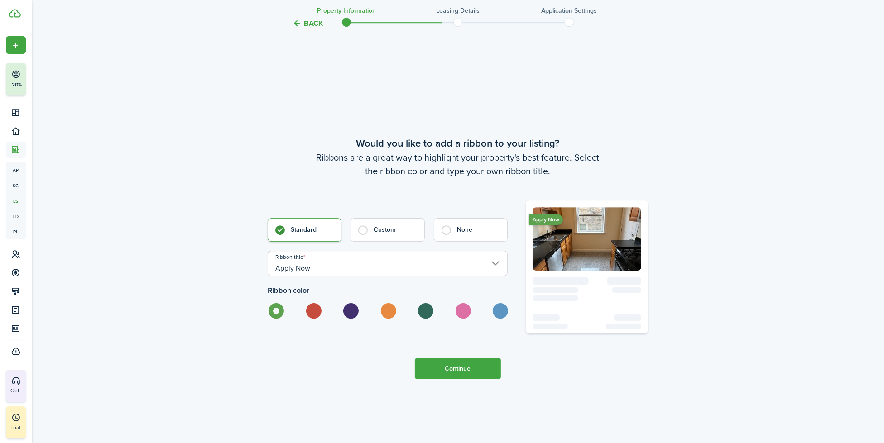
click at [480, 356] on tc-wizard-step "Would you like to add a ribbon to your listing? Ribbons are a great way to high…" at bounding box center [458, 257] width 381 height 443
click at [478, 363] on button "Continue" at bounding box center [458, 369] width 86 height 20
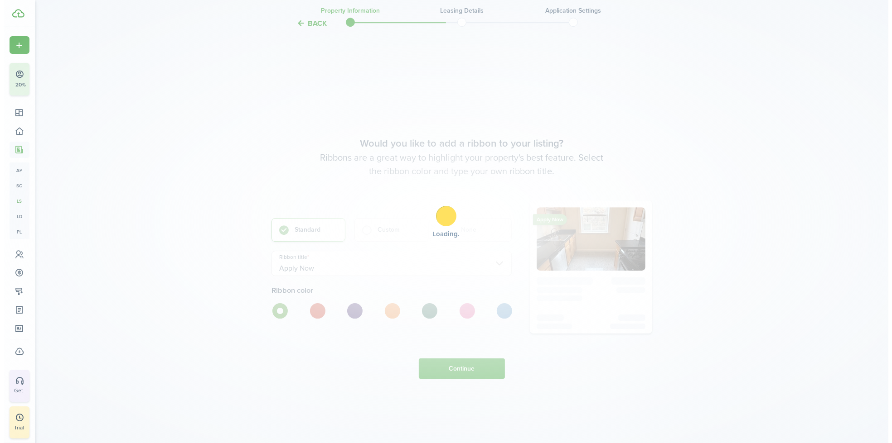
scroll to position [0, 0]
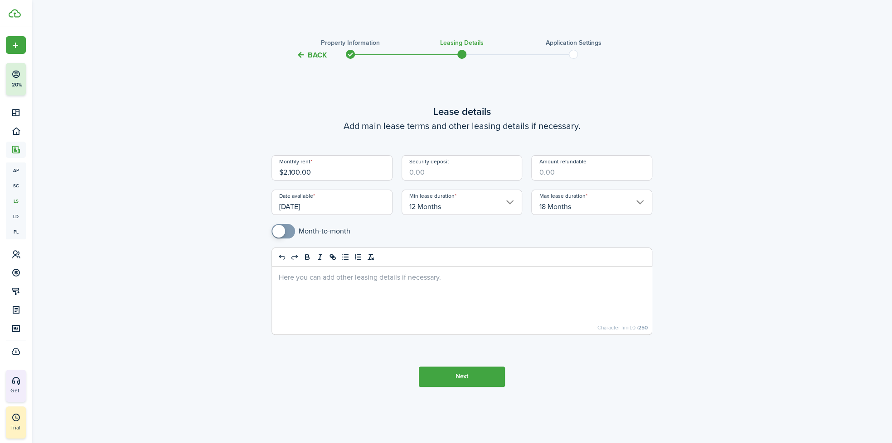
click at [478, 363] on tc-wizard-step "Lease details Add main lease terms and other leasing details if necessary. Mont…" at bounding box center [461, 245] width 381 height 346
click at [479, 369] on button "Next" at bounding box center [462, 377] width 86 height 20
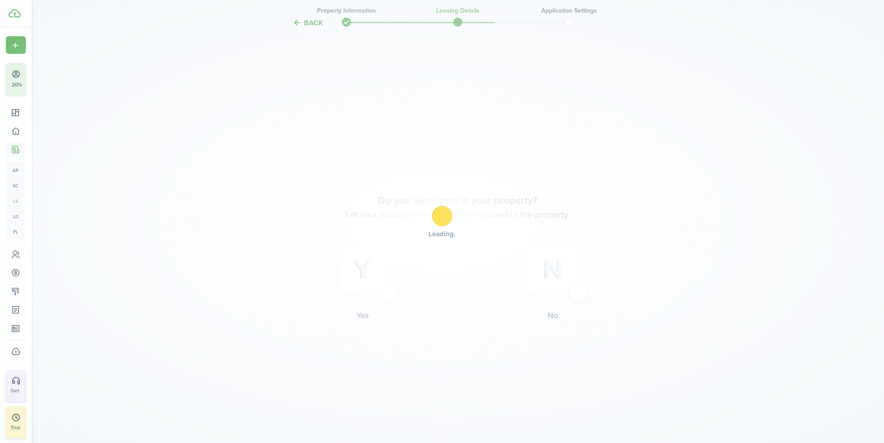
scroll to position [382, 0]
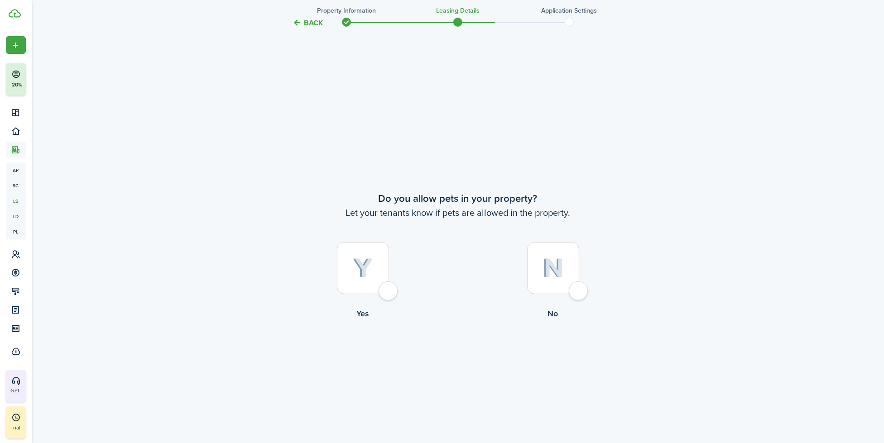
click at [372, 277] on img at bounding box center [363, 269] width 20 height 20
radio input "true"
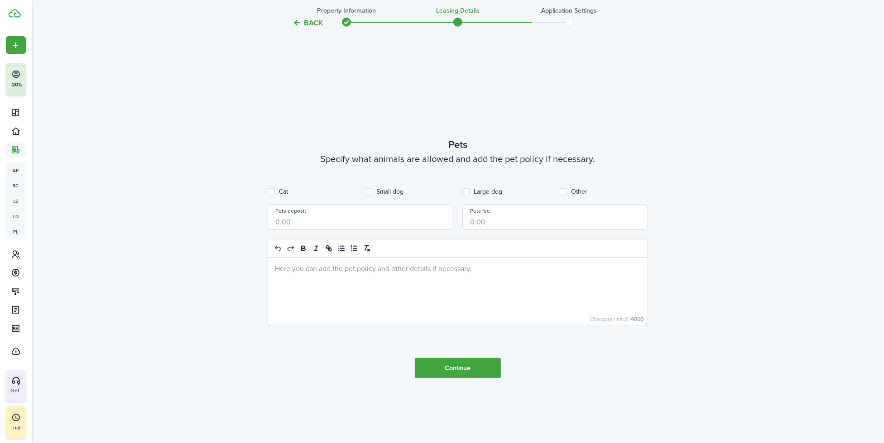
scroll to position [826, 0]
click at [438, 363] on button "Continue" at bounding box center [458, 368] width 86 height 20
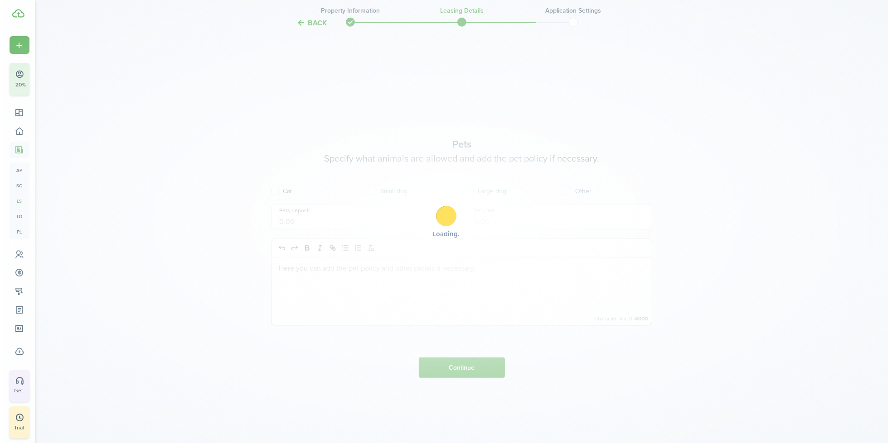
scroll to position [0, 0]
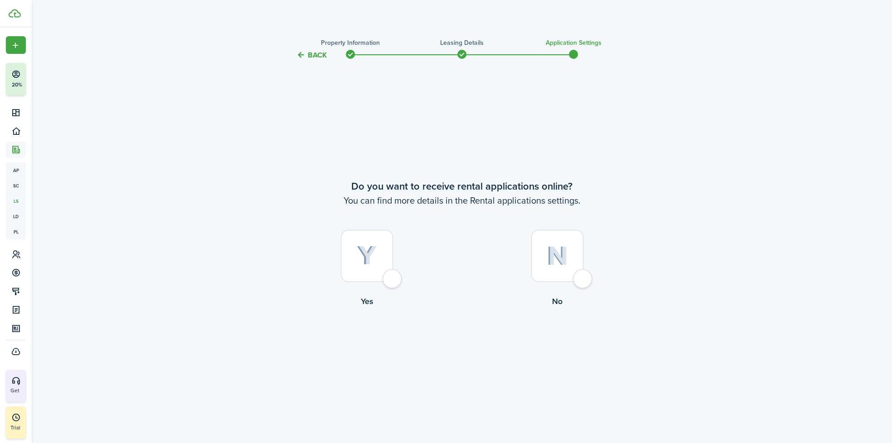
click at [360, 275] on div at bounding box center [367, 256] width 52 height 52
radio input "true"
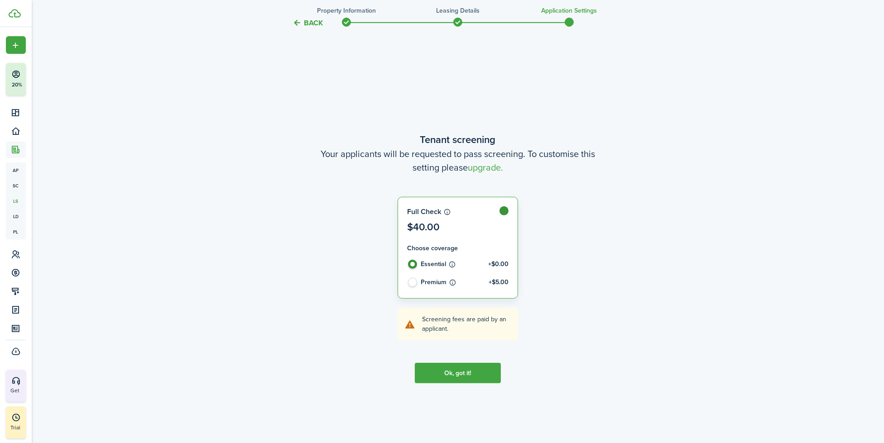
scroll to position [382, 0]
click at [454, 374] on button "Ok, got it!" at bounding box center [458, 373] width 86 height 20
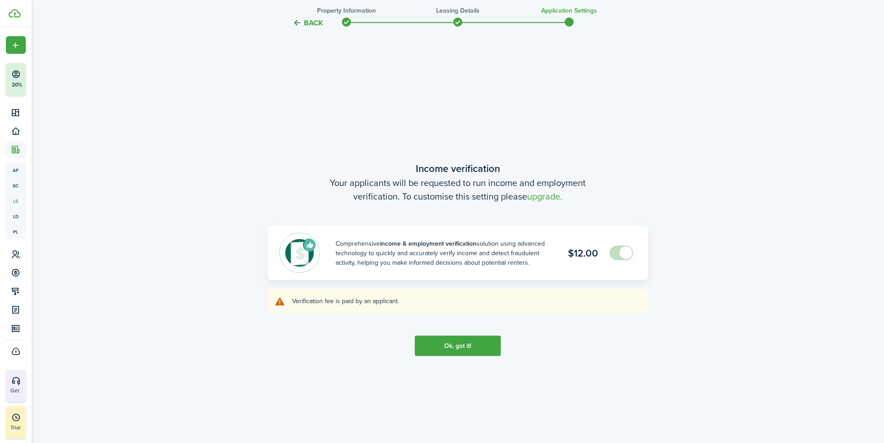
scroll to position [826, 0]
click at [437, 347] on button "Ok, got it!" at bounding box center [458, 345] width 86 height 20
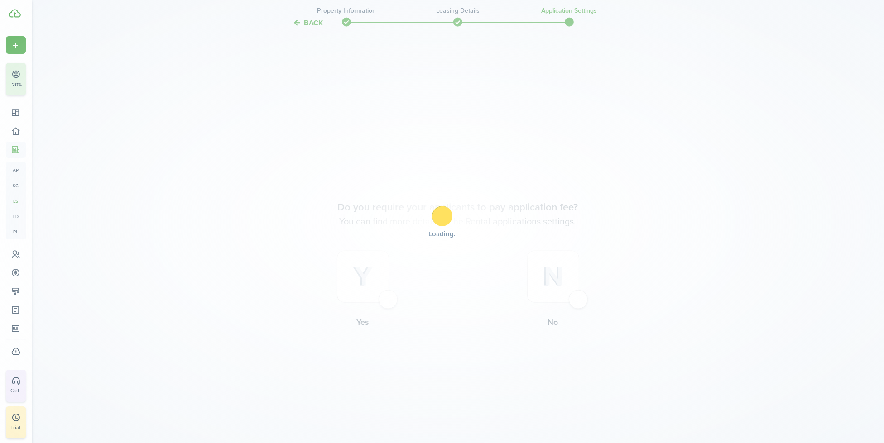
scroll to position [1270, 0]
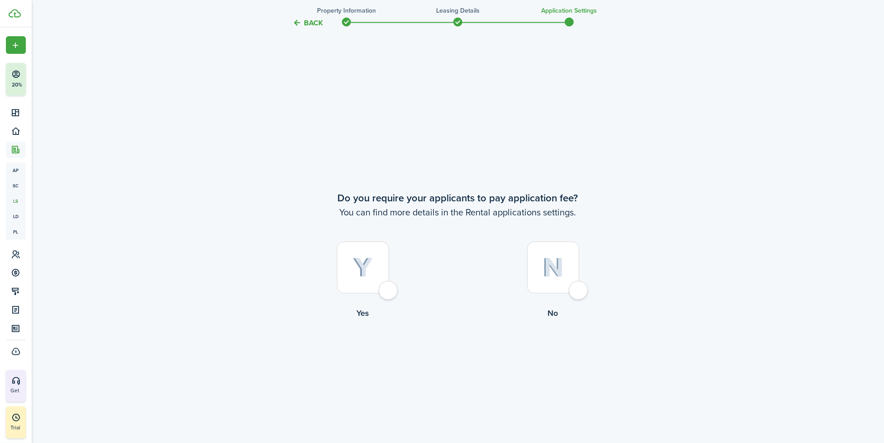
click at [567, 281] on div at bounding box center [553, 268] width 52 height 52
radio input "true"
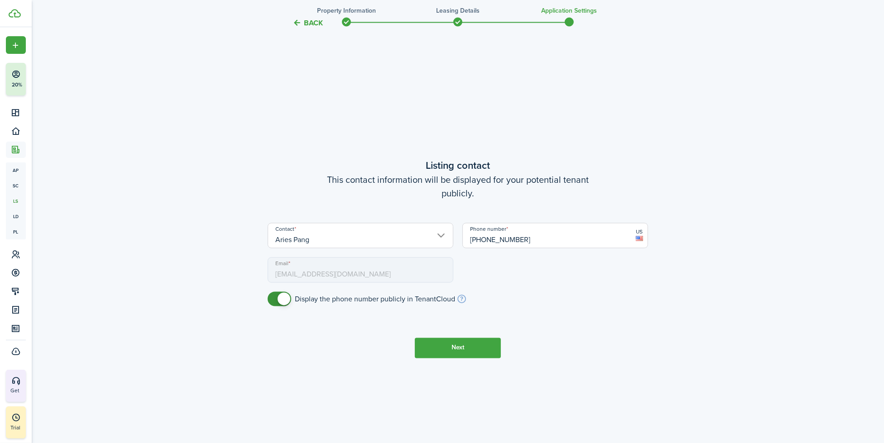
scroll to position [1713, 0]
click at [474, 348] on button "Next" at bounding box center [458, 347] width 86 height 20
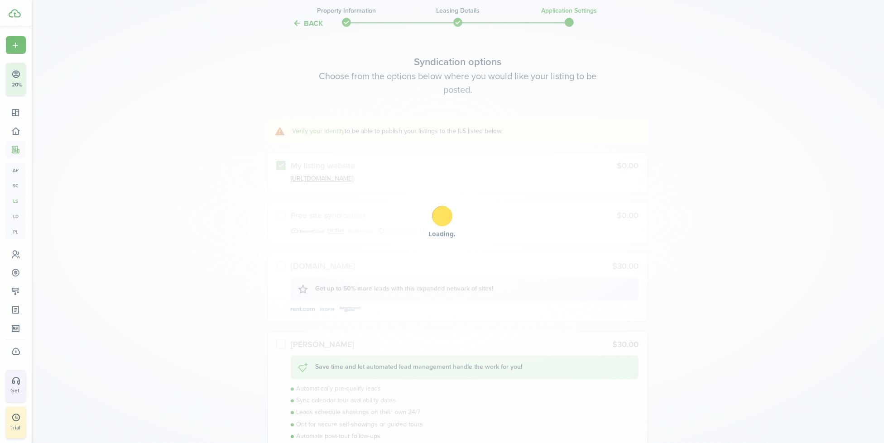
scroll to position [2157, 0]
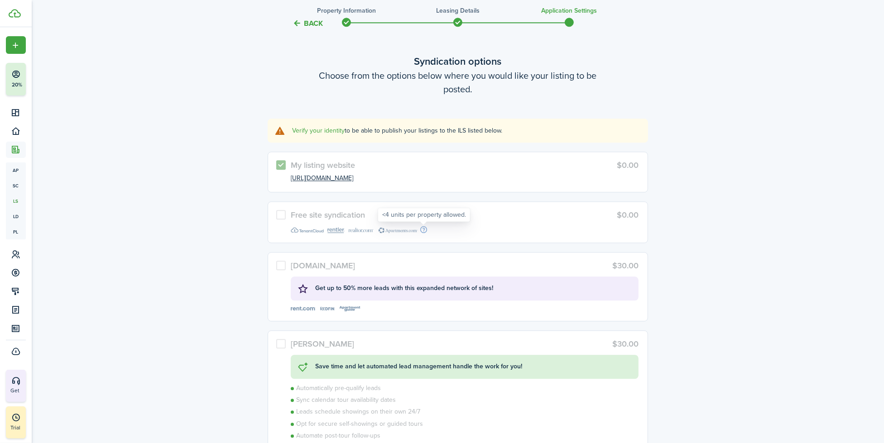
click at [426, 215] on div "<4 units per property allowed." at bounding box center [424, 215] width 84 height 9
click at [373, 232] on listing-syndication-logo at bounding box center [465, 229] width 348 height 10
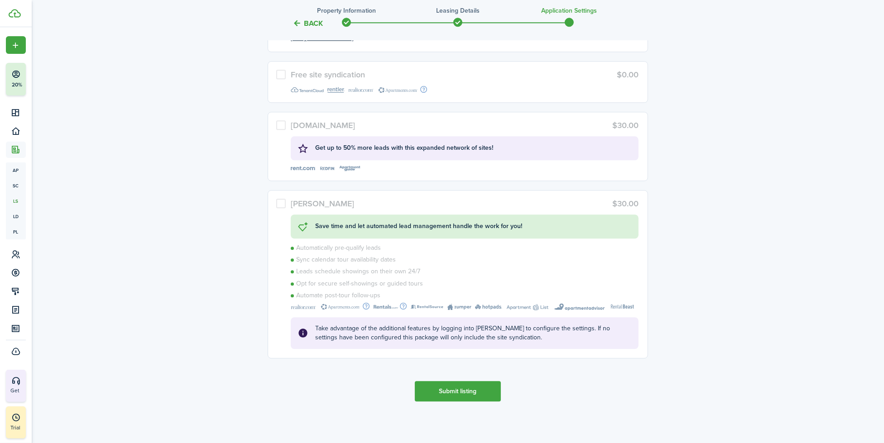
drag, startPoint x: 312, startPoint y: 239, endPoint x: 267, endPoint y: 233, distance: 44.8
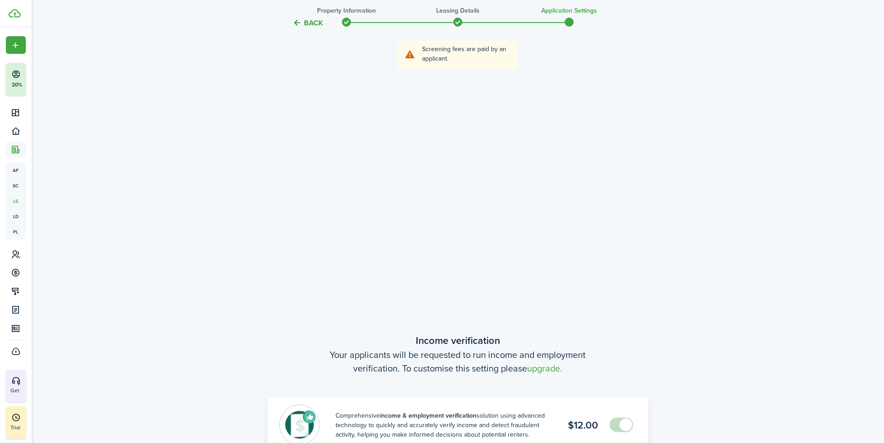
scroll to position [485, 0]
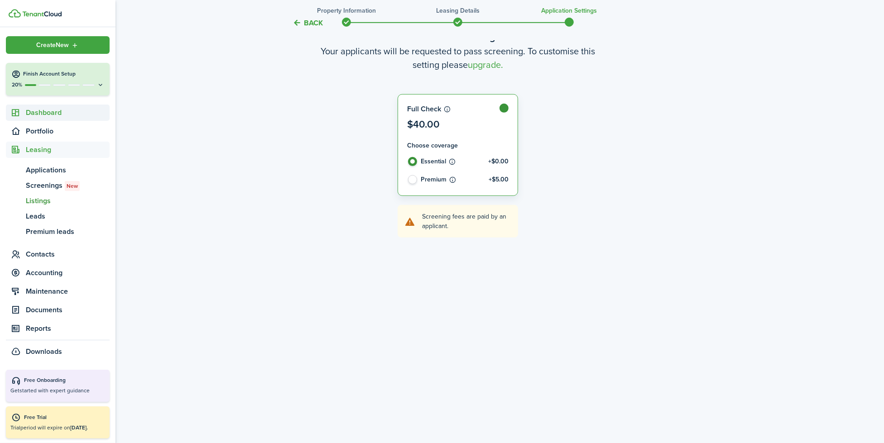
click at [46, 109] on span "Dashboard" at bounding box center [68, 112] width 84 height 11
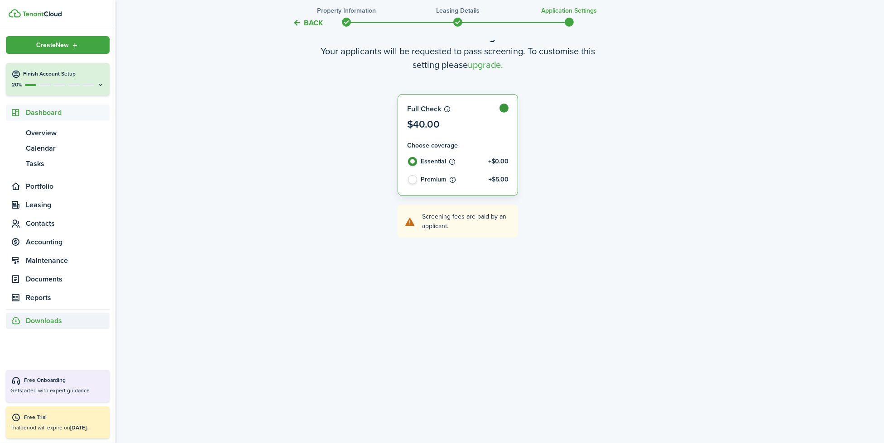
click at [48, 316] on span "Downloads" at bounding box center [44, 321] width 36 height 11
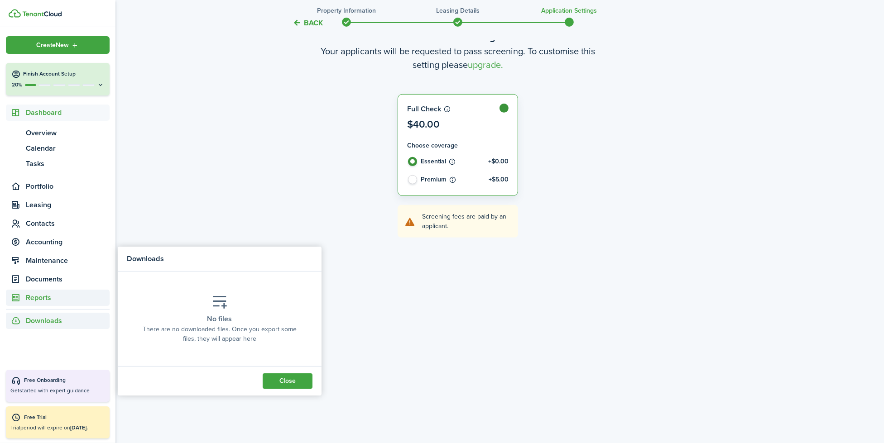
click at [45, 301] on span "Reports" at bounding box center [68, 298] width 84 height 11
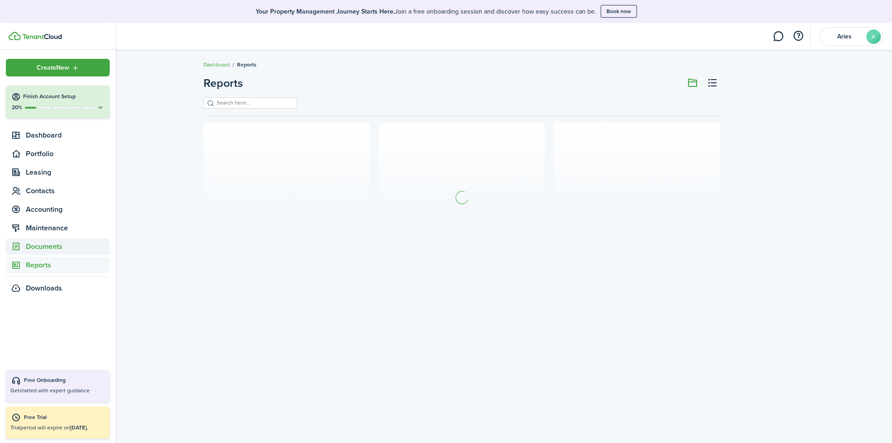
click at [52, 254] on span "Documents" at bounding box center [58, 247] width 104 height 16
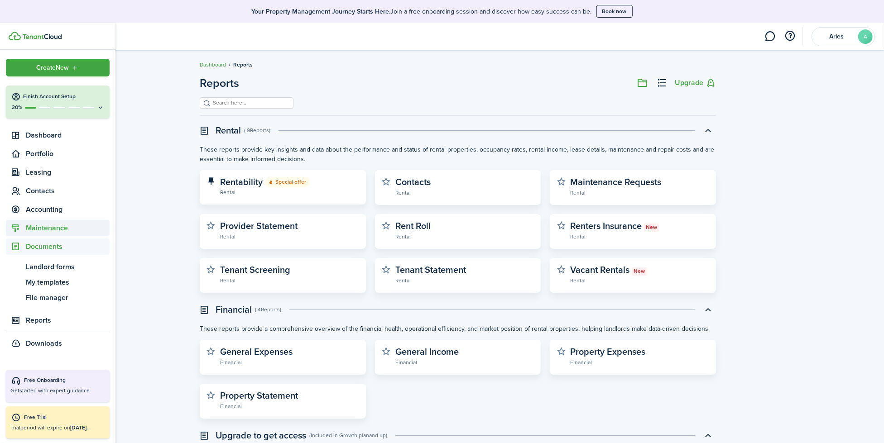
click at [53, 227] on span "Maintenance" at bounding box center [68, 228] width 84 height 11
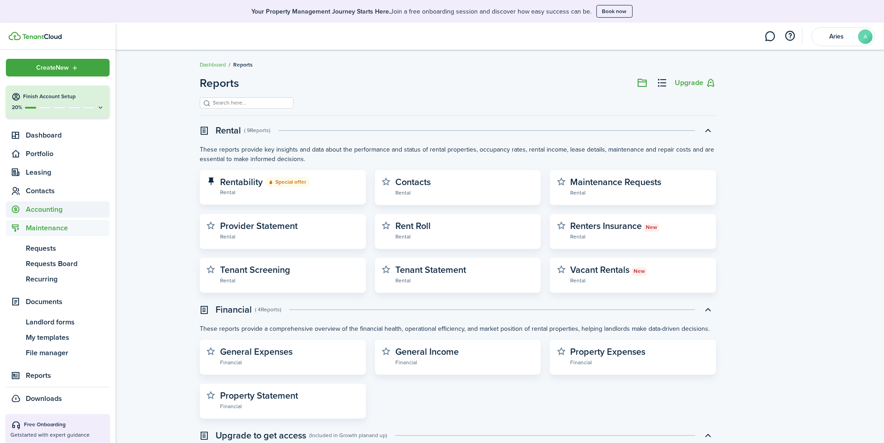
click at [54, 213] on span "Accounting" at bounding box center [68, 209] width 84 height 11
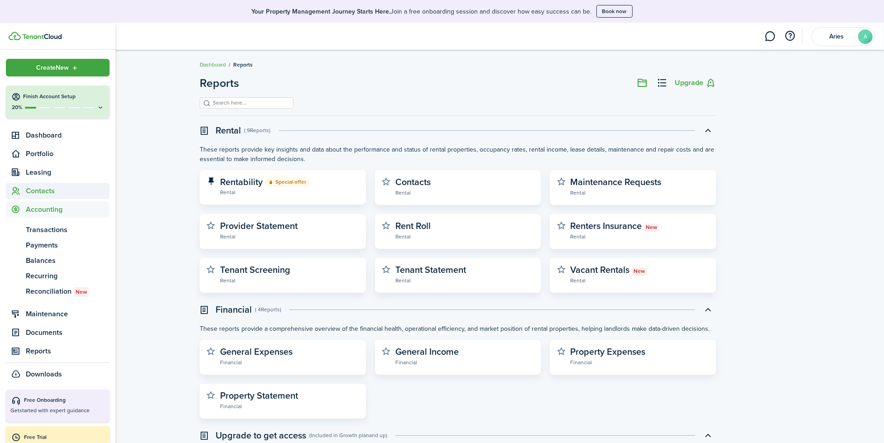
click at [39, 197] on span "Contacts" at bounding box center [58, 191] width 104 height 16
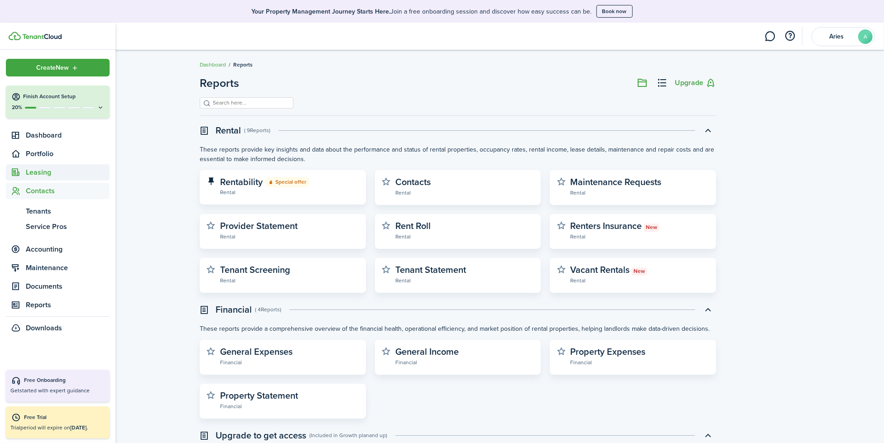
click at [49, 165] on span "Leasing" at bounding box center [58, 172] width 104 height 16
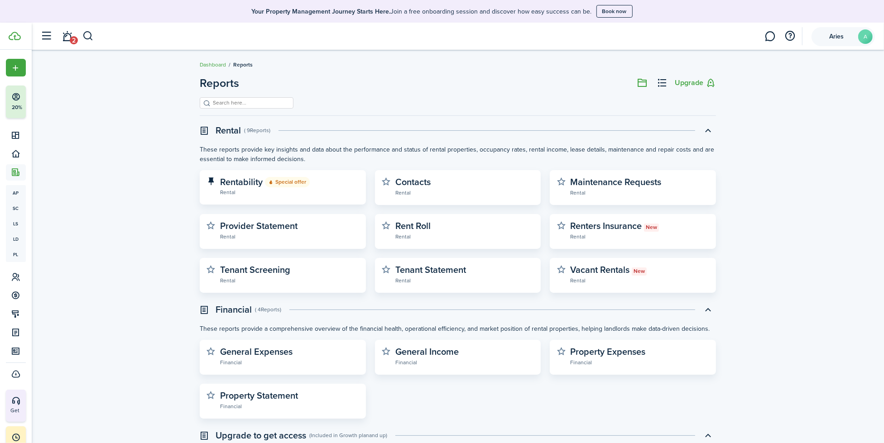
click at [857, 38] on account-user-avatar "Aries A" at bounding box center [843, 36] width 63 height 19
click at [784, 101] on link "Settings" at bounding box center [802, 95] width 50 height 15
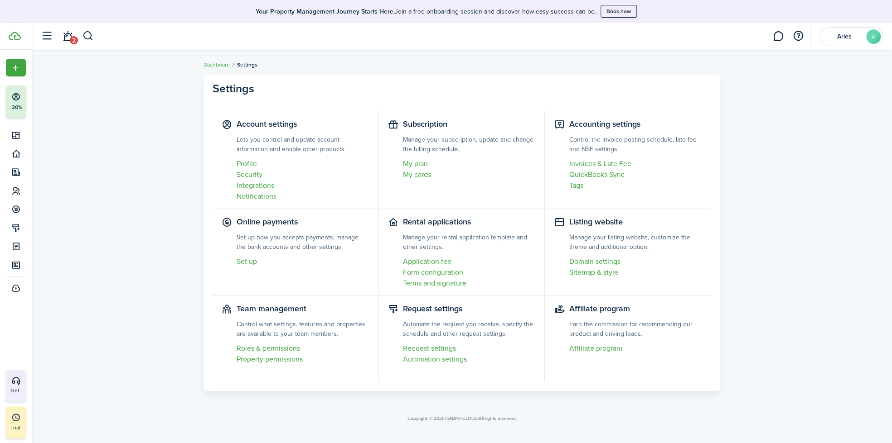
click at [414, 164] on link "My plan" at bounding box center [469, 164] width 133 height 11
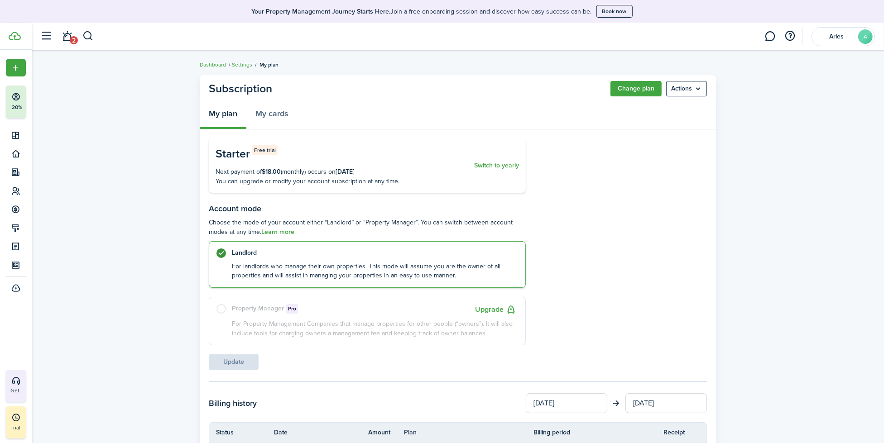
click at [624, 92] on button "Change plan" at bounding box center [636, 88] width 51 height 15
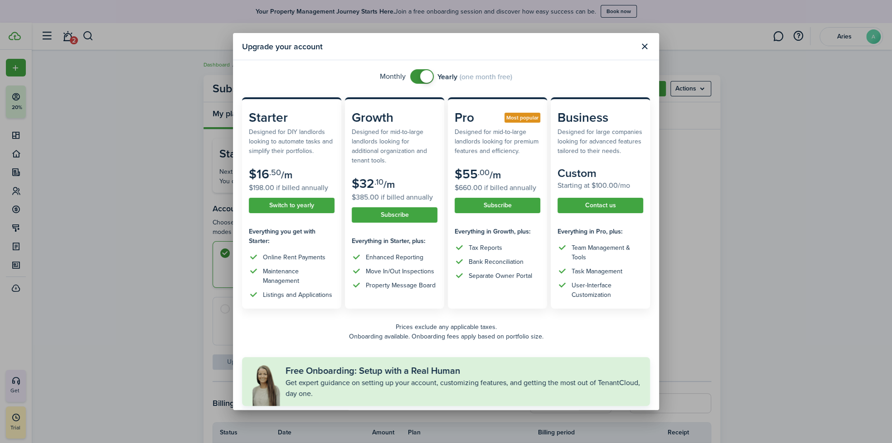
click at [239, 358] on modal-body "Monthly Yearly (one month free) Starter Designed for DIY landlords looking to a…" at bounding box center [446, 235] width 426 height 350
click at [645, 47] on button "Close modal" at bounding box center [643, 46] width 15 height 15
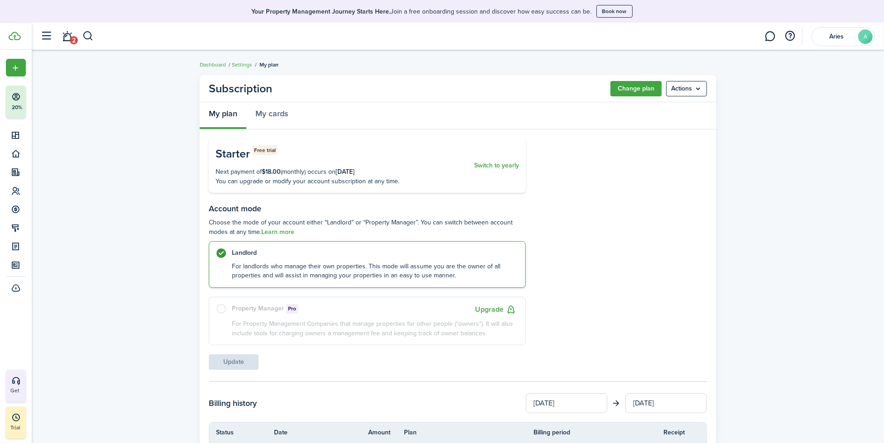
click at [345, 320] on p "For Property Management Companies that manage properties for other people (“own…" at bounding box center [374, 329] width 284 height 19
click at [280, 120] on link "My cards" at bounding box center [271, 115] width 51 height 27
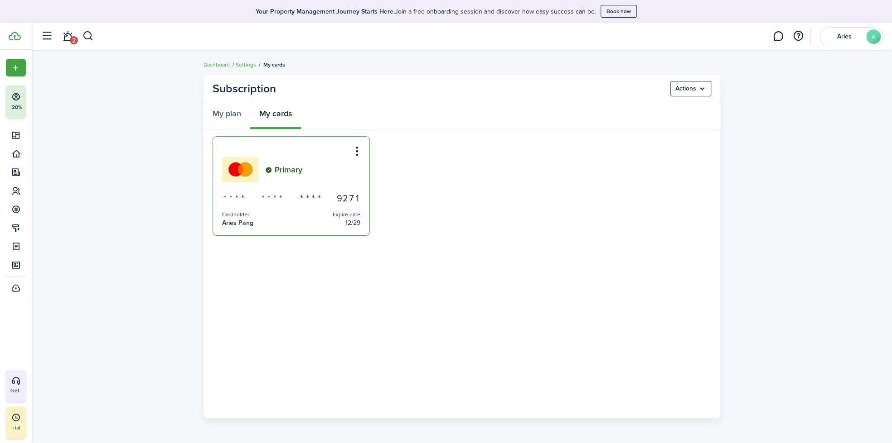
click at [289, 207] on credit-card-list-item "Primary * * * * * * * * * * * * 9 2 7 1 Cardholder Aries Pang Expire date 12/29" at bounding box center [290, 186] width 157 height 100
click at [306, 176] on div "Primary" at bounding box center [291, 169] width 138 height 25
click at [353, 151] on menu-btn-icon "Open menu" at bounding box center [356, 151] width 15 height 15
click at [298, 186] on span "Delete" at bounding box center [324, 186] width 79 height 15
click at [470, 165] on ul "Primary * * * * * * * * * * * * 9 2 7 1 Cardholder Aries Pang Expire date 12/29" at bounding box center [461, 189] width 498 height 100
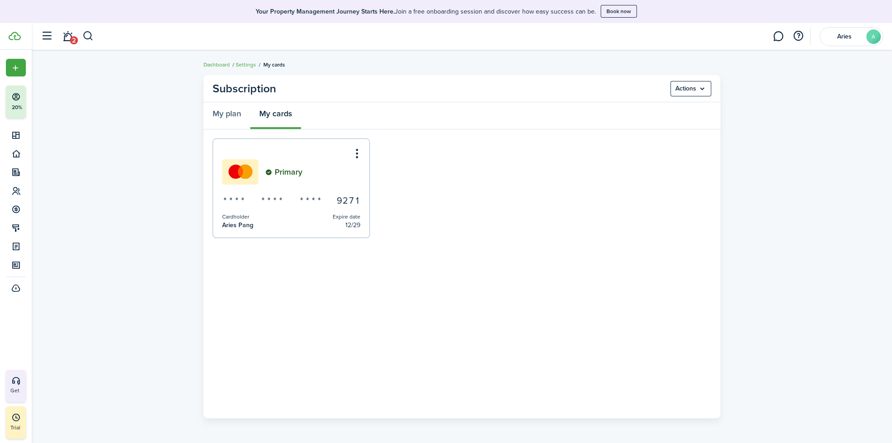
click at [676, 89] on menu-btn "Actions" at bounding box center [690, 88] width 41 height 15
click at [224, 113] on link "My plan" at bounding box center [226, 115] width 47 height 27
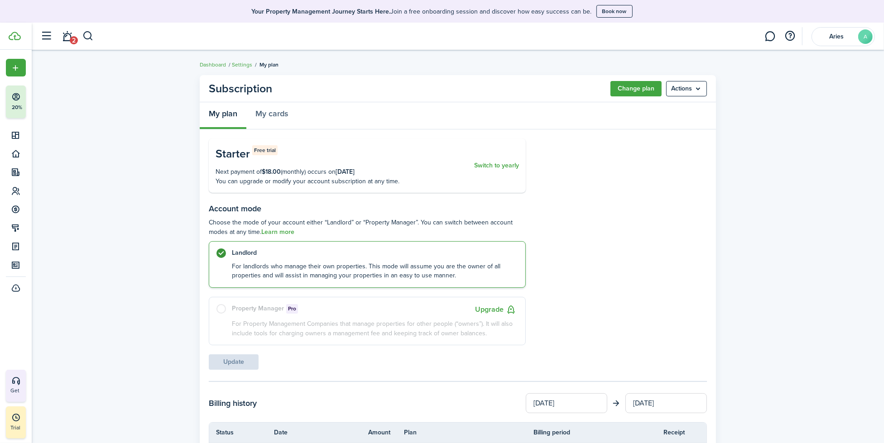
click at [402, 153] on div "Starter Free trial" at bounding box center [343, 153] width 254 height 17
click at [675, 90] on menu-btn "Actions" at bounding box center [686, 88] width 41 height 15
click at [673, 107] on button "Cancel subscription" at bounding box center [667, 108] width 79 height 15
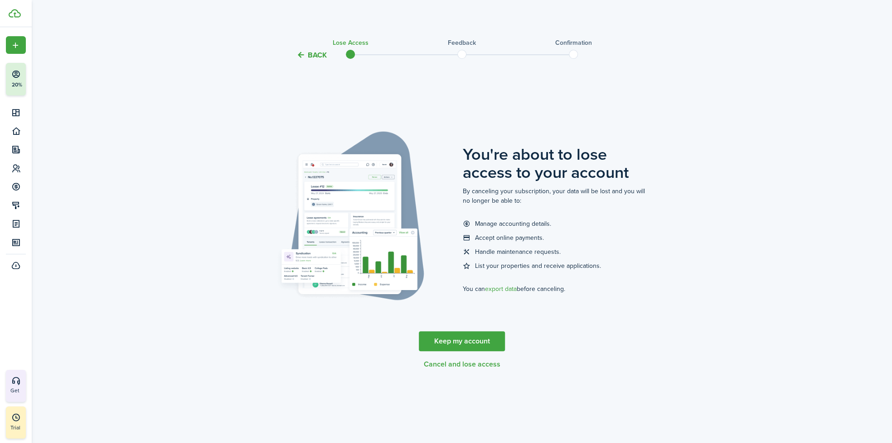
click at [484, 364] on button "Cancel and lose access" at bounding box center [462, 365] width 77 height 8
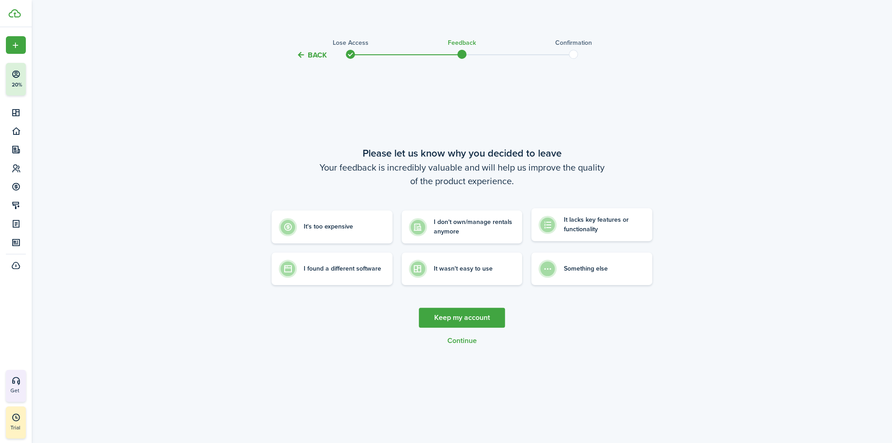
click at [556, 225] on control-radio-card-icon at bounding box center [547, 225] width 18 height 18
radio input "true"
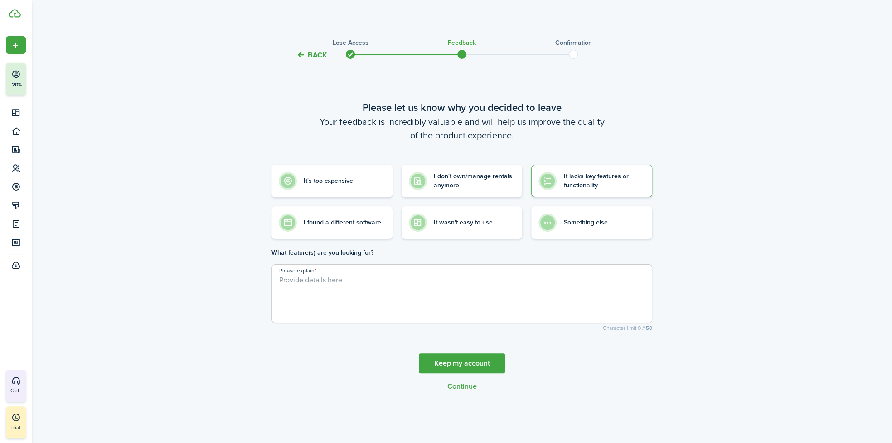
click at [460, 302] on textarea "Please explain" at bounding box center [462, 296] width 380 height 43
type textarea "Does not go to zillow"
click at [461, 388] on button "Continue" at bounding box center [461, 387] width 29 height 8
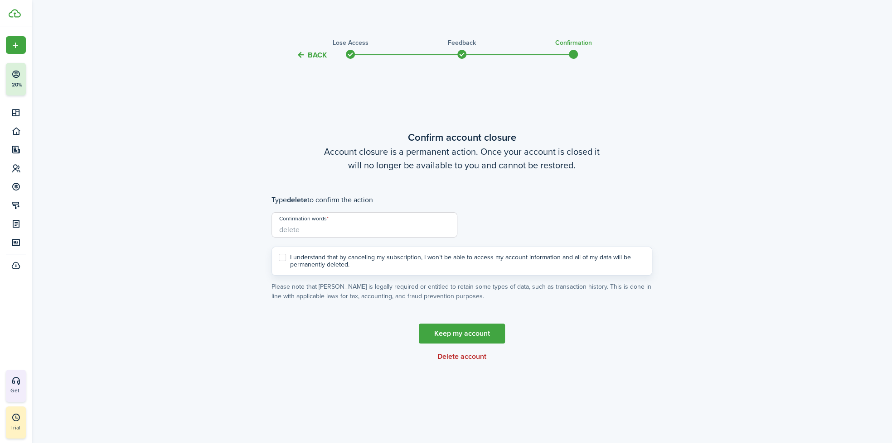
click at [395, 265] on label "I understand that by canceling my subscription, I won’t be able to access my ac…" at bounding box center [462, 261] width 366 height 14
click at [279, 262] on input "I understand that by canceling my subscription, I won’t be able to access my ac…" at bounding box center [278, 261] width 0 height 0
checkbox input "true"
click at [459, 354] on button "Delete account" at bounding box center [461, 357] width 49 height 8
click at [335, 229] on input "Confirmation words" at bounding box center [364, 224] width 186 height 25
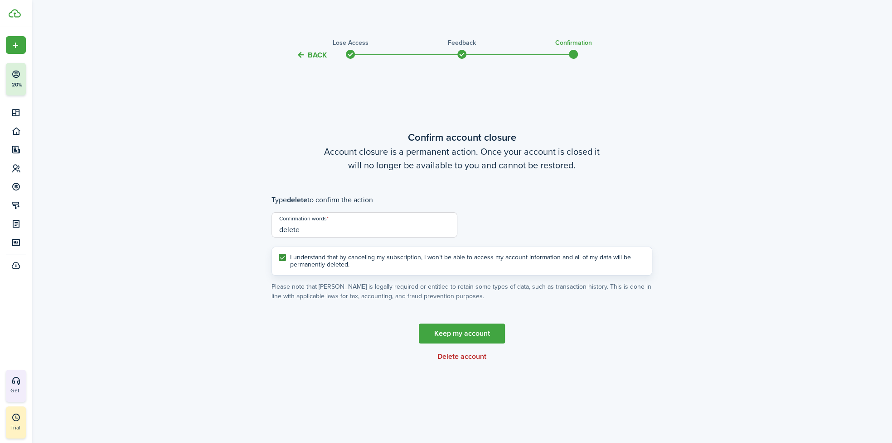
type input "delete"
click at [468, 359] on button "Delete account" at bounding box center [461, 357] width 49 height 8
